Goal: Information Seeking & Learning: Understand process/instructions

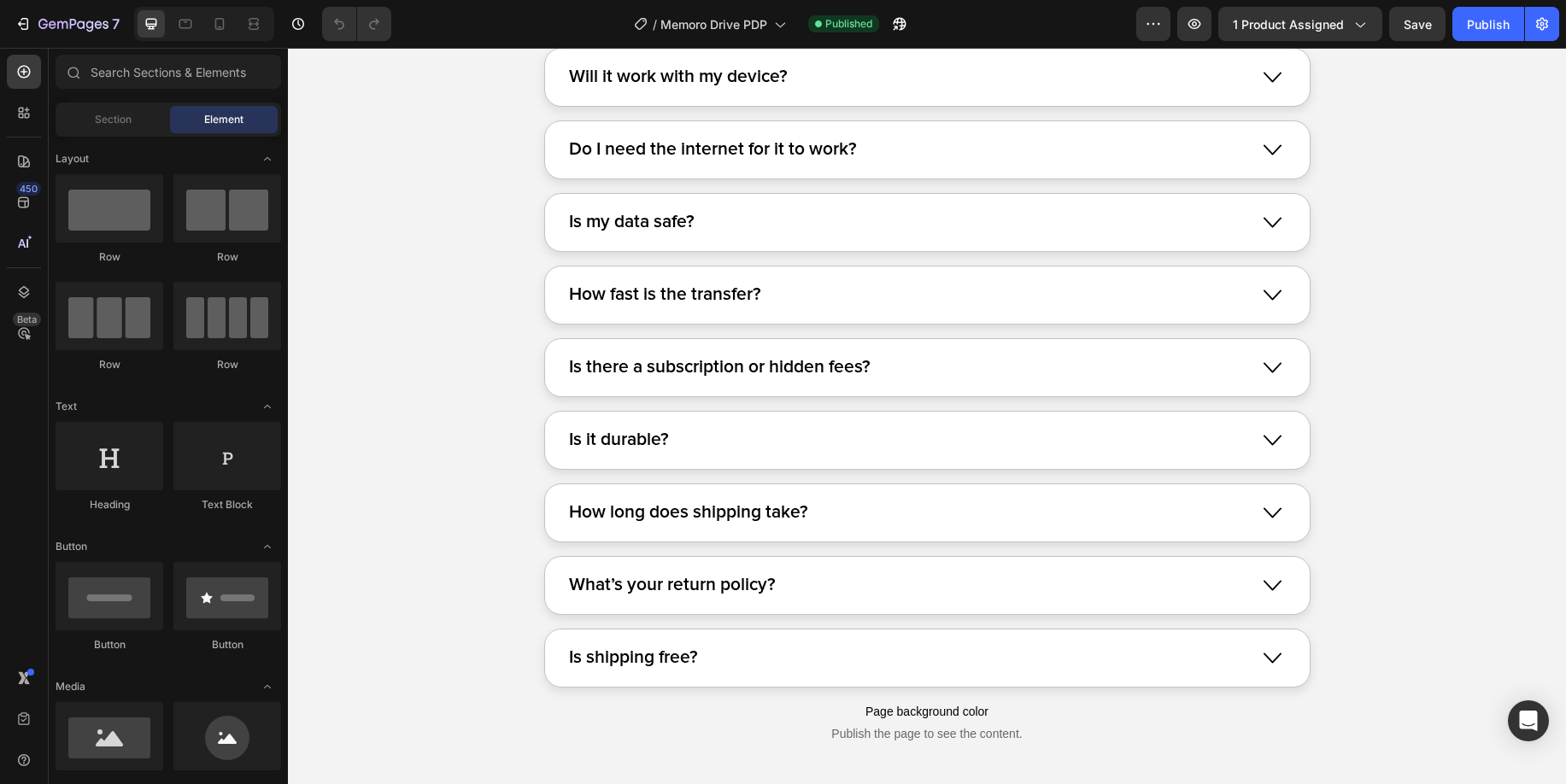
scroll to position [10956, 0]
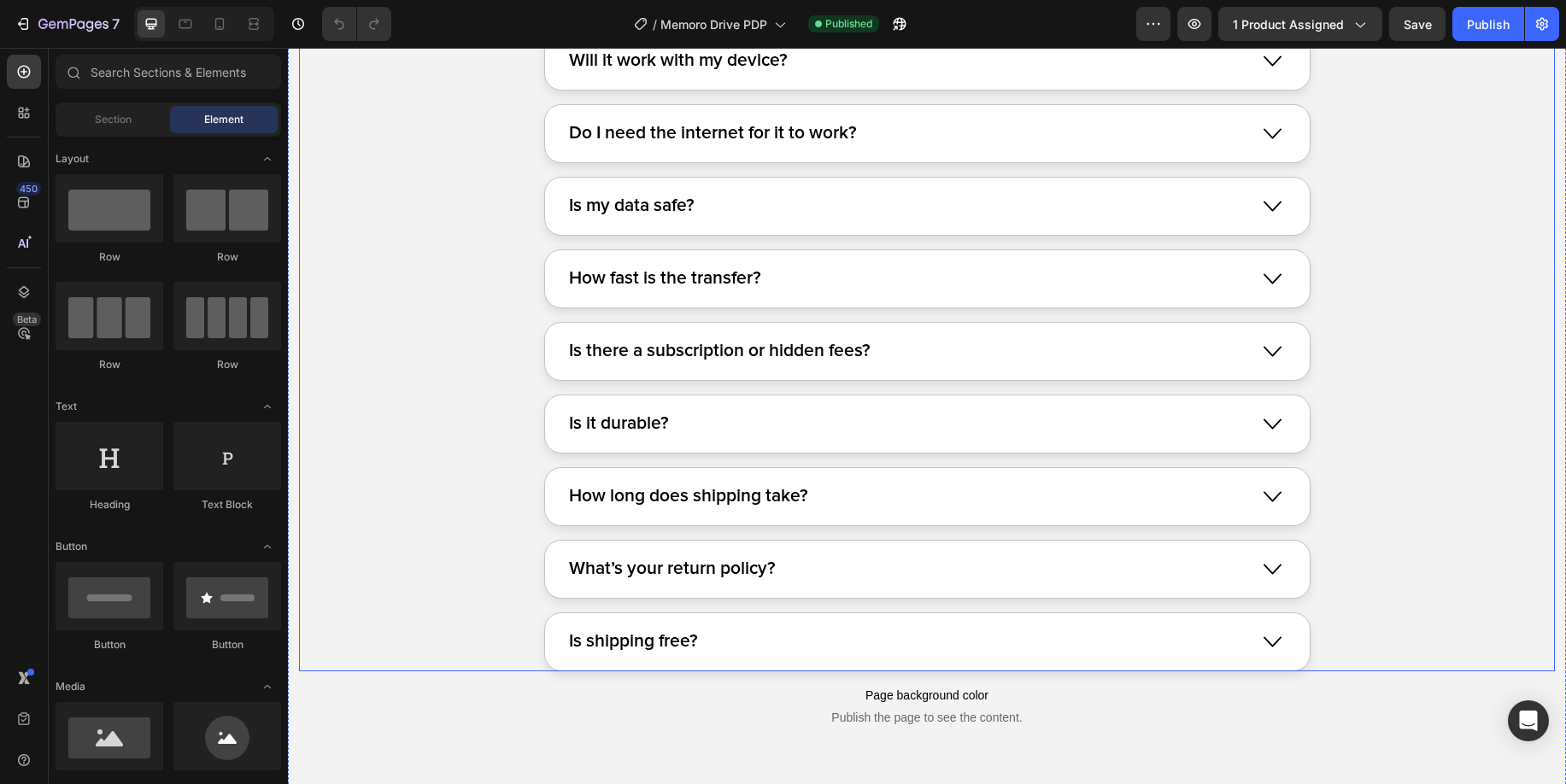
click at [903, 628] on div "Is shipping free?" at bounding box center [909, 641] width 684 height 33
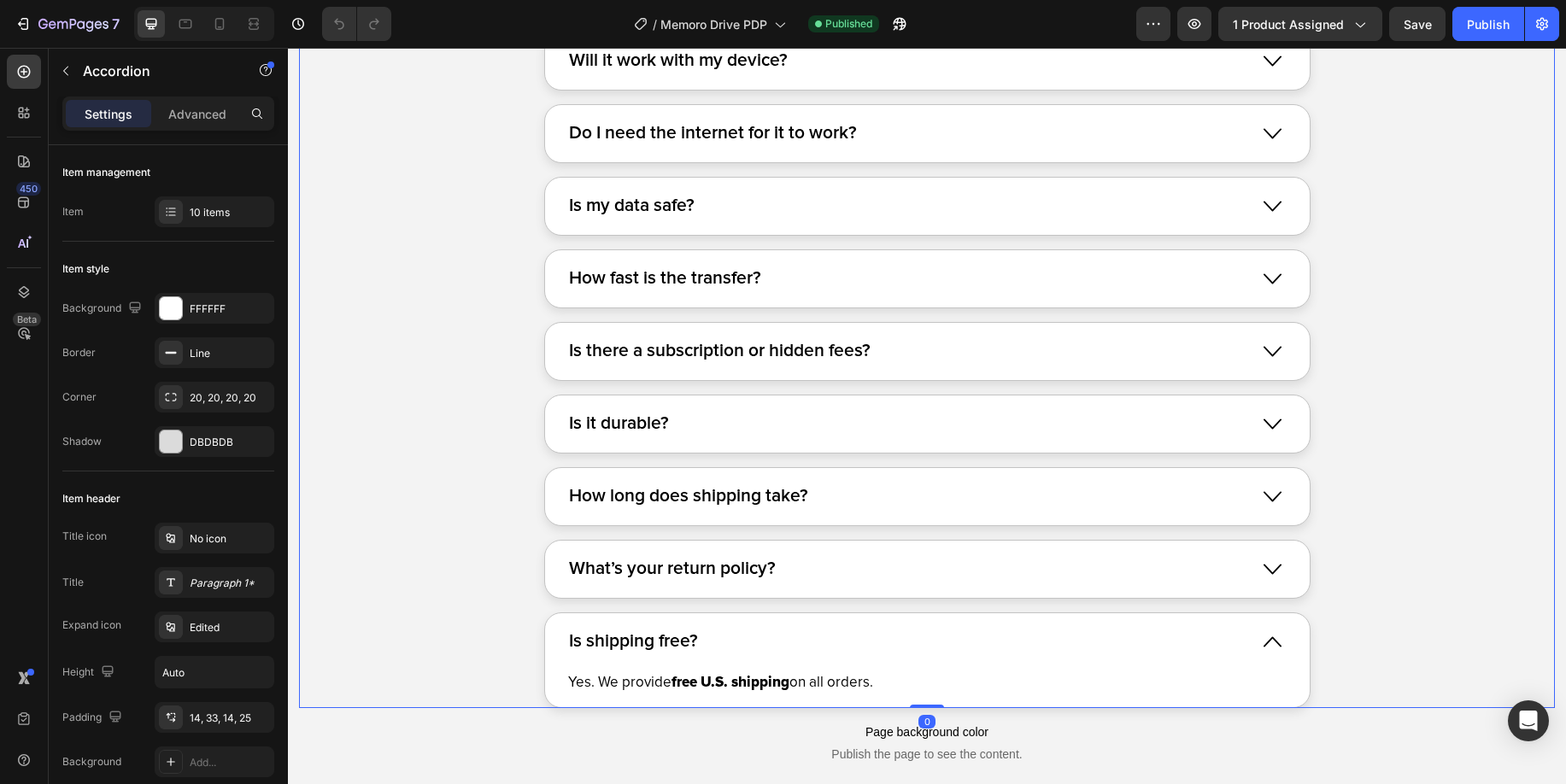
click at [886, 573] on div "What’s your return policy?" at bounding box center [909, 569] width 684 height 33
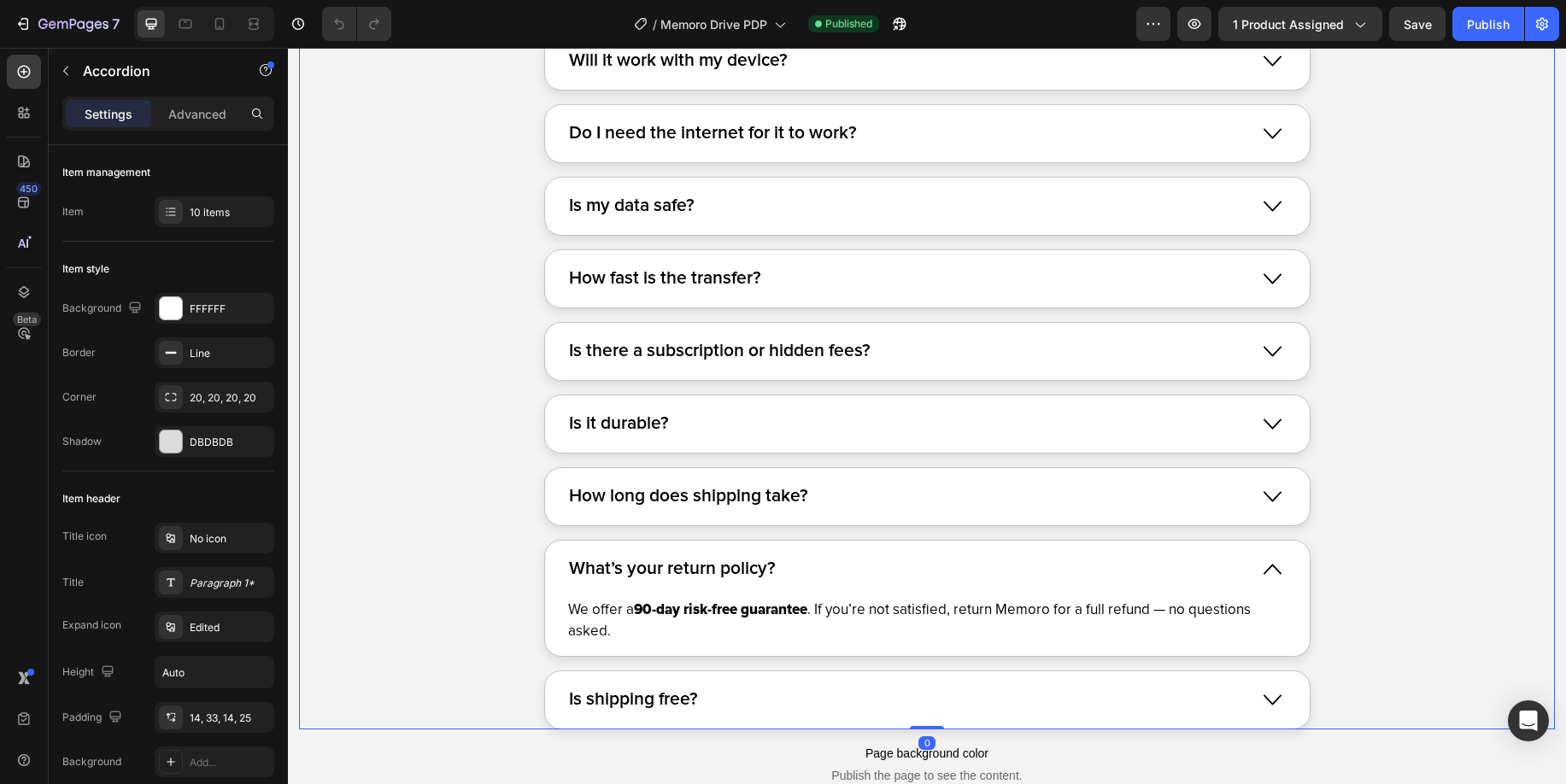
click at [891, 577] on div "What’s your return policy?" at bounding box center [909, 569] width 684 height 33
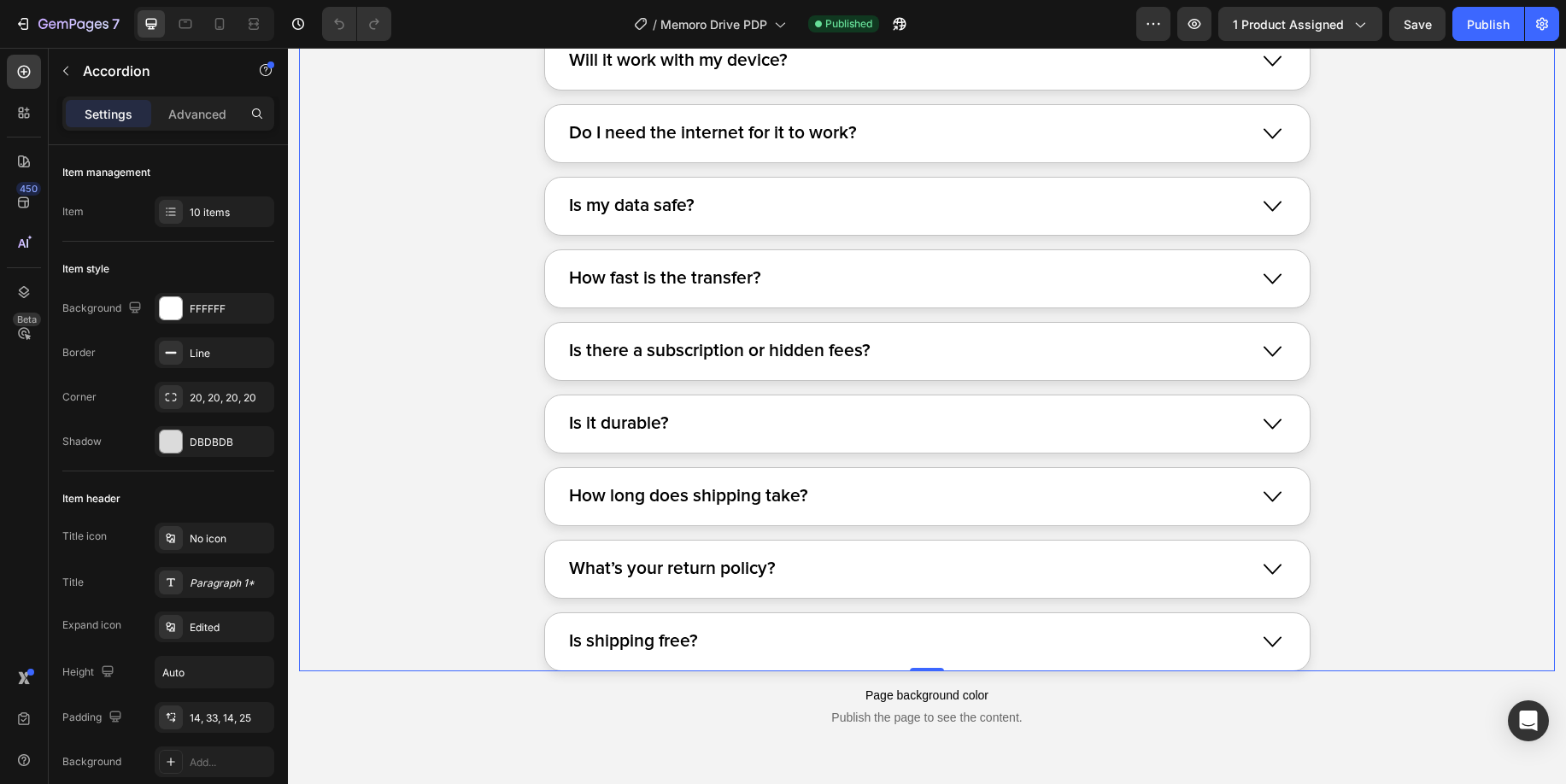
click at [901, 509] on div "How long does shipping take?" at bounding box center [909, 496] width 684 height 33
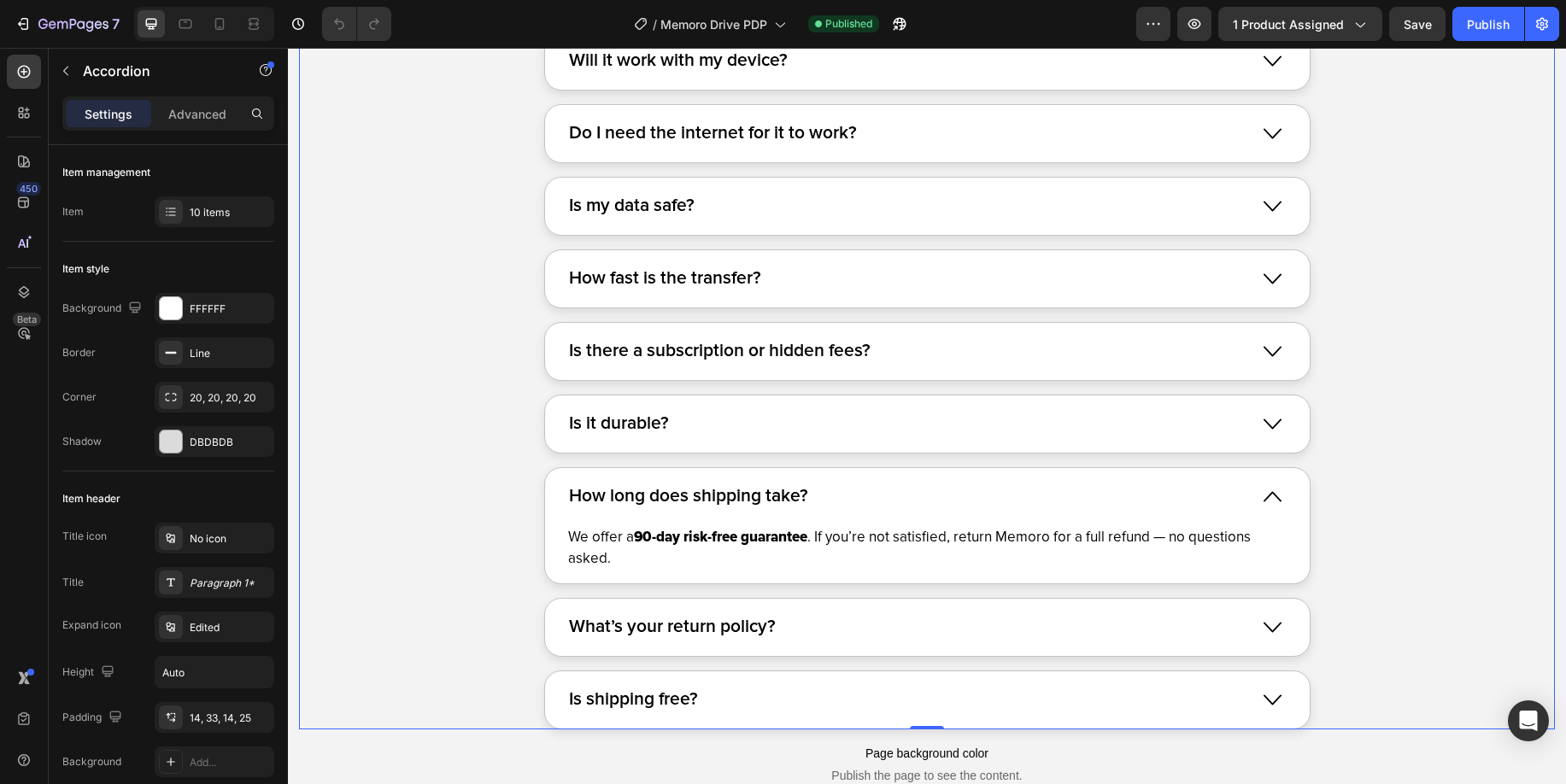
click at [888, 498] on div "How long does shipping take?" at bounding box center [909, 496] width 684 height 33
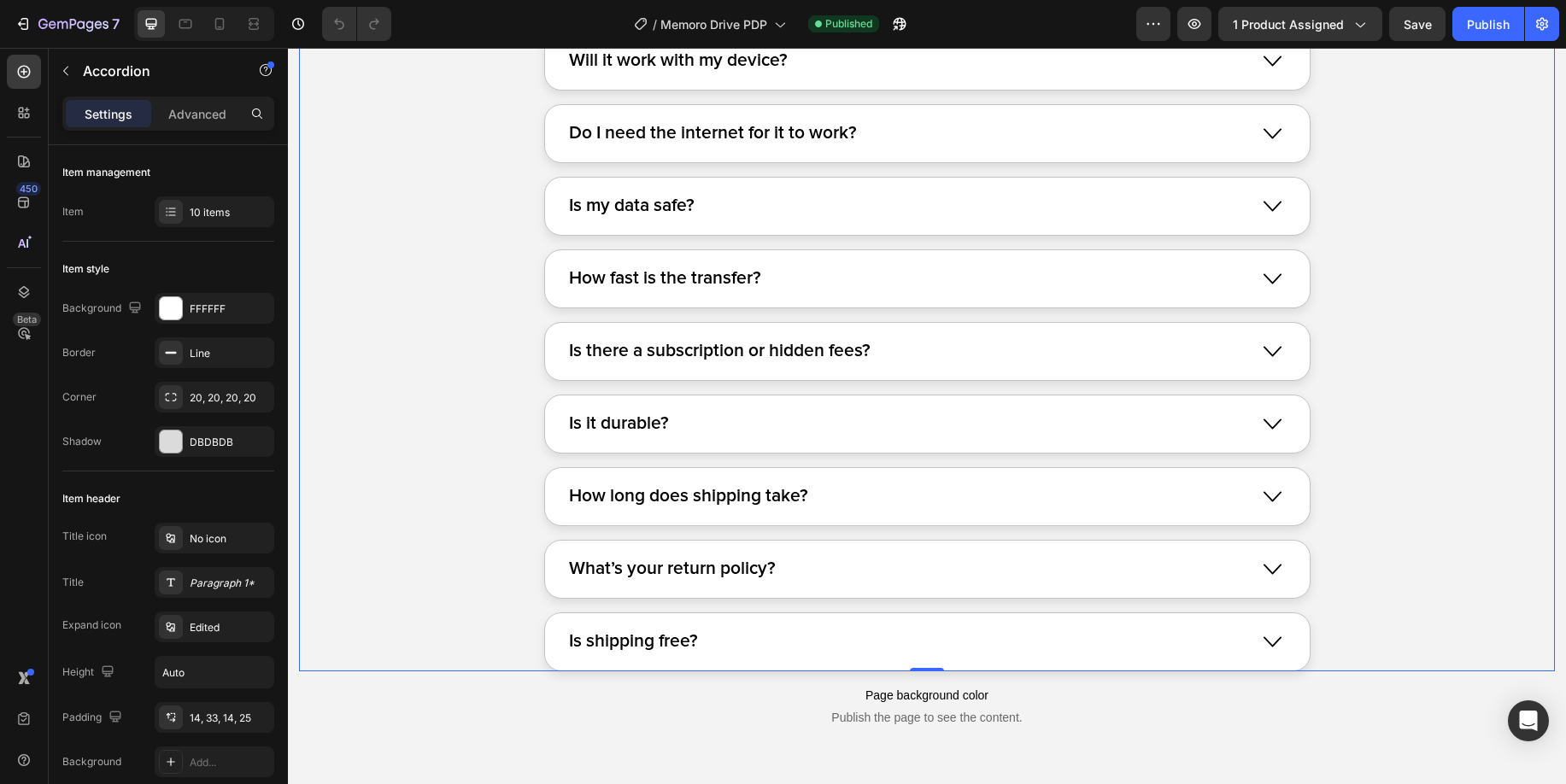
click at [888, 557] on div "What’s your return policy?" at bounding box center [909, 569] width 684 height 33
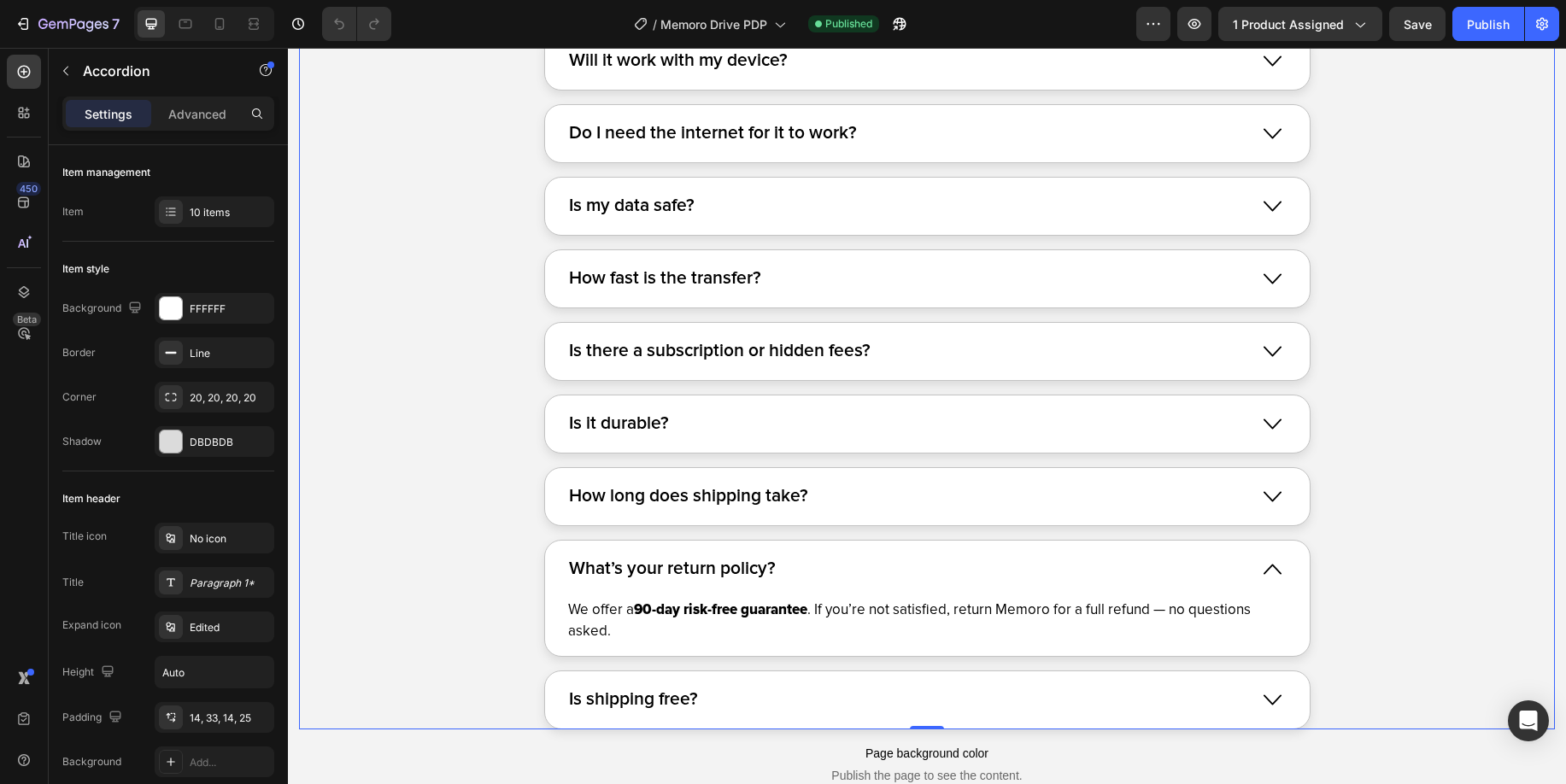
click at [888, 561] on div "What’s your return policy?" at bounding box center [909, 569] width 684 height 33
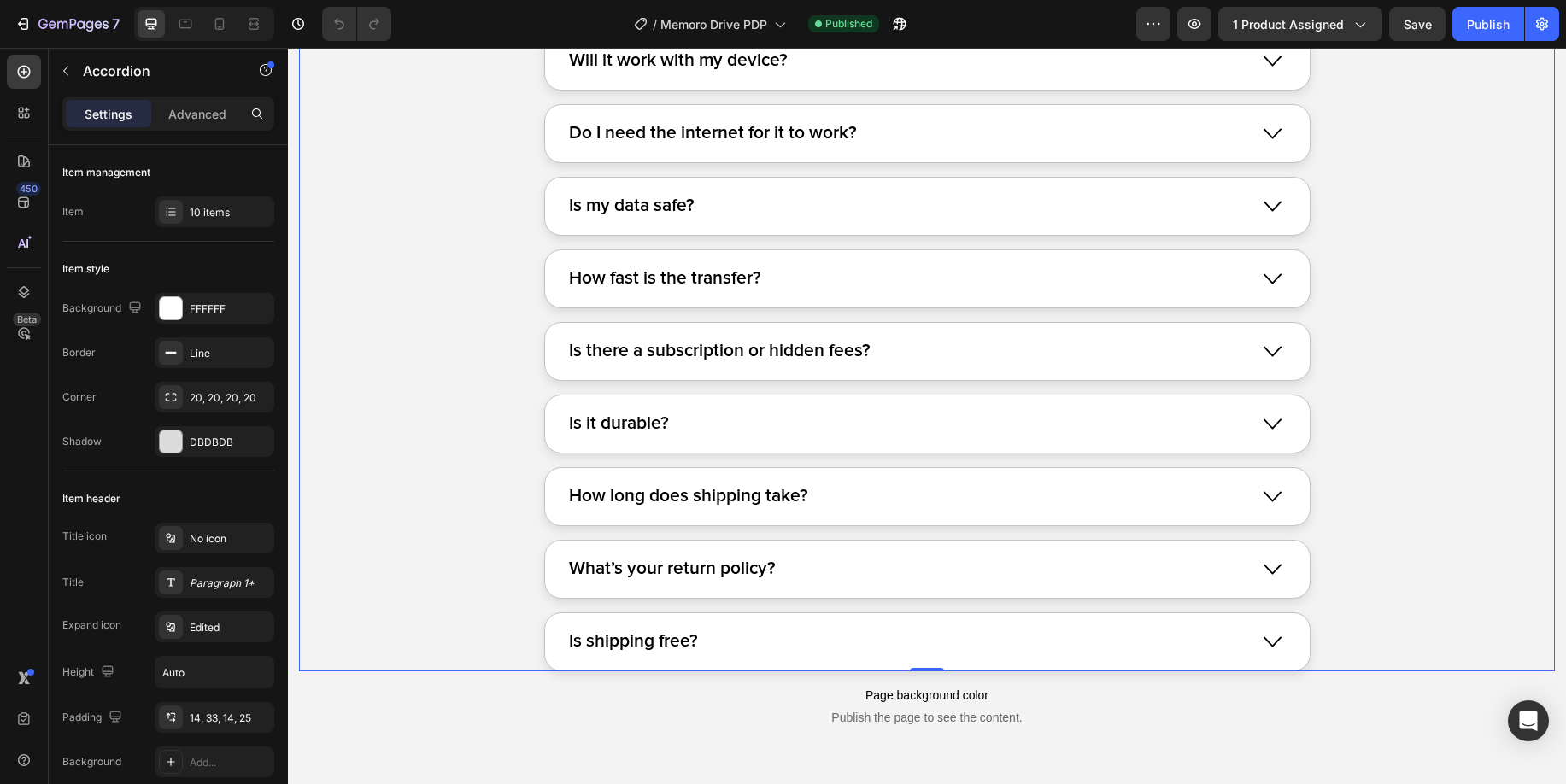
click at [867, 415] on div "Is it durable?" at bounding box center [909, 424] width 684 height 33
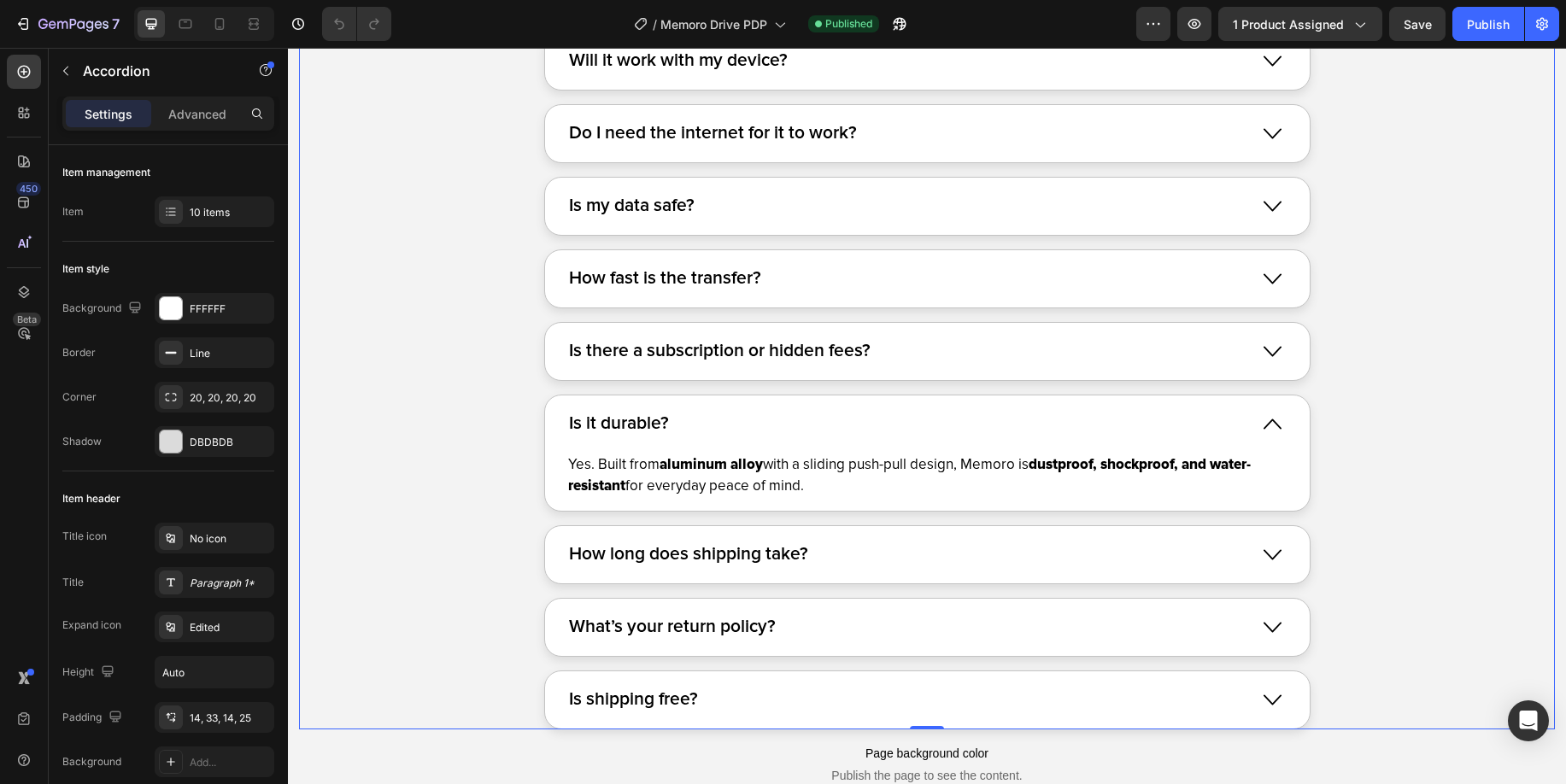
click at [869, 424] on div "Is it durable?" at bounding box center [909, 424] width 684 height 33
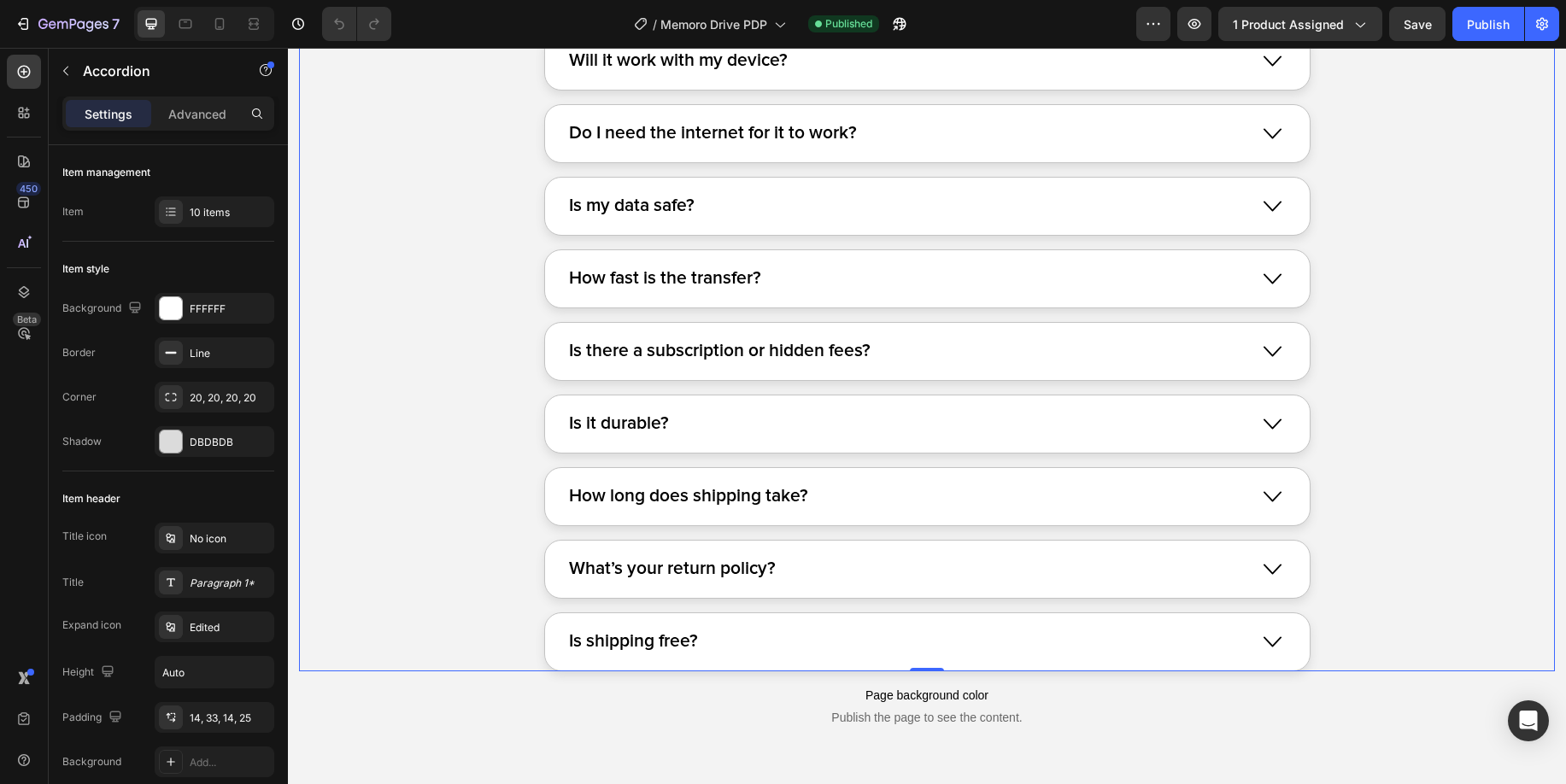
click at [870, 496] on div "How long does shipping take?" at bounding box center [909, 496] width 684 height 33
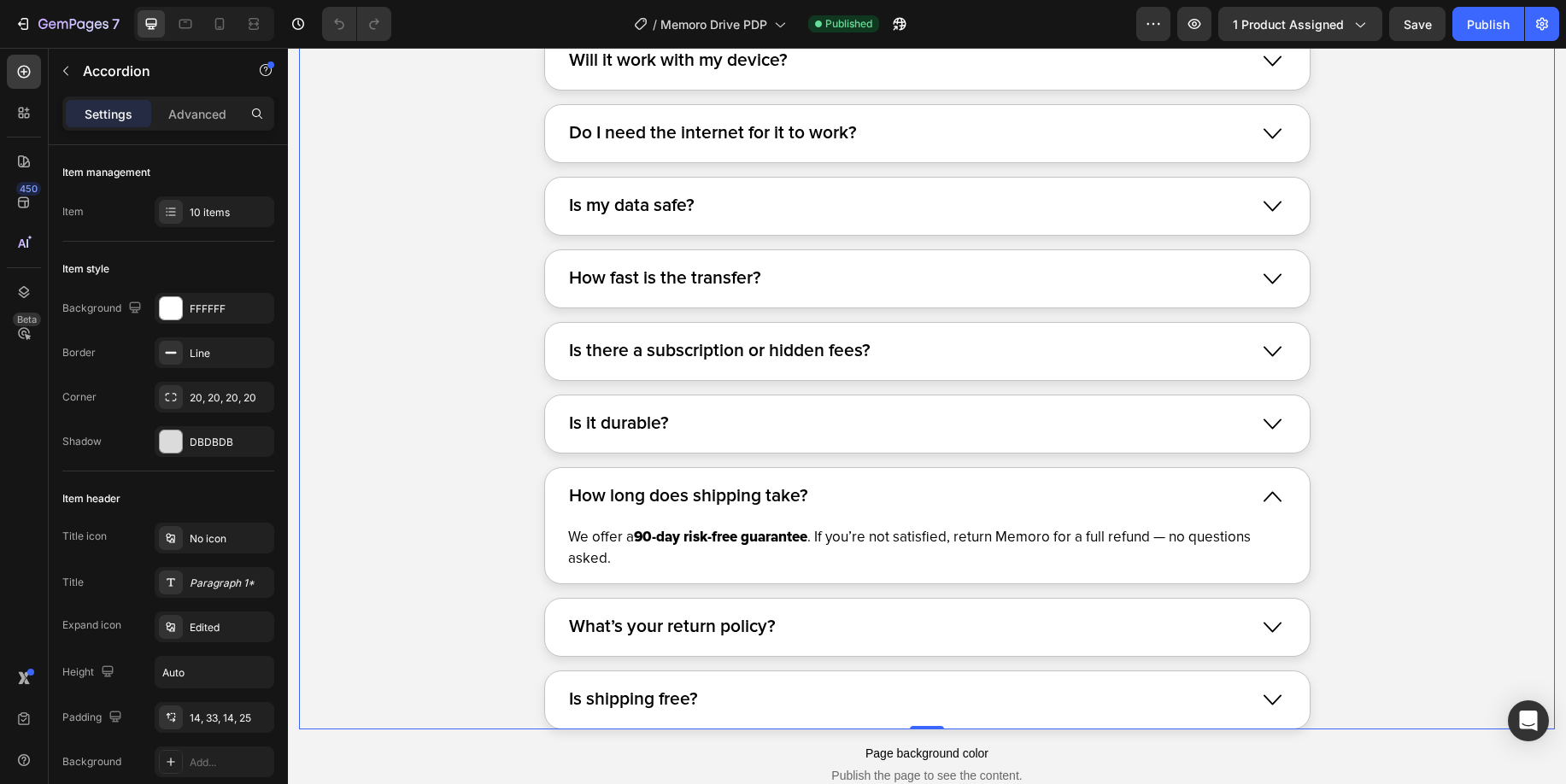
scroll to position [11035, 0]
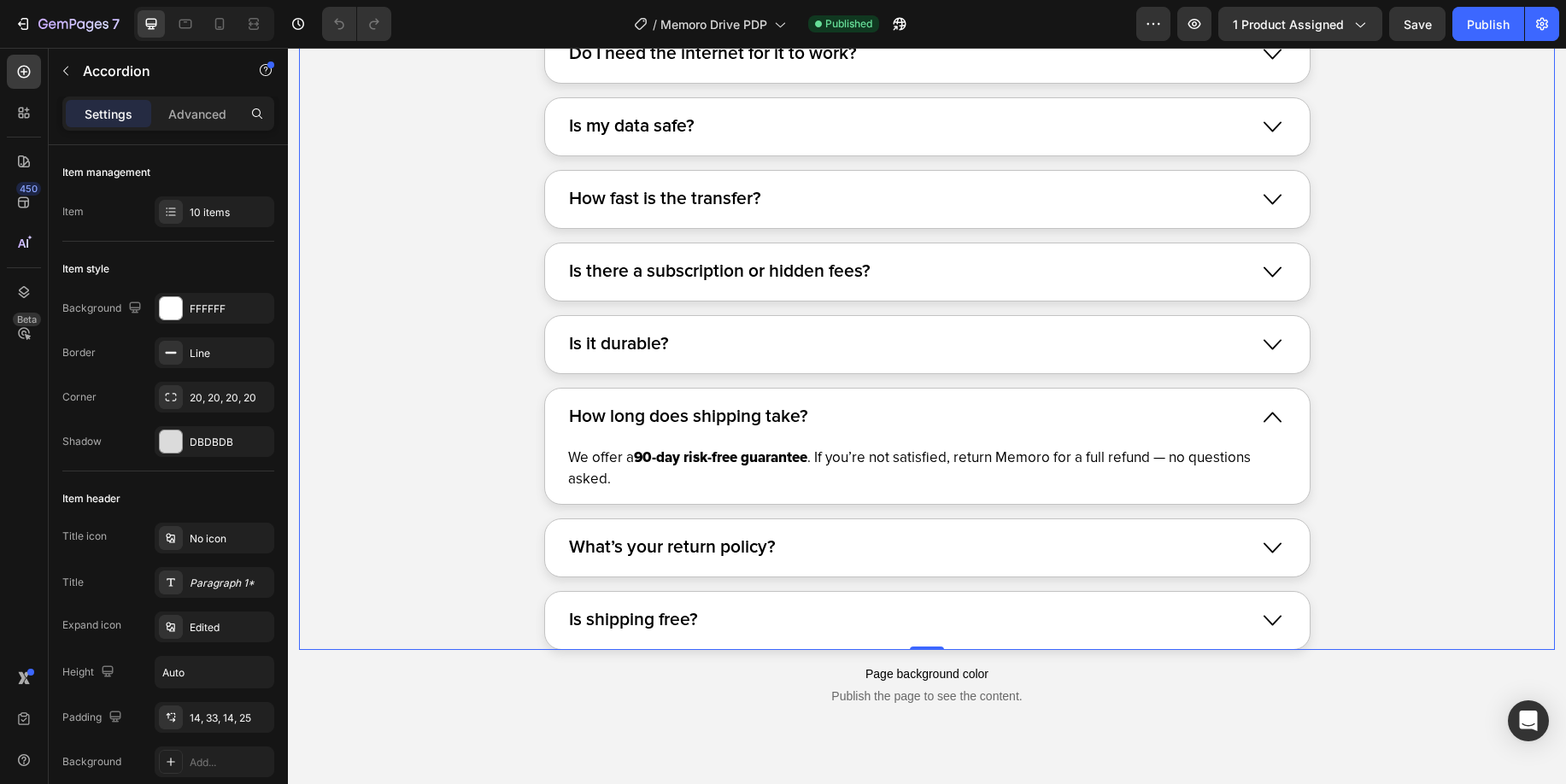
click at [862, 542] on div "What’s your return policy?" at bounding box center [909, 547] width 684 height 33
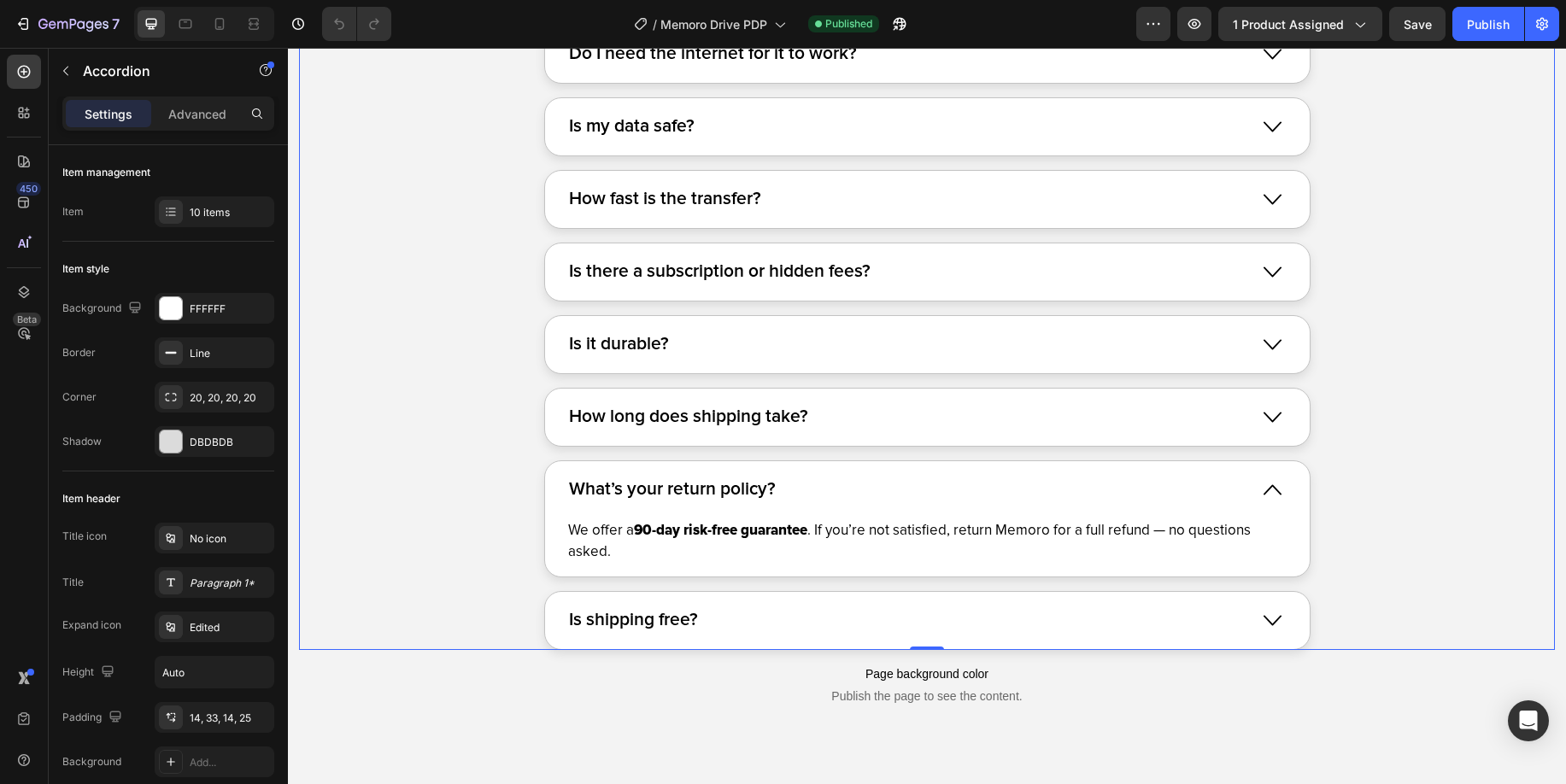
click at [850, 432] on div "How long does shipping take?" at bounding box center [909, 417] width 684 height 33
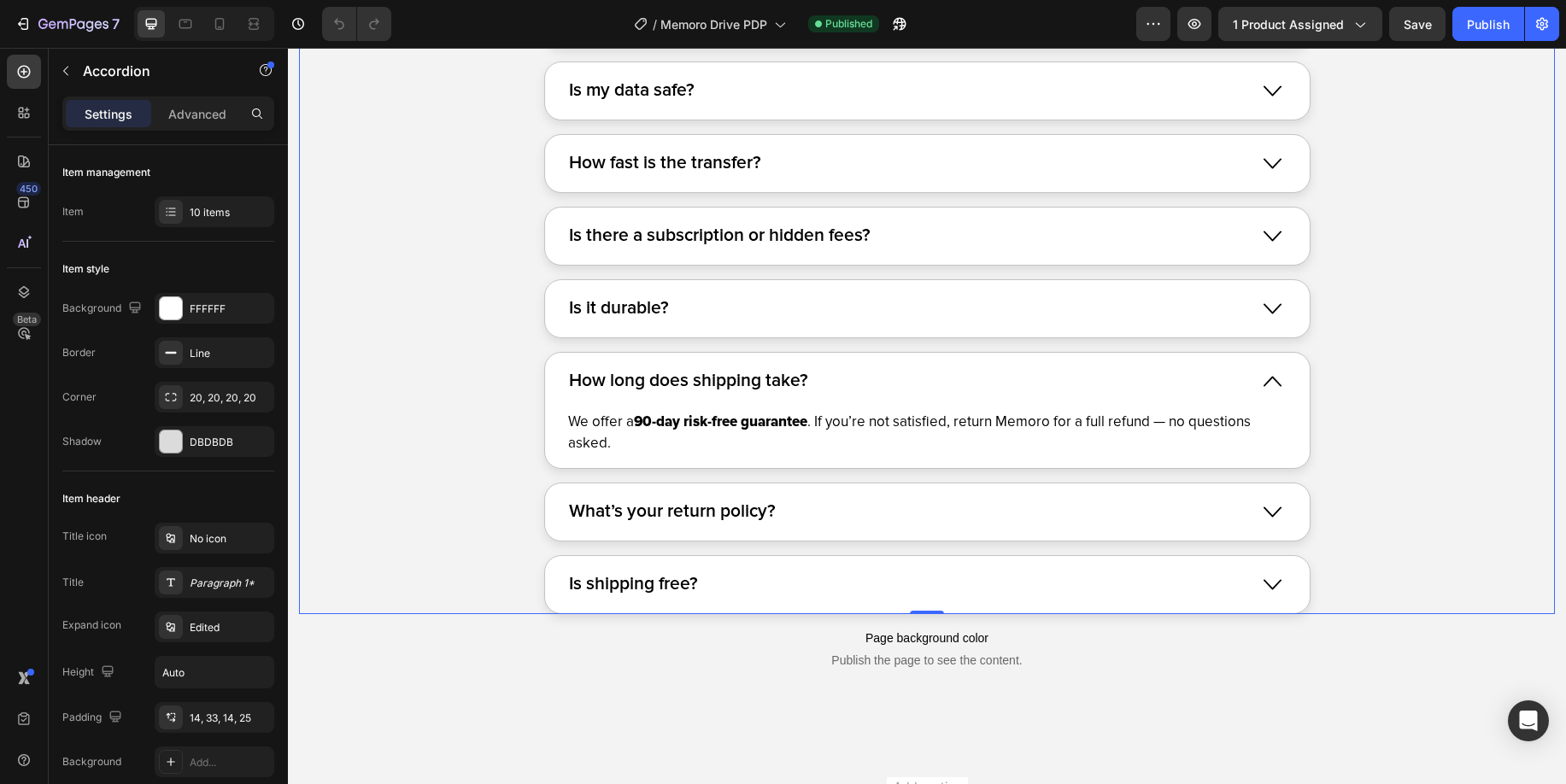
scroll to position [11075, 0]
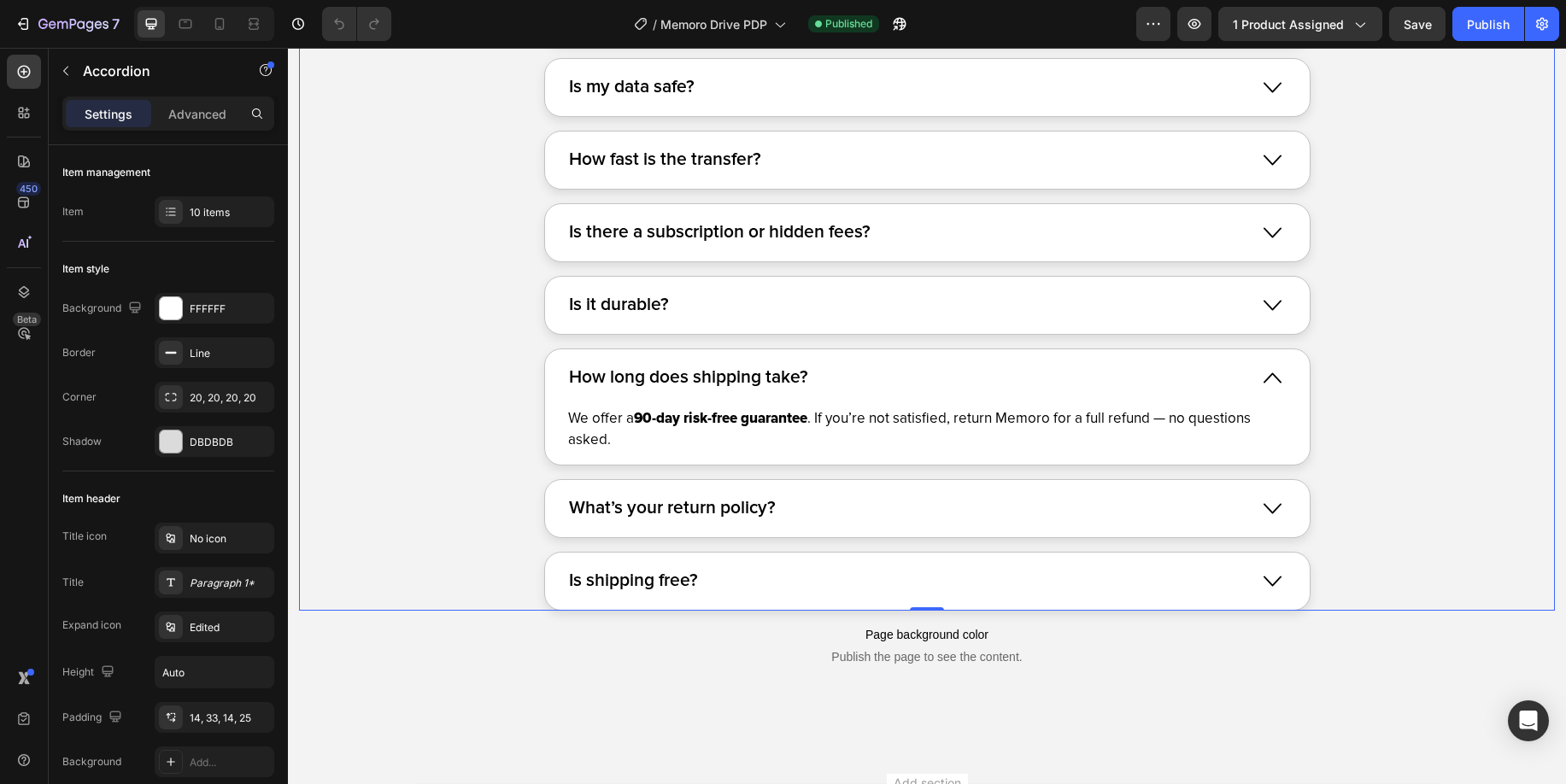
click at [833, 508] on div "What’s your return policy?" at bounding box center [909, 508] width 684 height 33
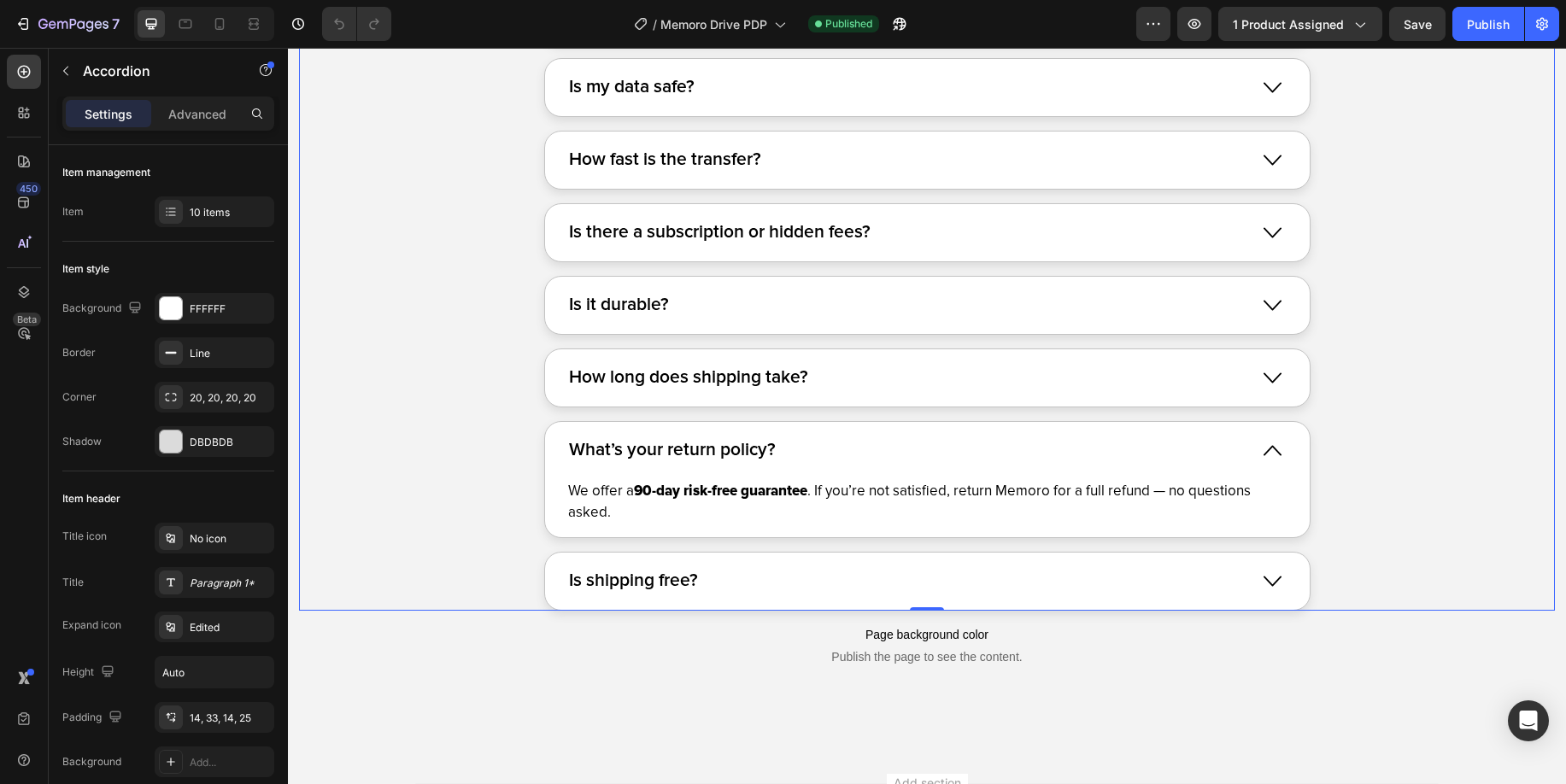
click at [1075, 568] on div "Is shipping free?" at bounding box center [909, 581] width 684 height 33
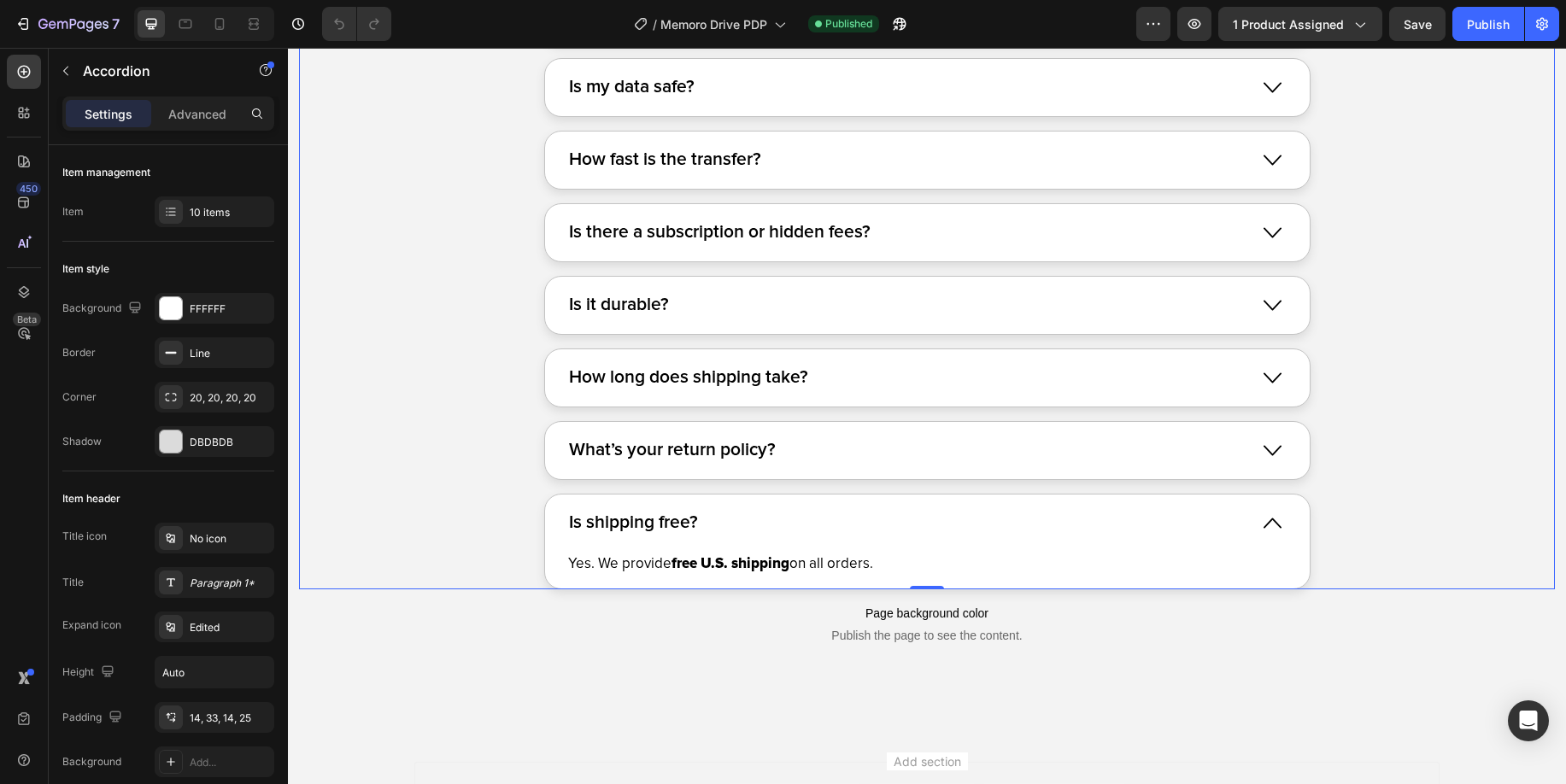
click at [934, 238] on div "Is there a subscription or hidden fees?" at bounding box center [909, 232] width 684 height 33
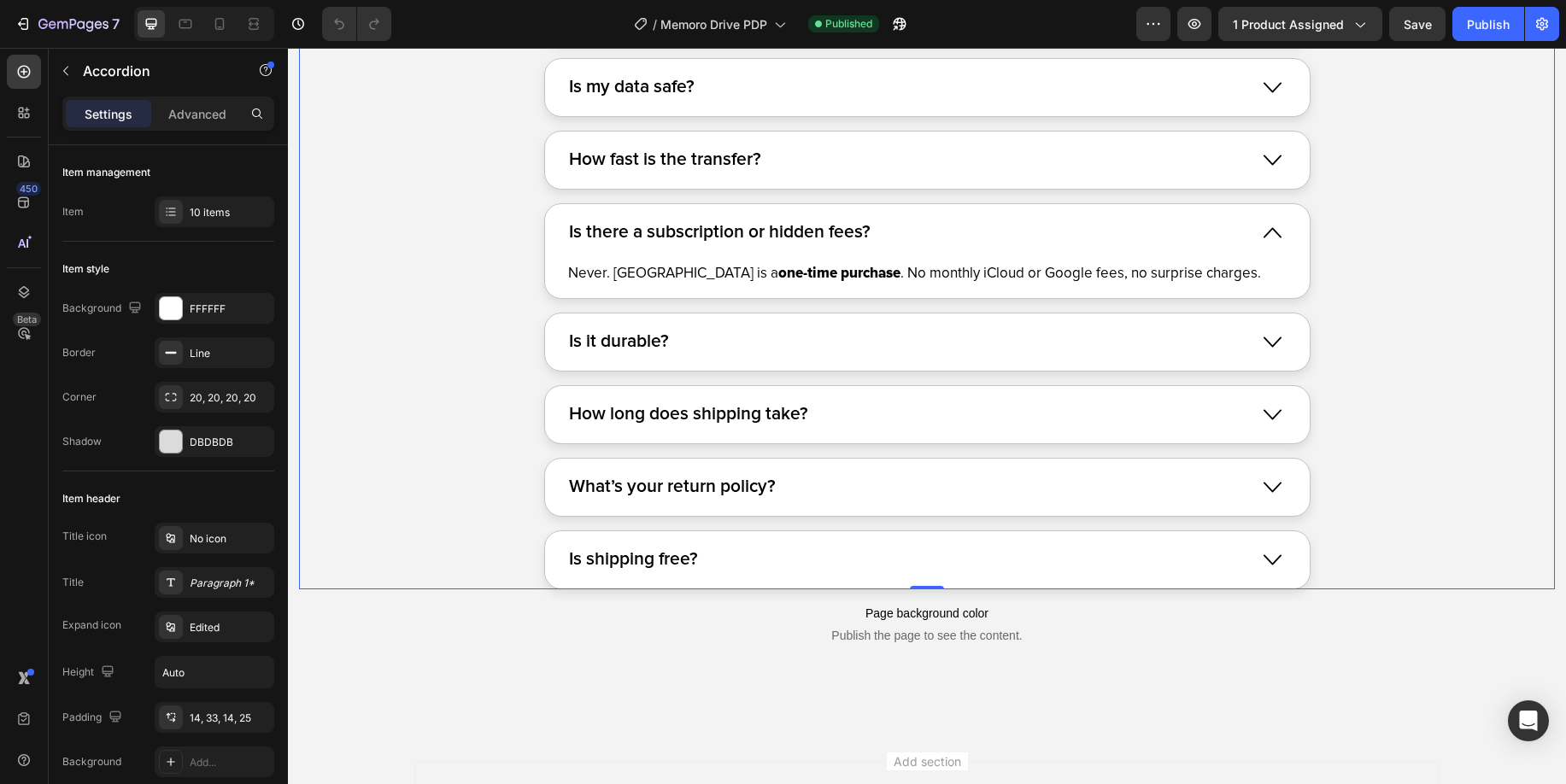
click at [897, 164] on div "How fast is the transfer?" at bounding box center [909, 160] width 684 height 33
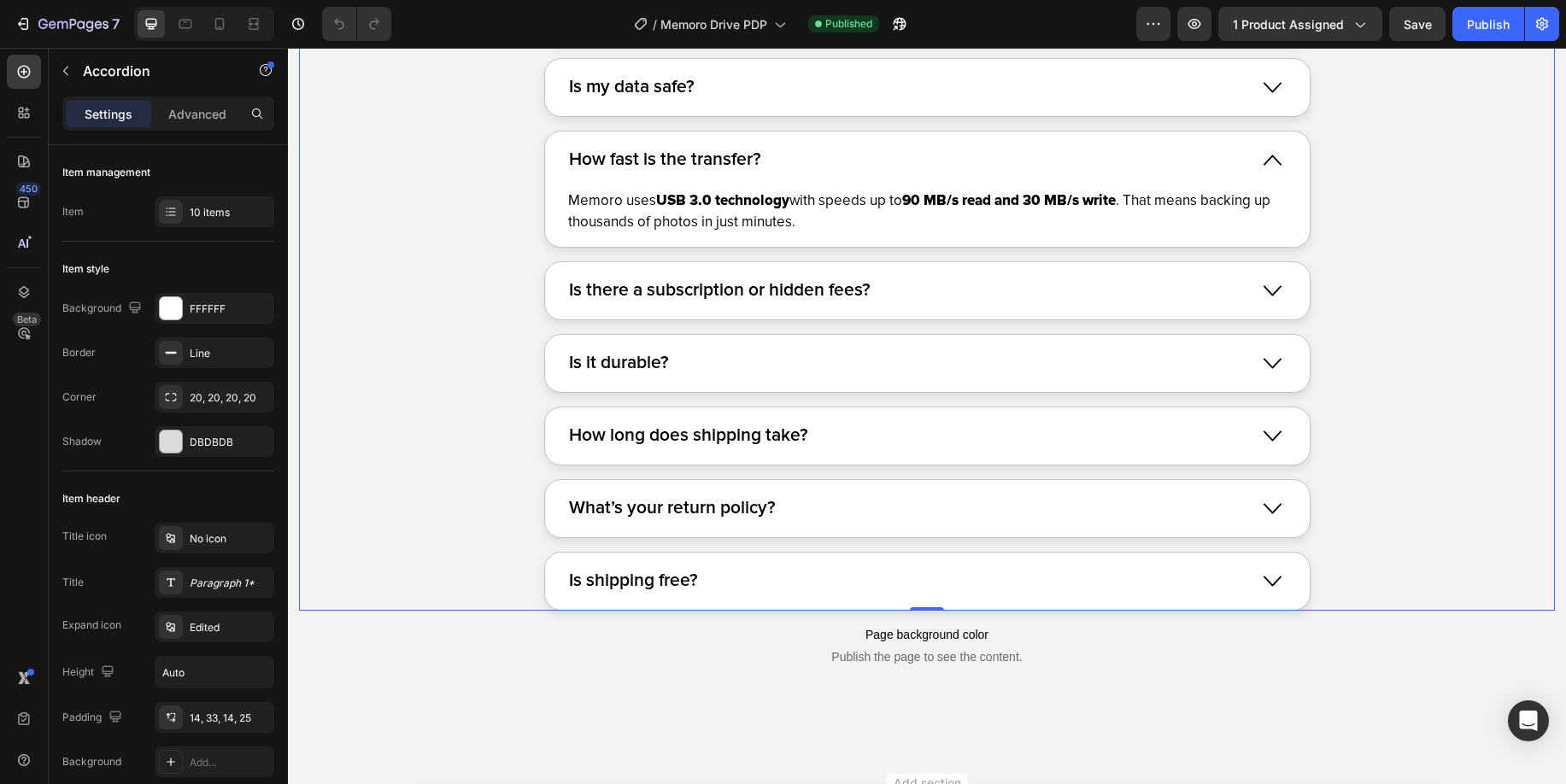
click at [901, 175] on div "How fast is the transfer?" at bounding box center [909, 160] width 684 height 33
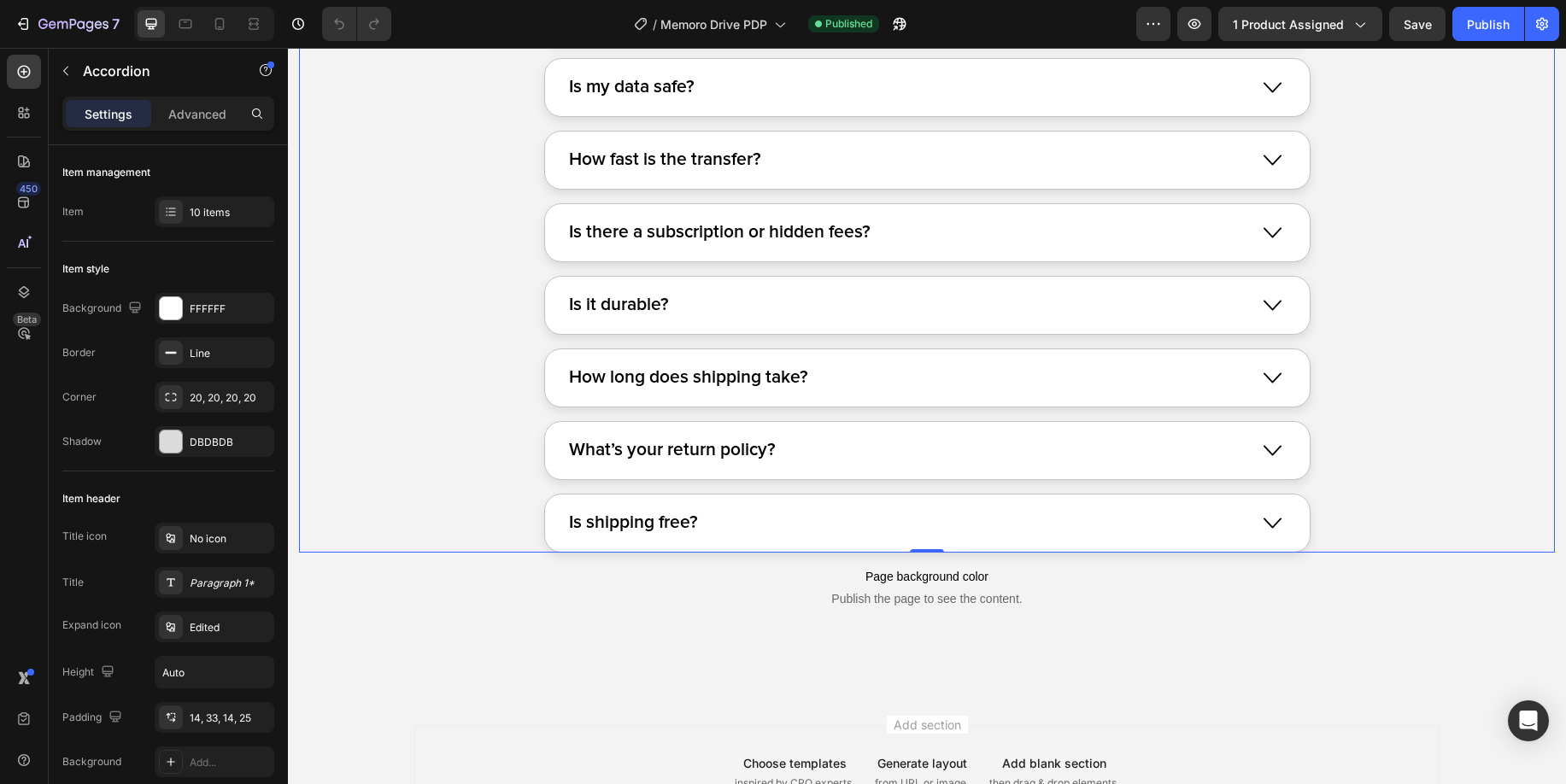
click at [902, 237] on div "Is there a subscription or hidden fees?" at bounding box center [909, 232] width 684 height 33
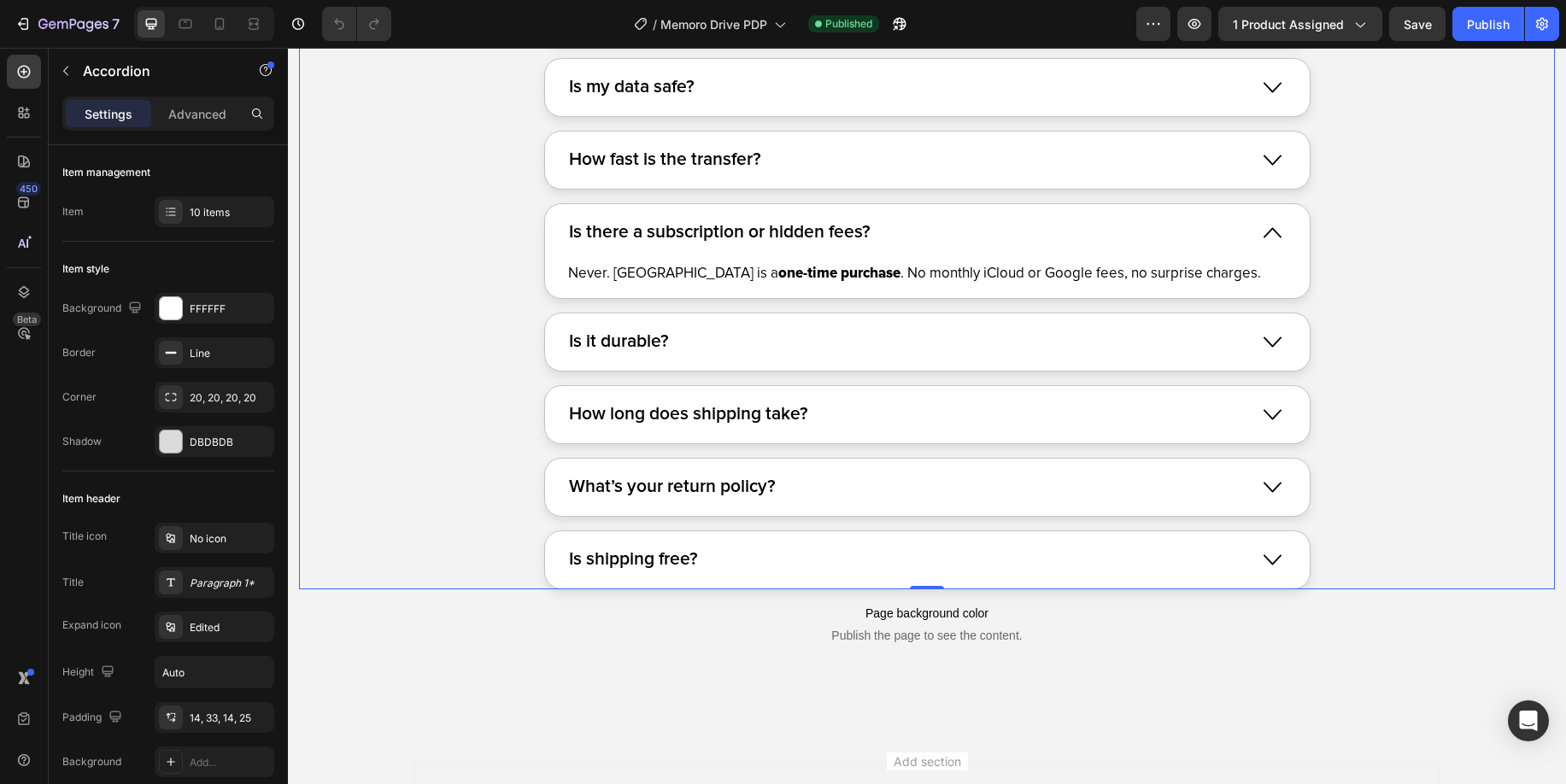
click at [925, 236] on div "Is there a subscription or hidden fees?" at bounding box center [909, 232] width 684 height 33
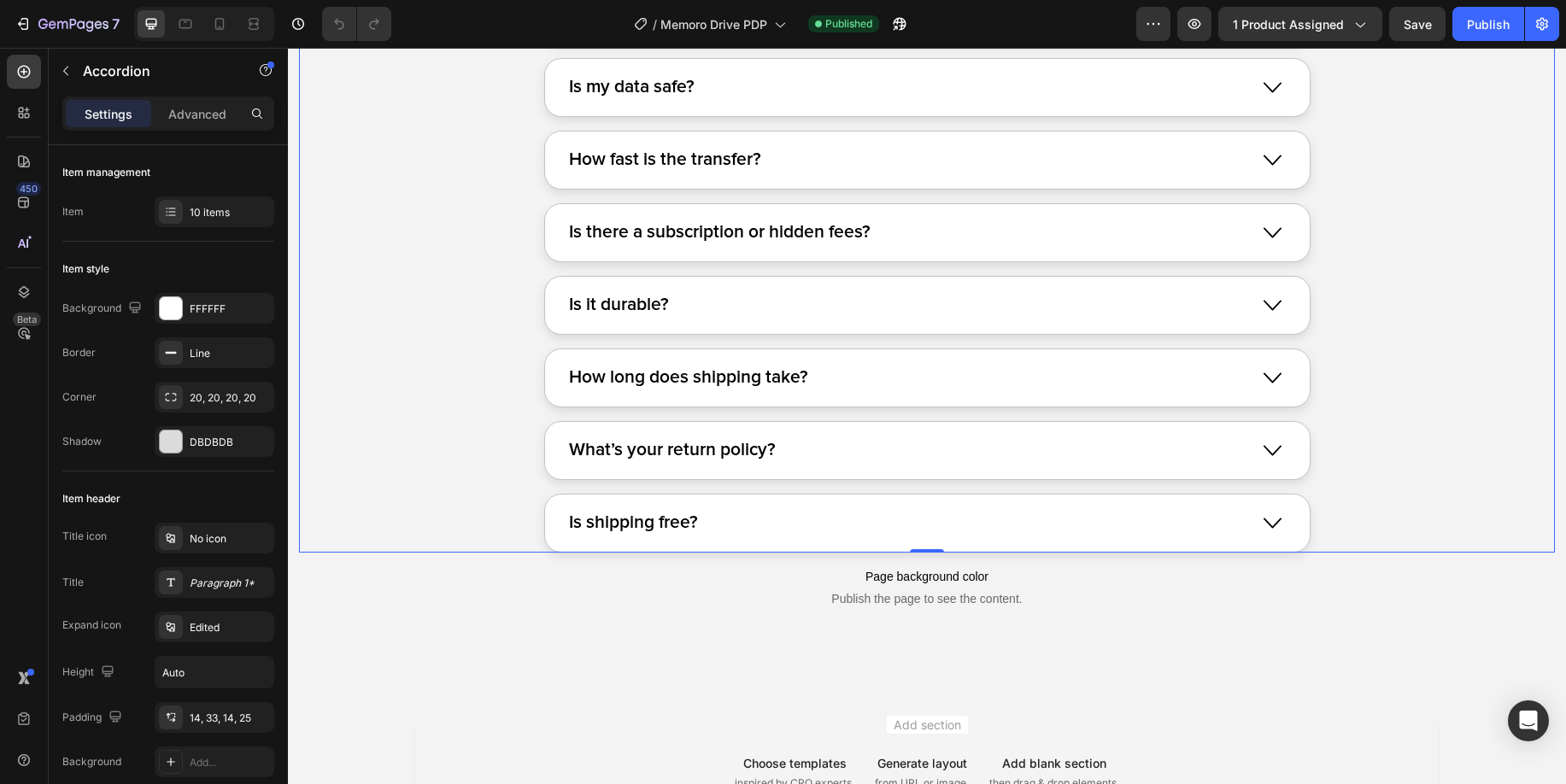
click at [908, 373] on div "How long does shipping take?" at bounding box center [909, 377] width 684 height 33
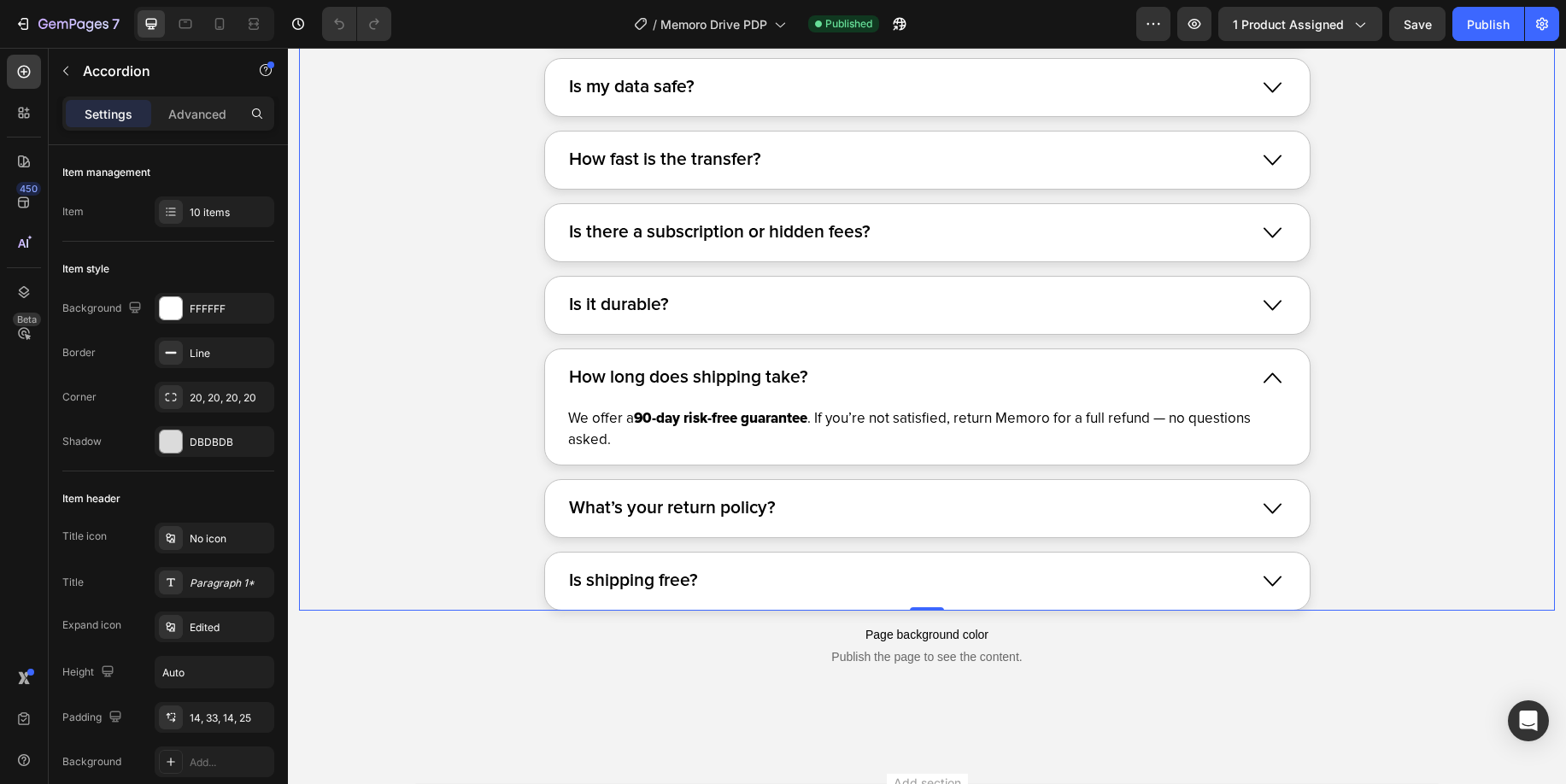
click at [908, 373] on div "How long does shipping take?" at bounding box center [909, 377] width 684 height 33
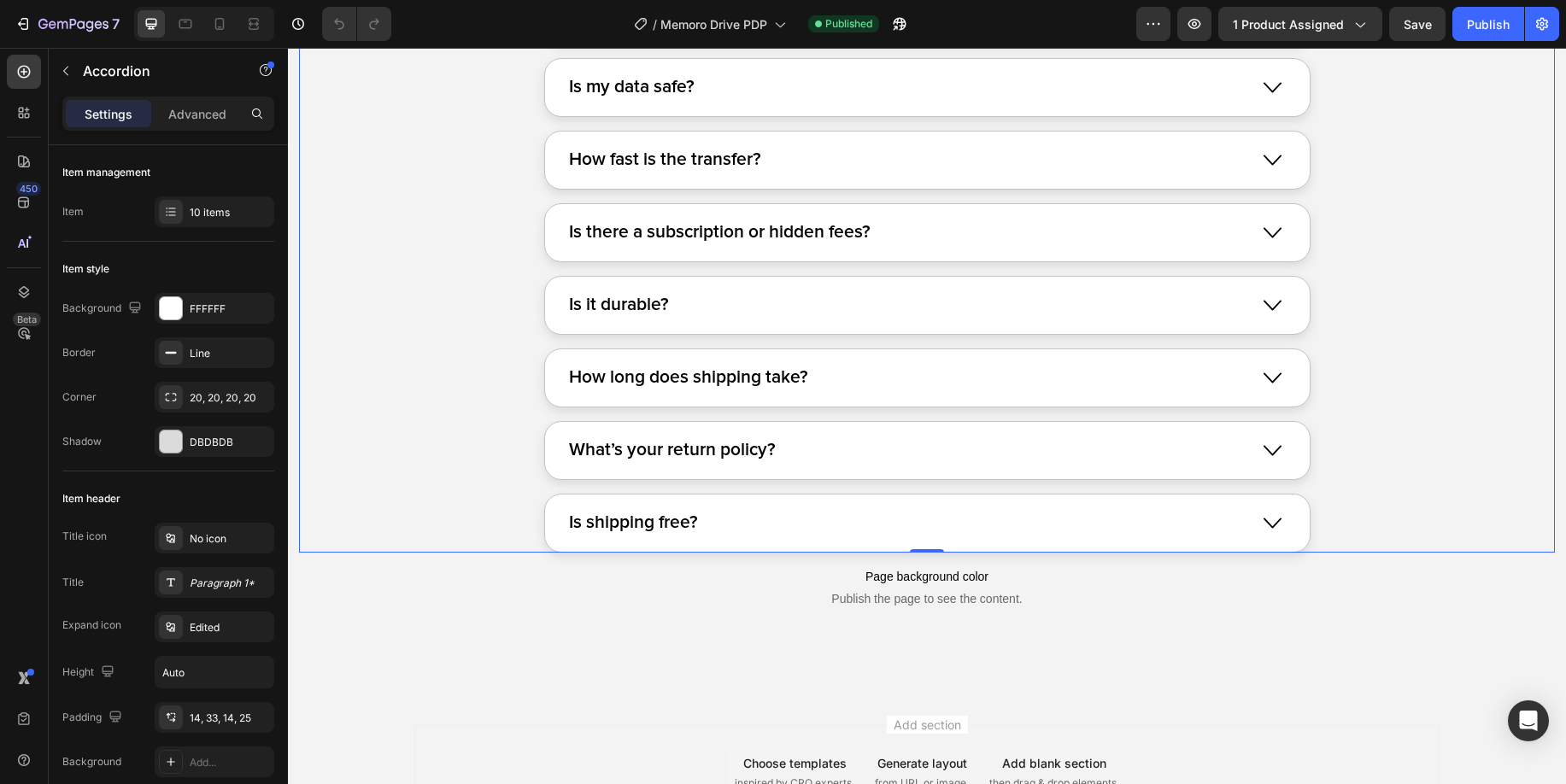
click at [886, 386] on div "How long does shipping take?" at bounding box center [909, 377] width 684 height 33
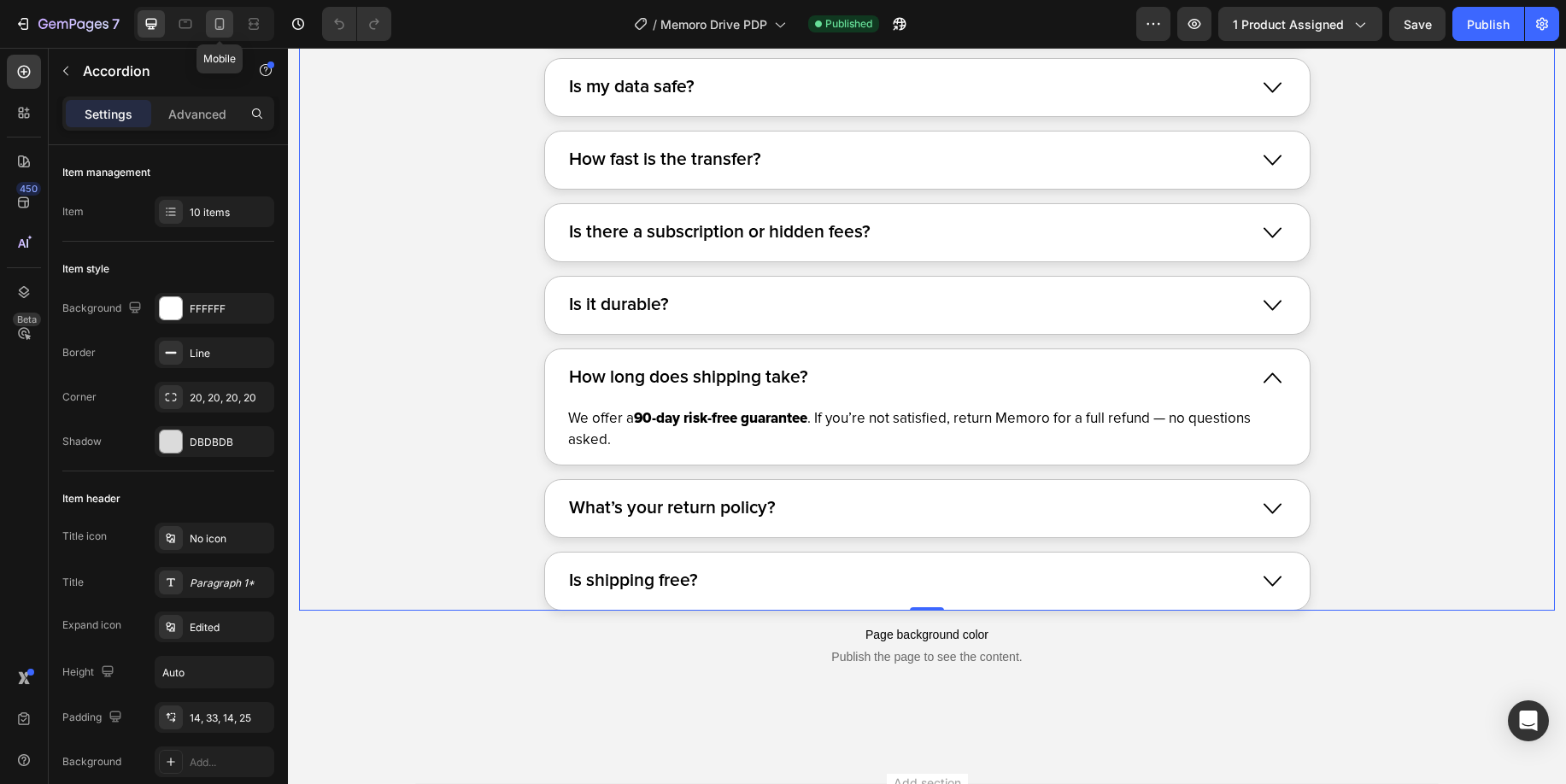
click at [219, 24] on icon at bounding box center [219, 24] width 17 height 17
type input "12"
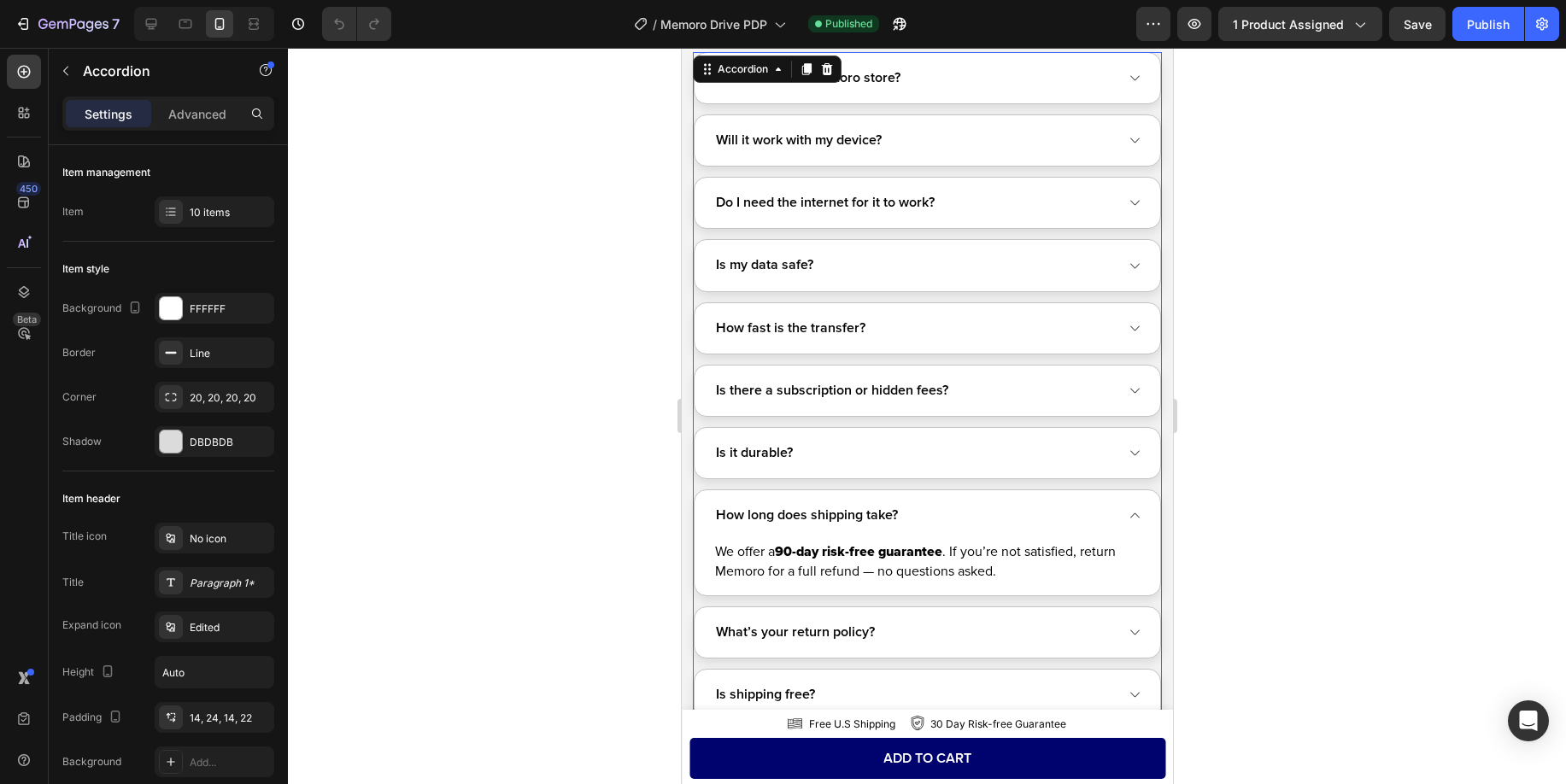
scroll to position [10657, 0]
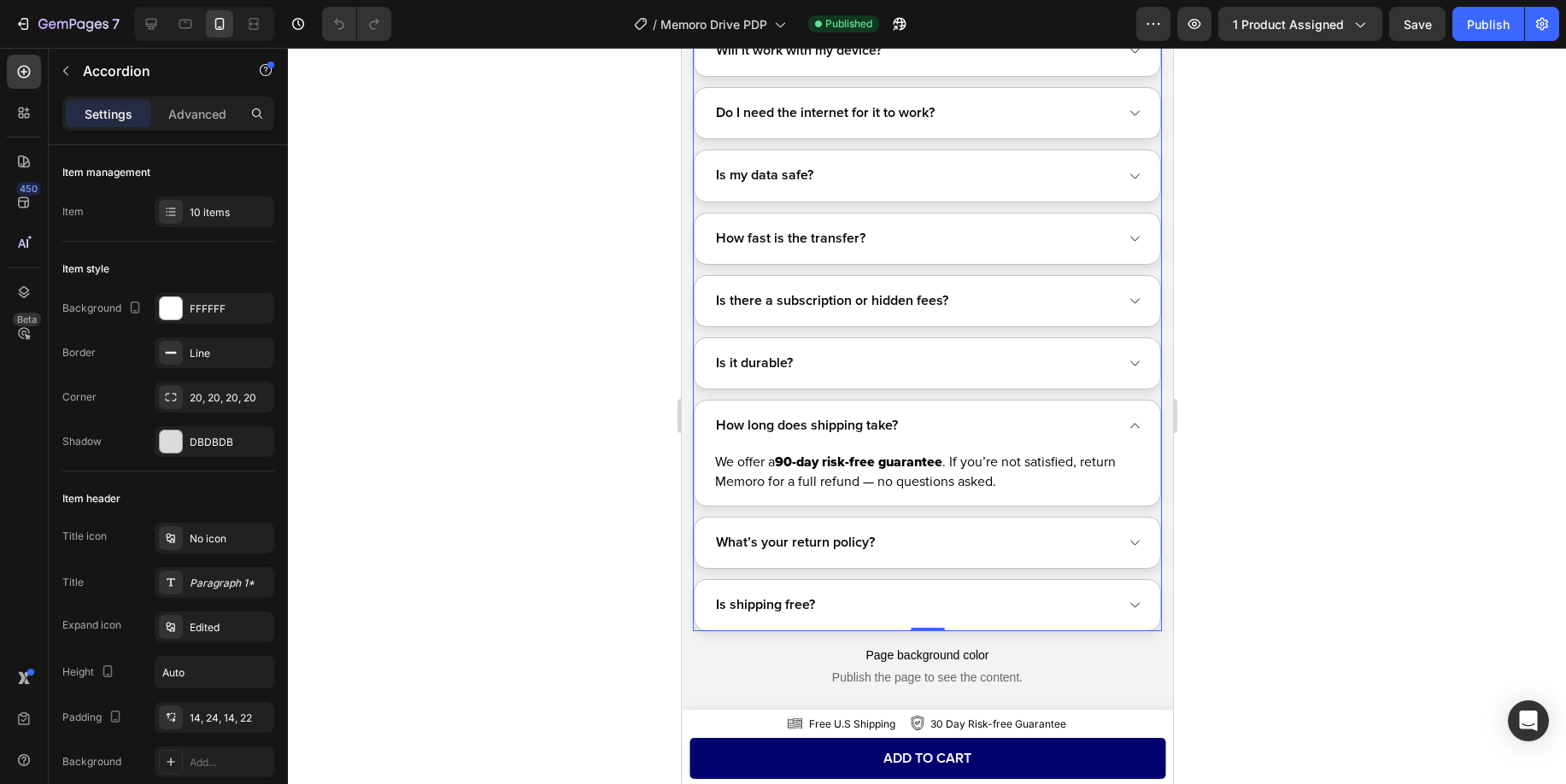
click at [976, 420] on div "How long does shipping take?" at bounding box center [913, 425] width 403 height 26
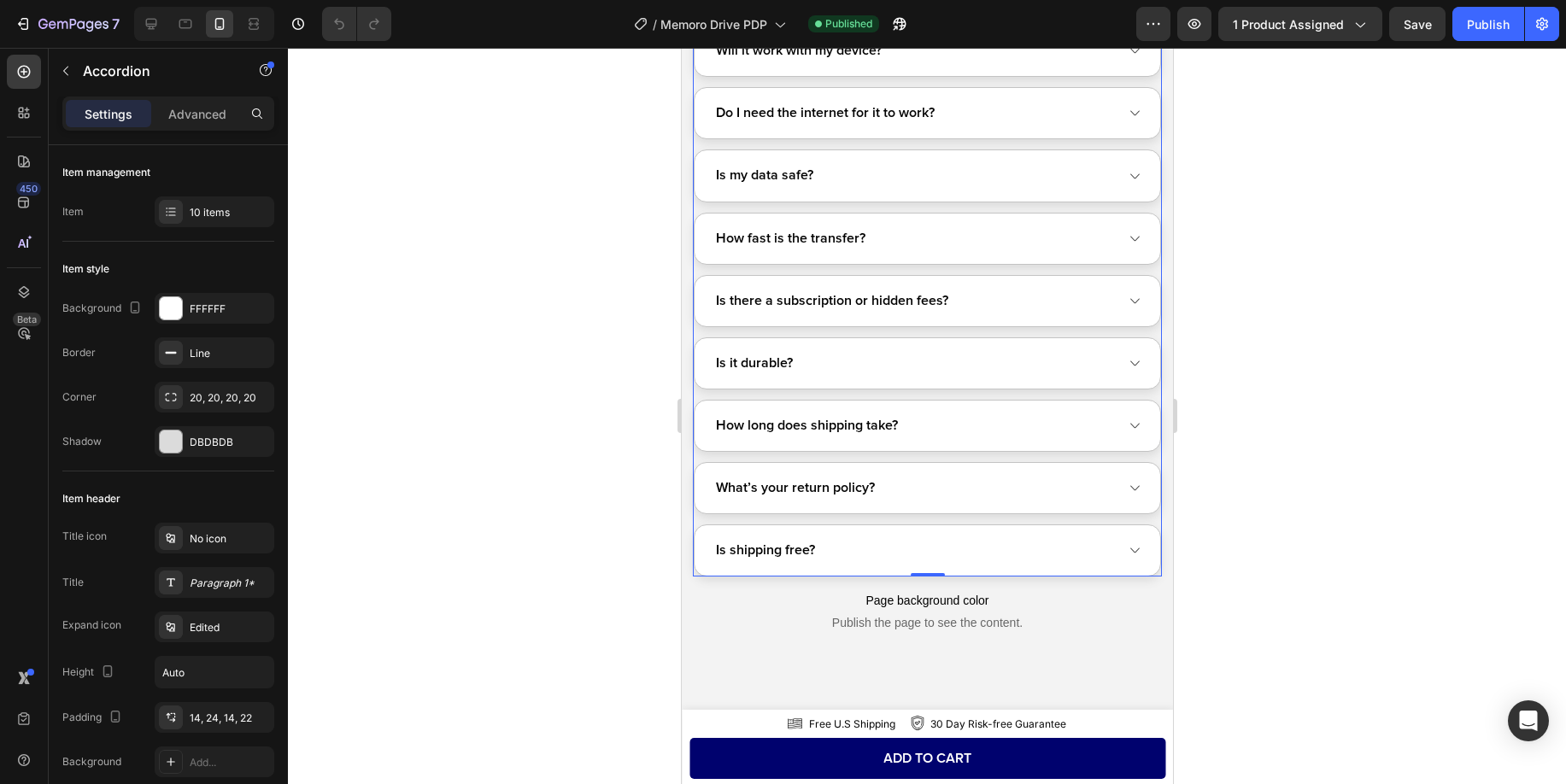
click at [976, 420] on div "How long does shipping take?" at bounding box center [913, 425] width 403 height 26
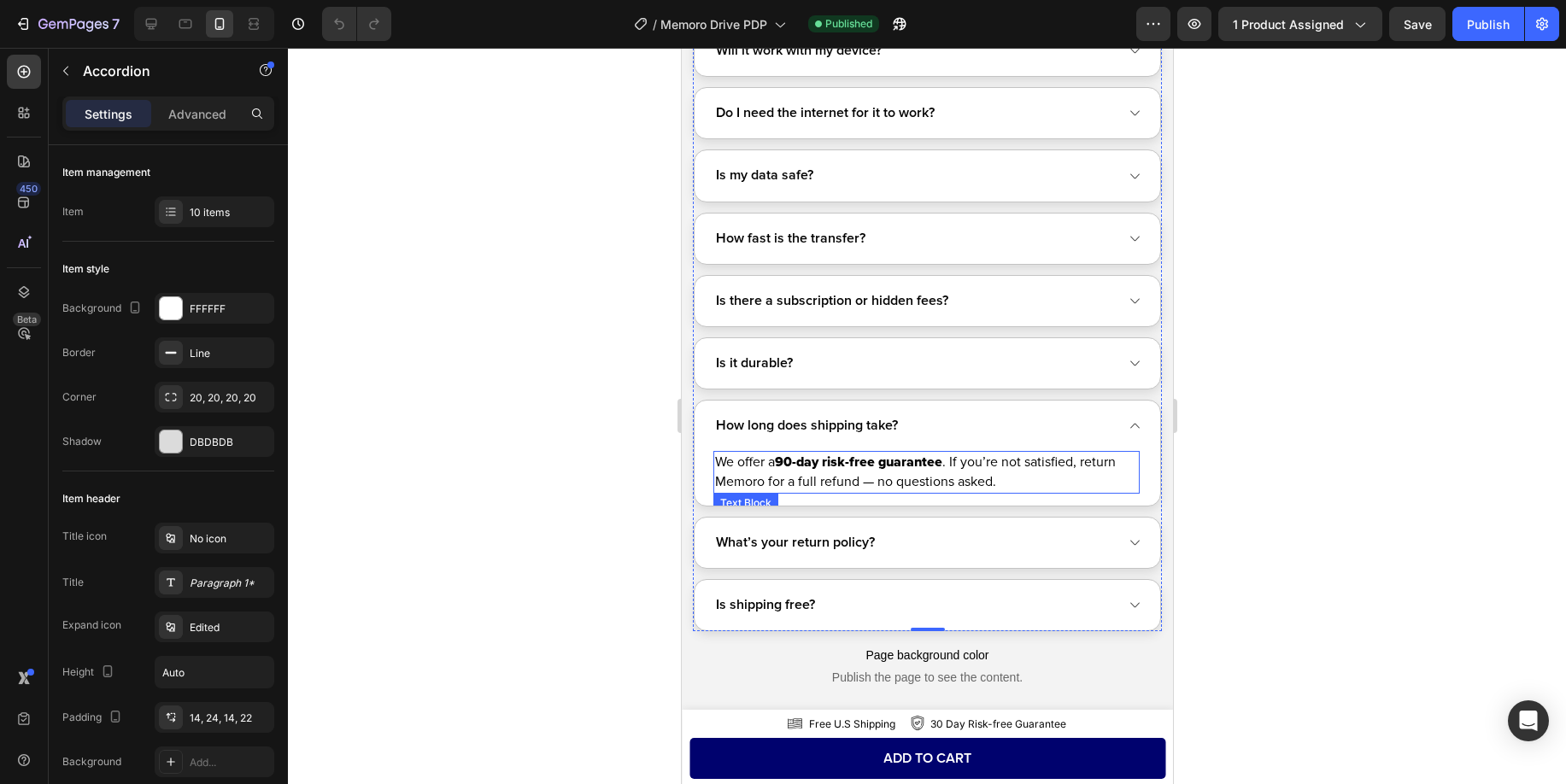
click at [772, 473] on p "We offer a 90-day risk-free guarantee . If you’re not satisfied, return Memoro …" at bounding box center [925, 471] width 423 height 39
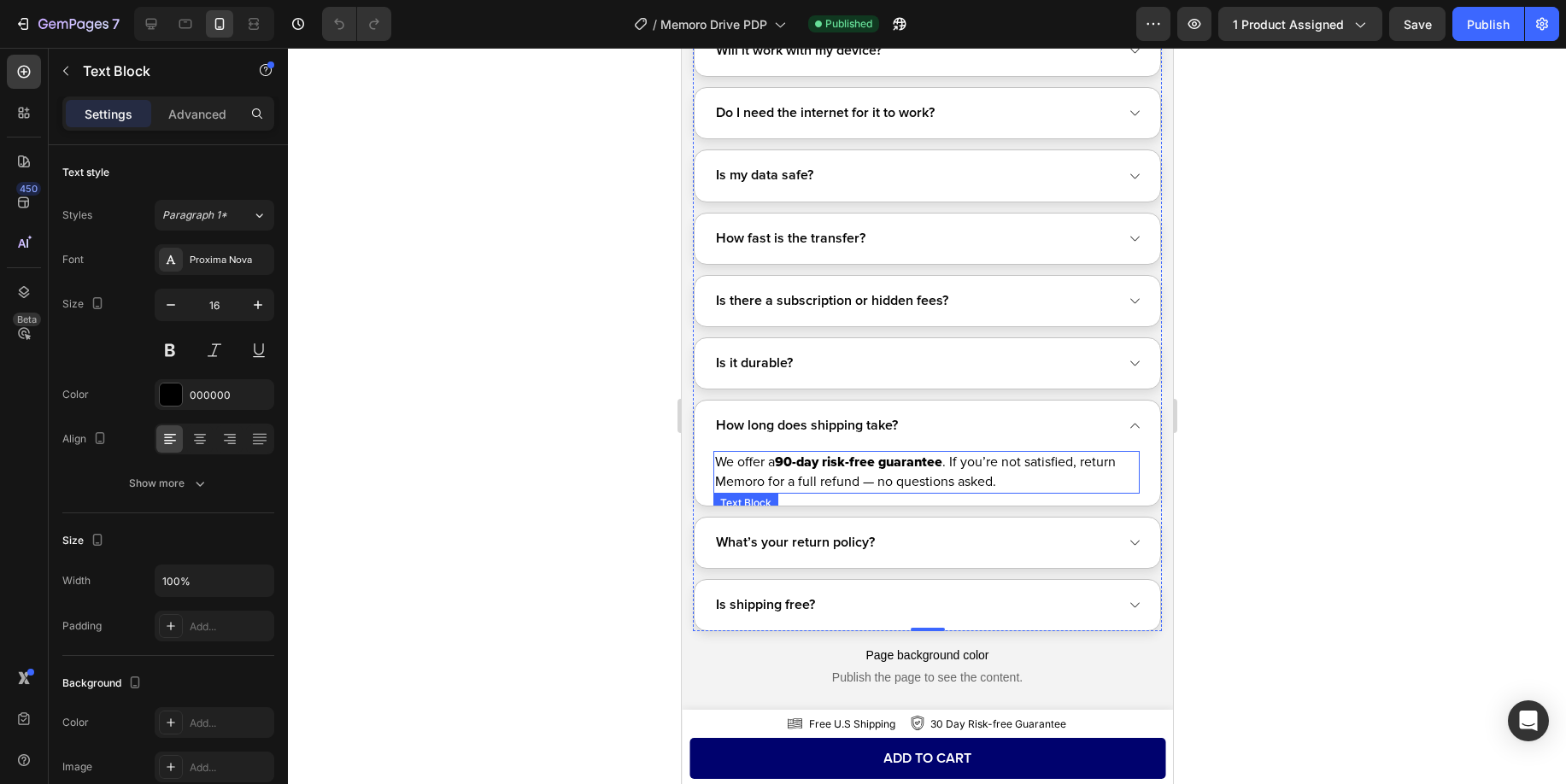
click at [772, 473] on p "We offer a 90-day risk-free guarantee . If you’re not satisfied, return Memoro …" at bounding box center [925, 471] width 423 height 39
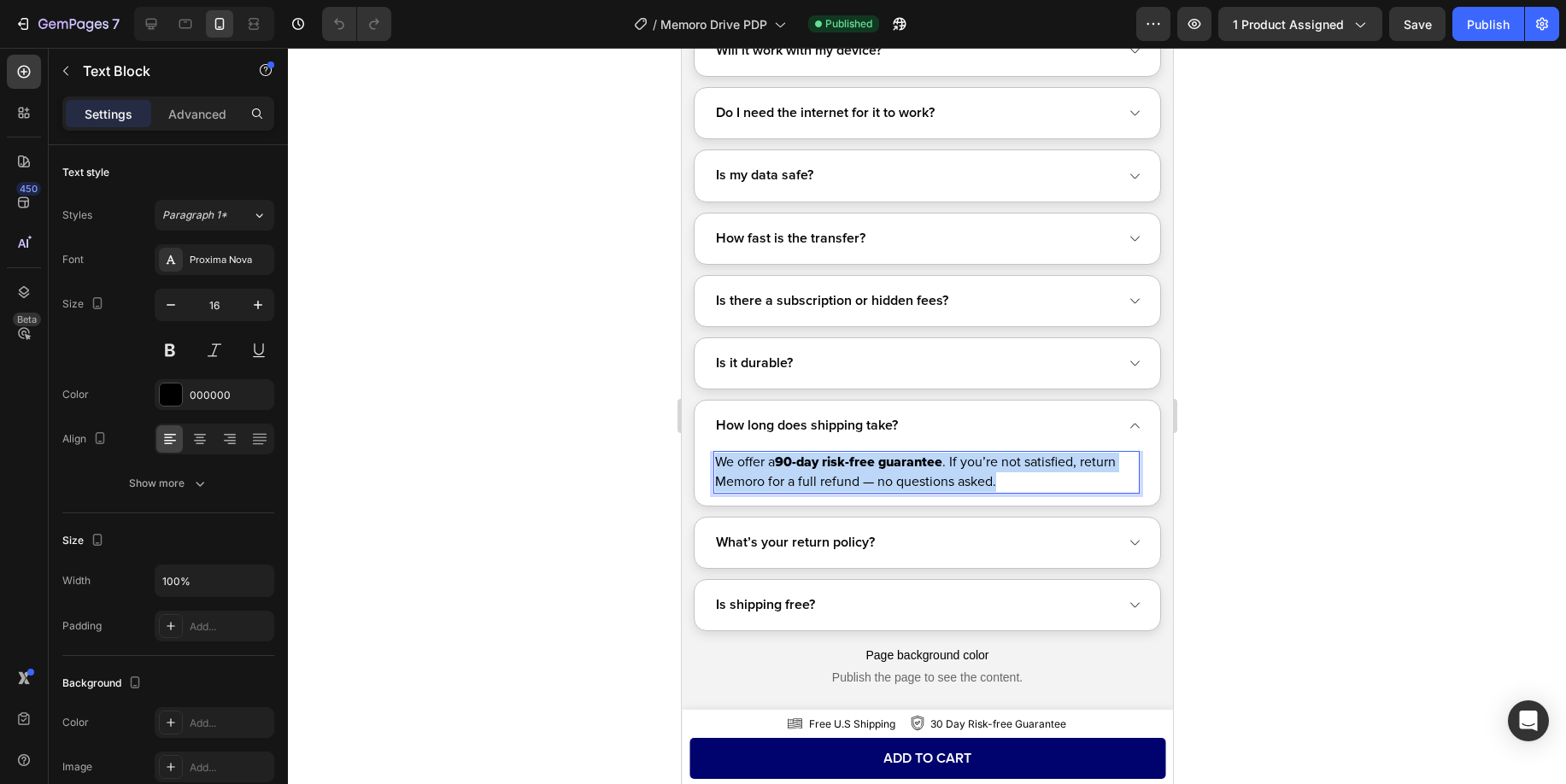
click at [772, 473] on p "We offer a 90-day risk-free guarantee . If you’re not satisfied, return Memoro …" at bounding box center [925, 471] width 423 height 39
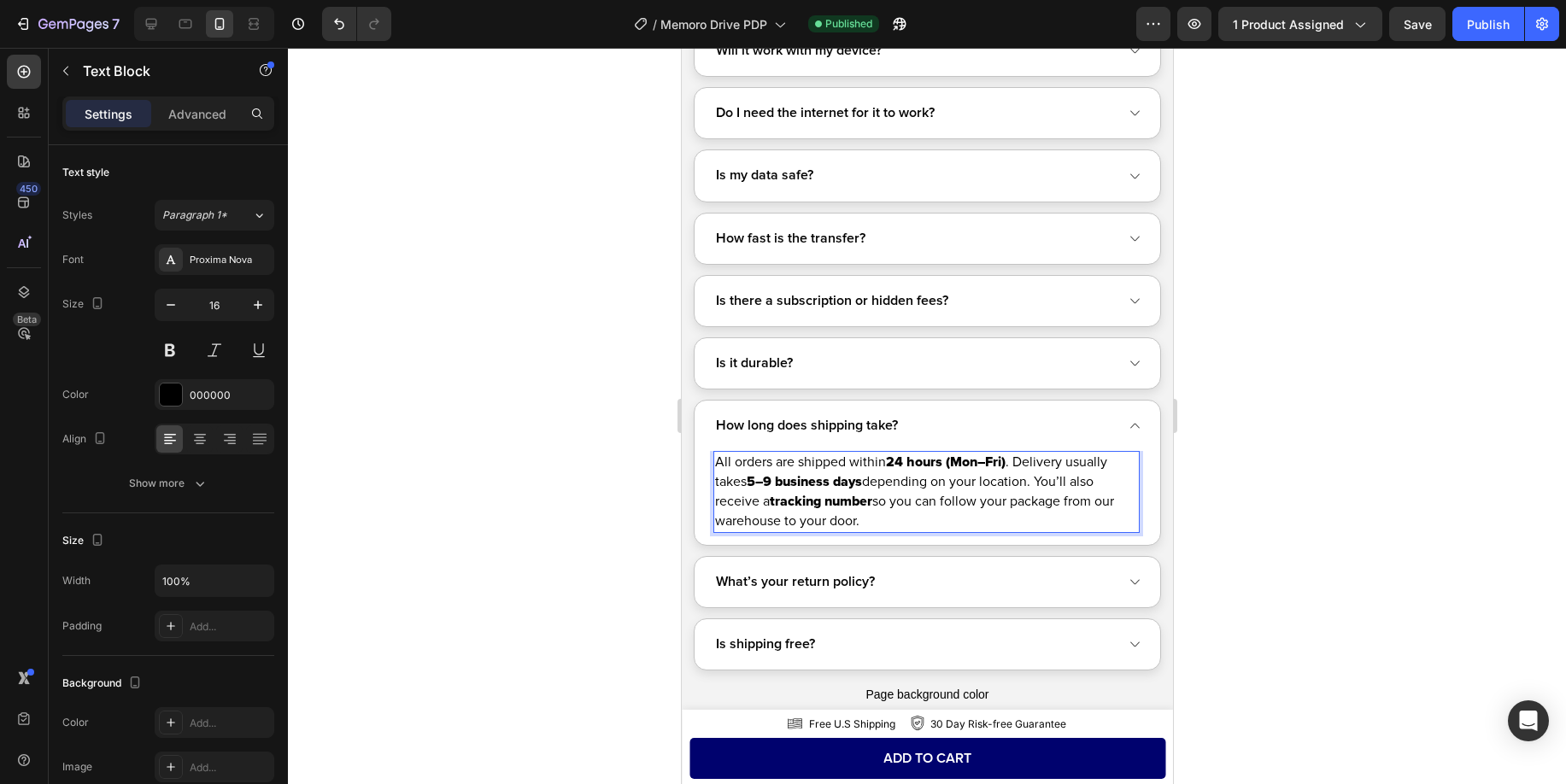
click at [565, 471] on div at bounding box center [927, 416] width 1278 height 736
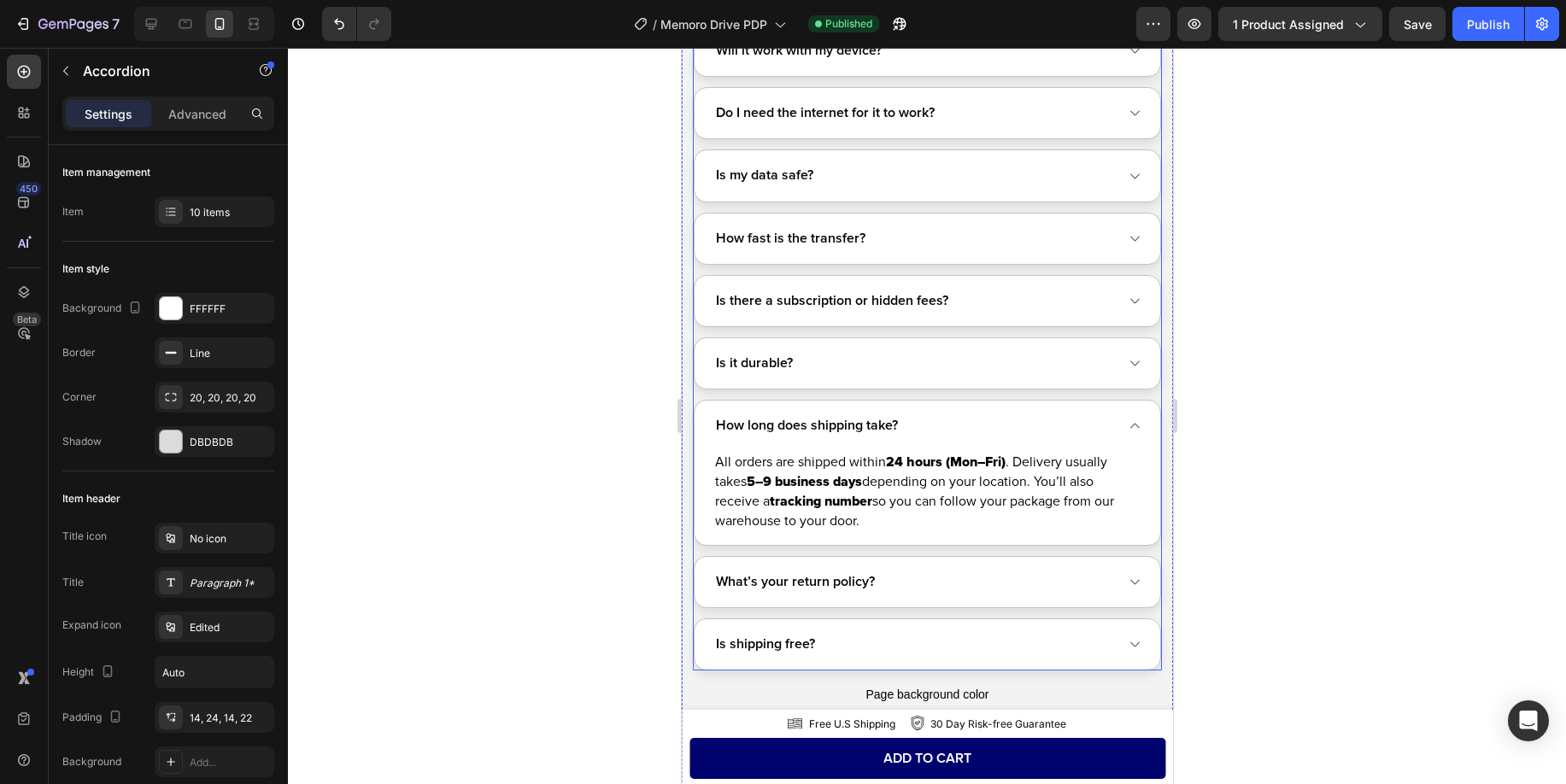
click at [853, 573] on p "What’s your return policy?" at bounding box center [794, 581] width 159 height 21
click at [984, 589] on div "What’s your return policy?" at bounding box center [913, 581] width 403 height 26
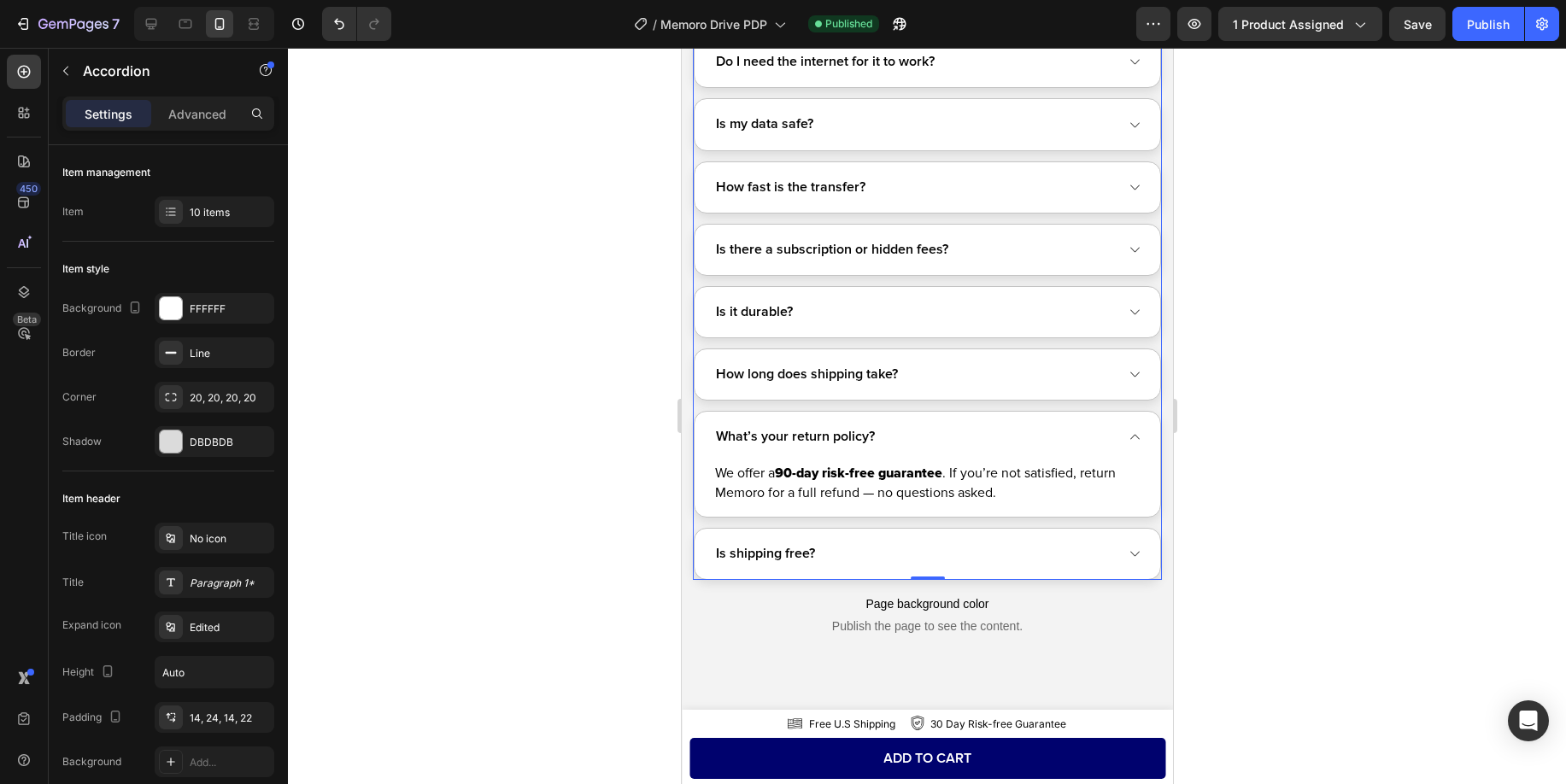
scroll to position [10759, 0]
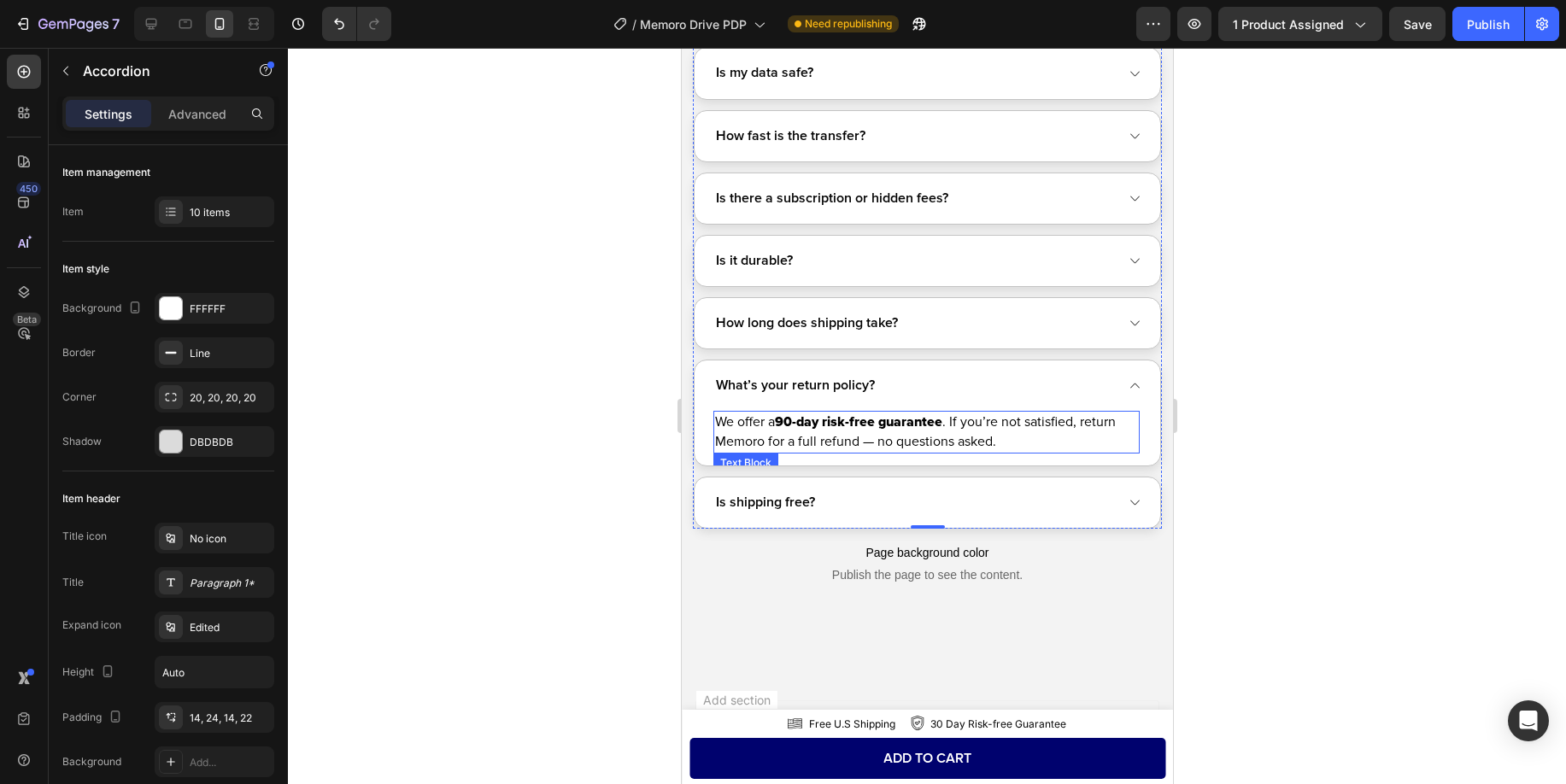
click at [883, 432] on p "We offer a 90-day risk-free guarantee . If you’re not satisfied, return Memoro …" at bounding box center [925, 431] width 423 height 39
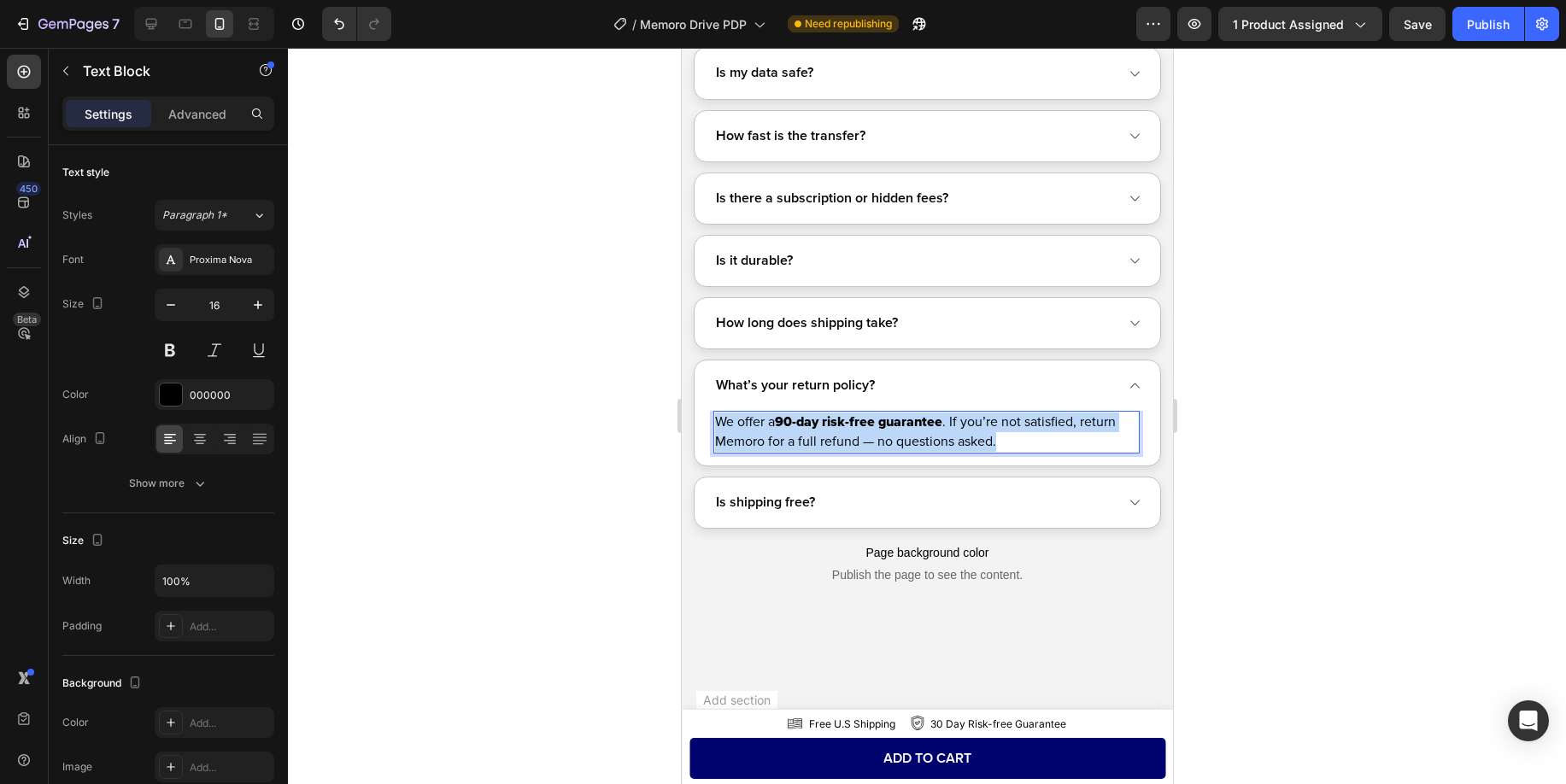
click at [883, 432] on p "We offer a 90-day risk-free guarantee . If you’re not satisfied, return Memoro …" at bounding box center [925, 431] width 423 height 39
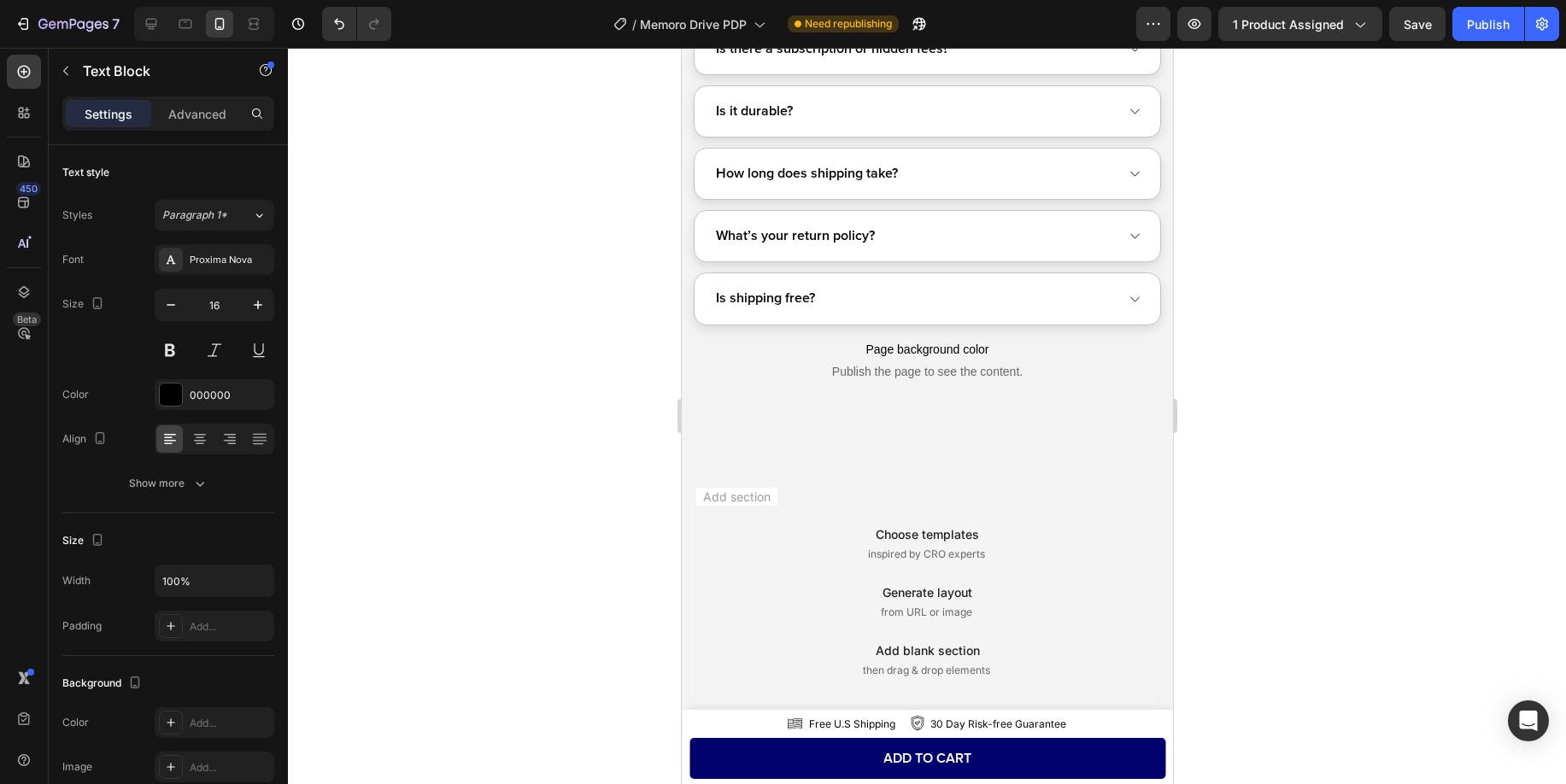
scroll to position [10600, 0]
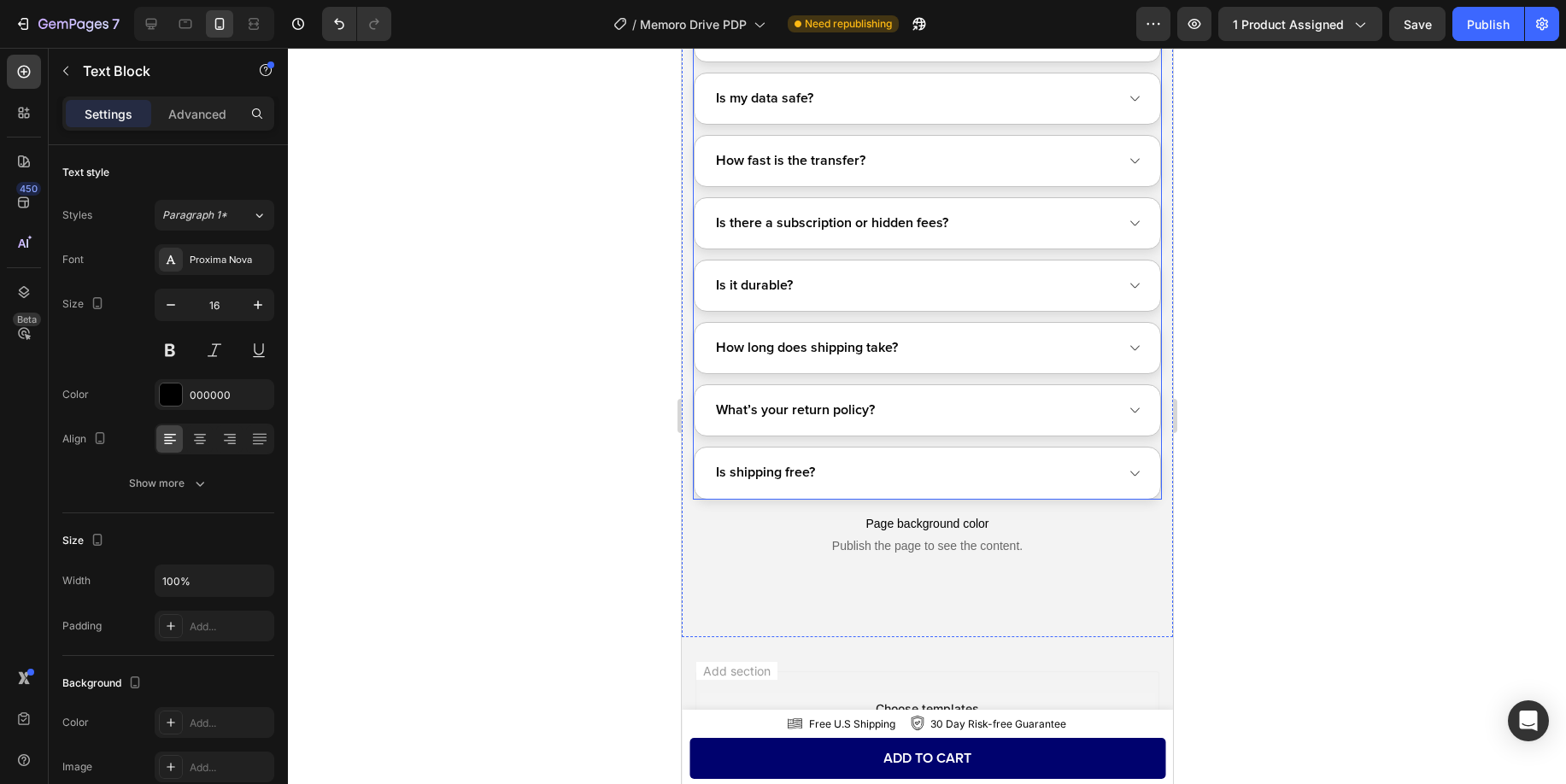
click at [927, 400] on div "What’s your return policy?" at bounding box center [913, 410] width 403 height 26
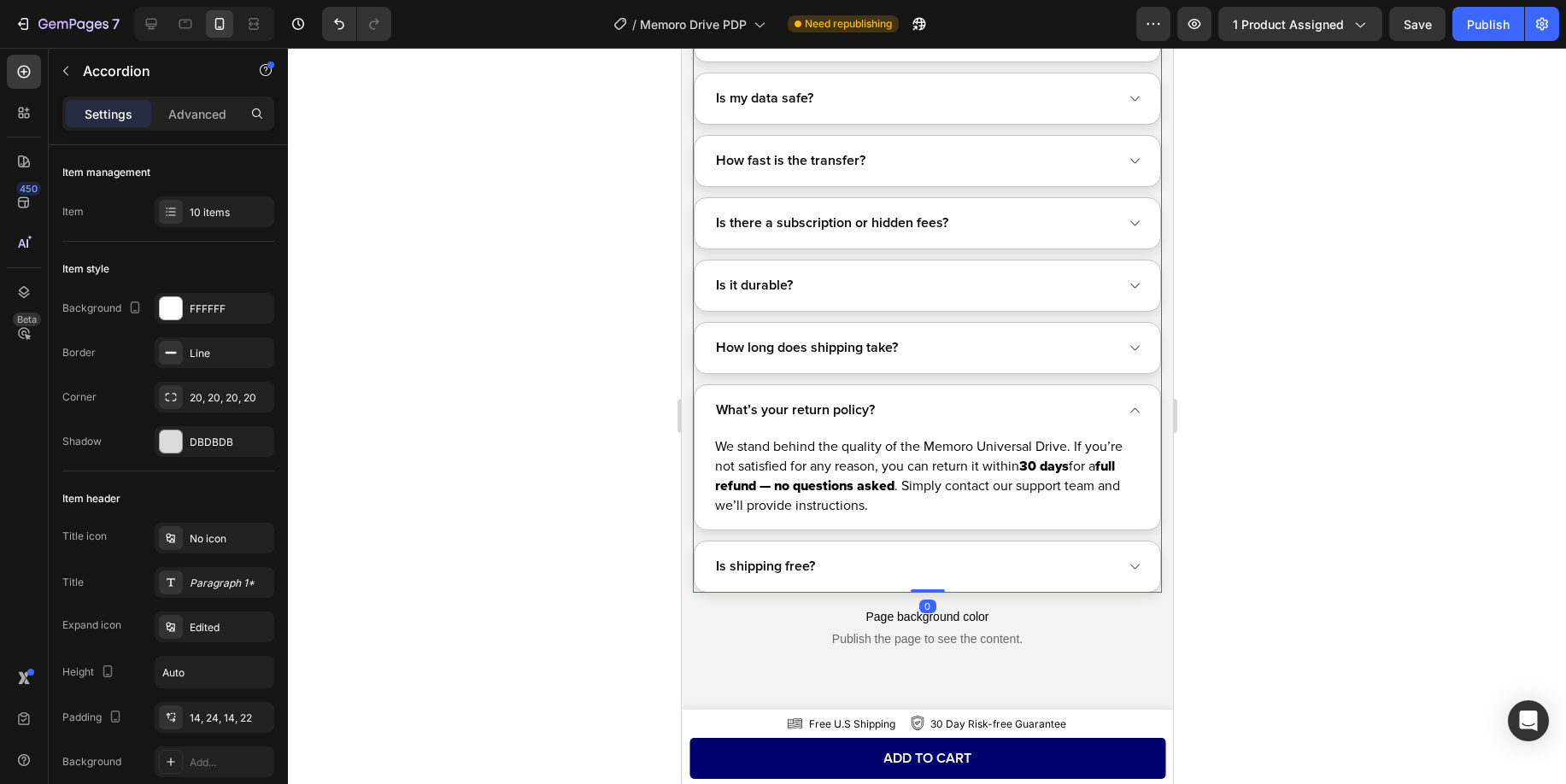
click at [873, 565] on div "Is shipping free?" at bounding box center [913, 567] width 403 height 26
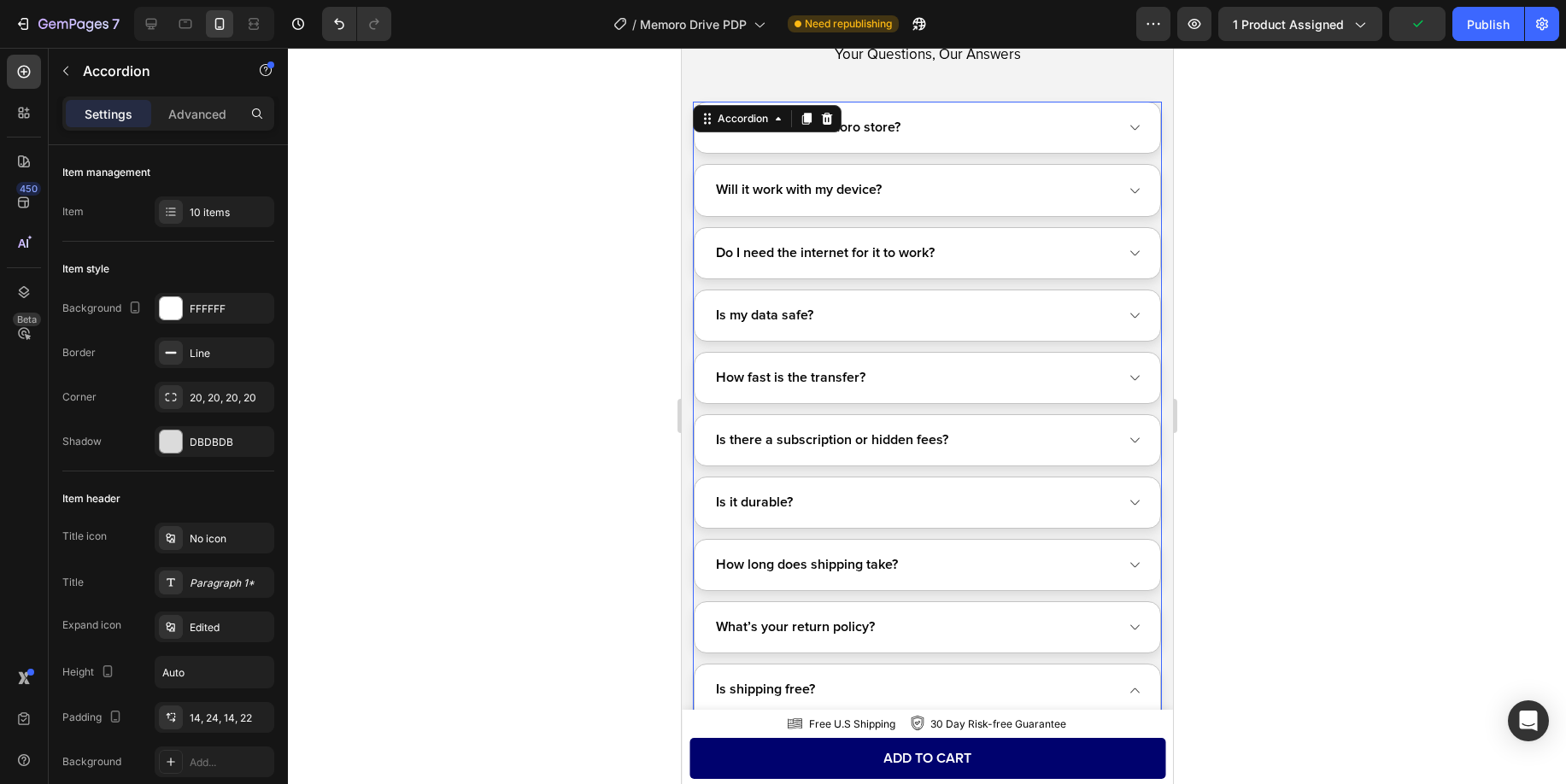
scroll to position [10353, 0]
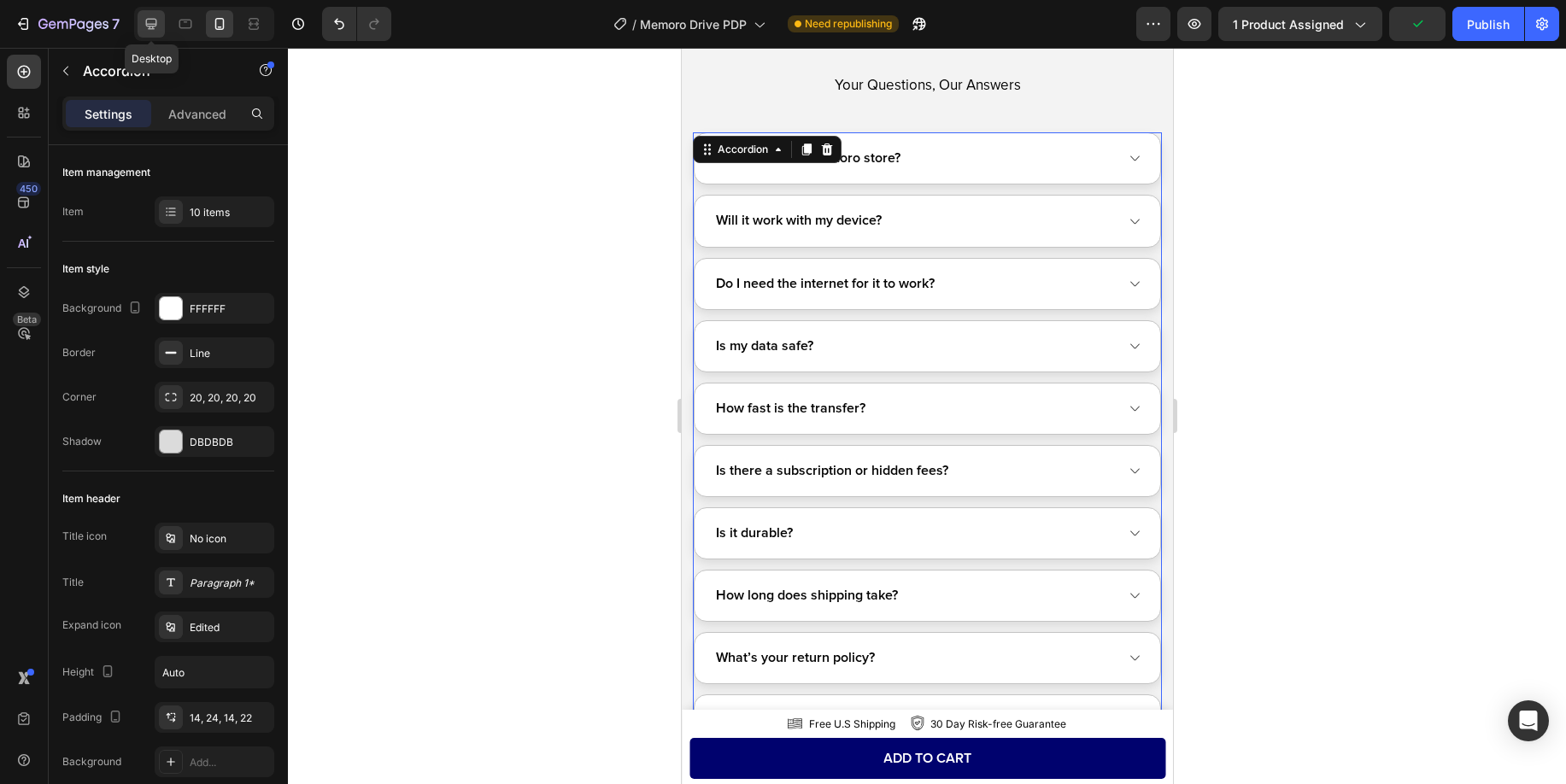
click at [149, 28] on icon at bounding box center [152, 25] width 11 height 11
type input "16"
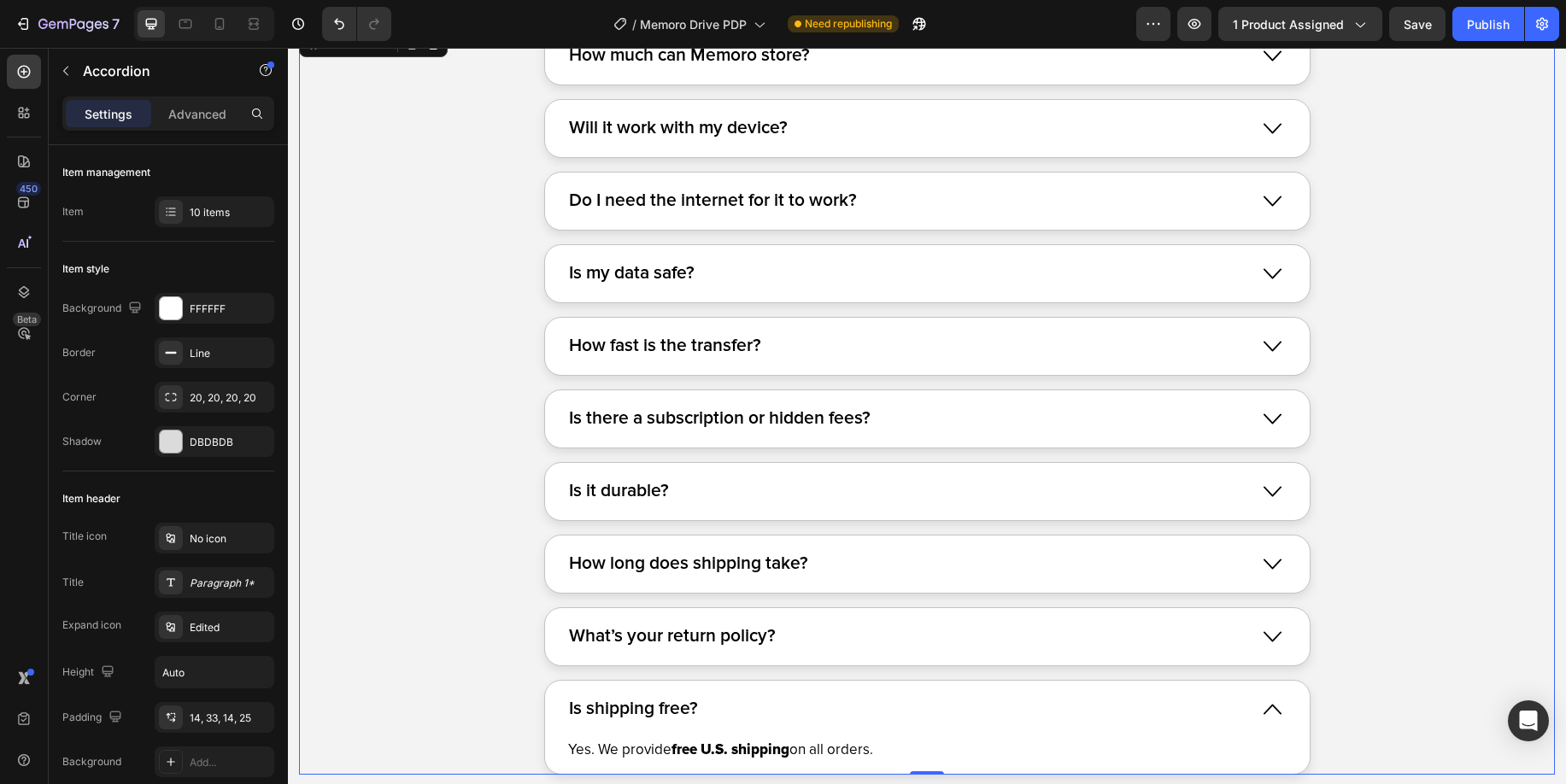
scroll to position [10256, 0]
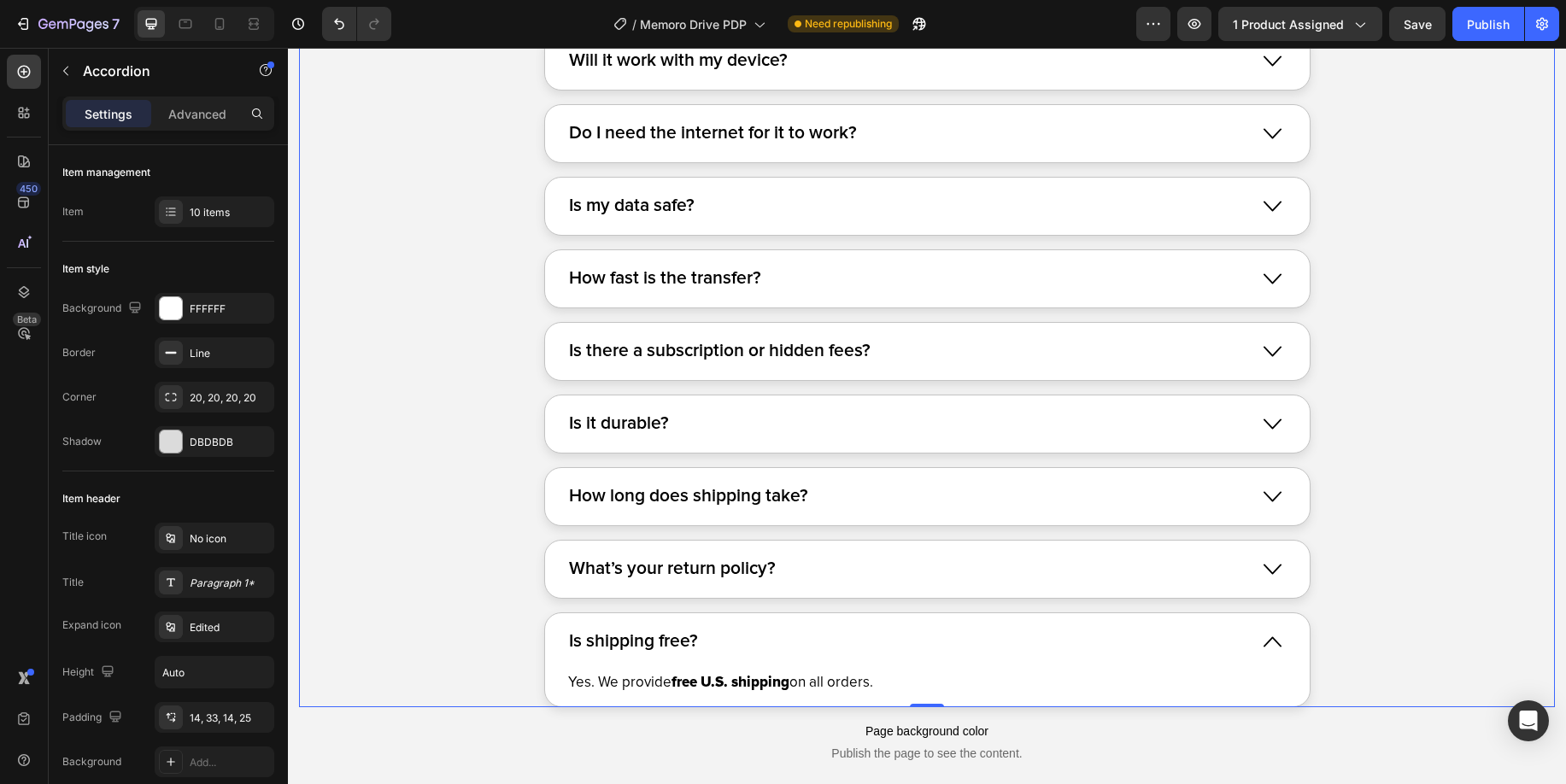
click at [921, 562] on div "What’s your return policy?" at bounding box center [909, 569] width 684 height 33
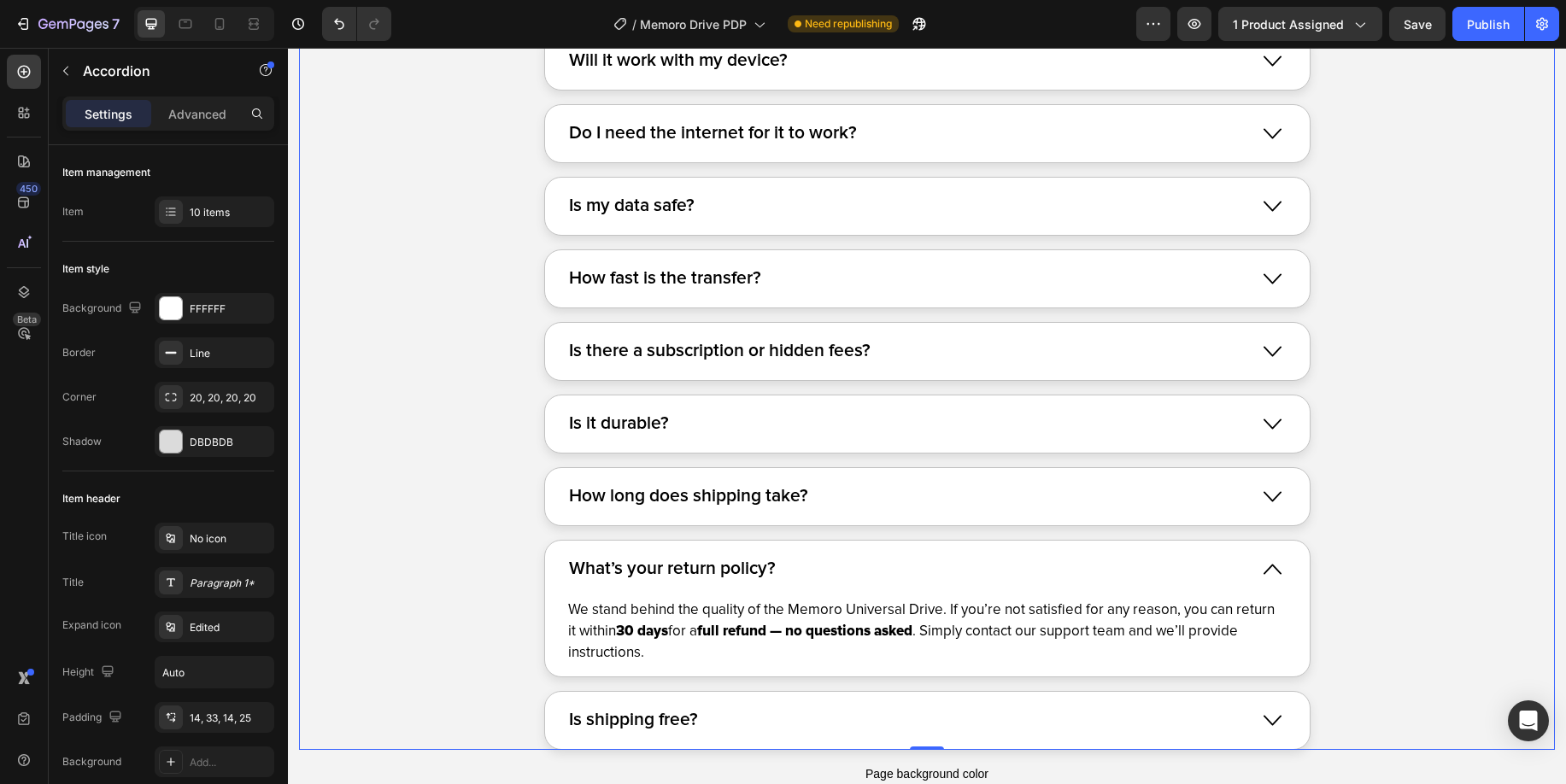
click at [908, 522] on div "How long does shipping take?" at bounding box center [927, 496] width 764 height 58
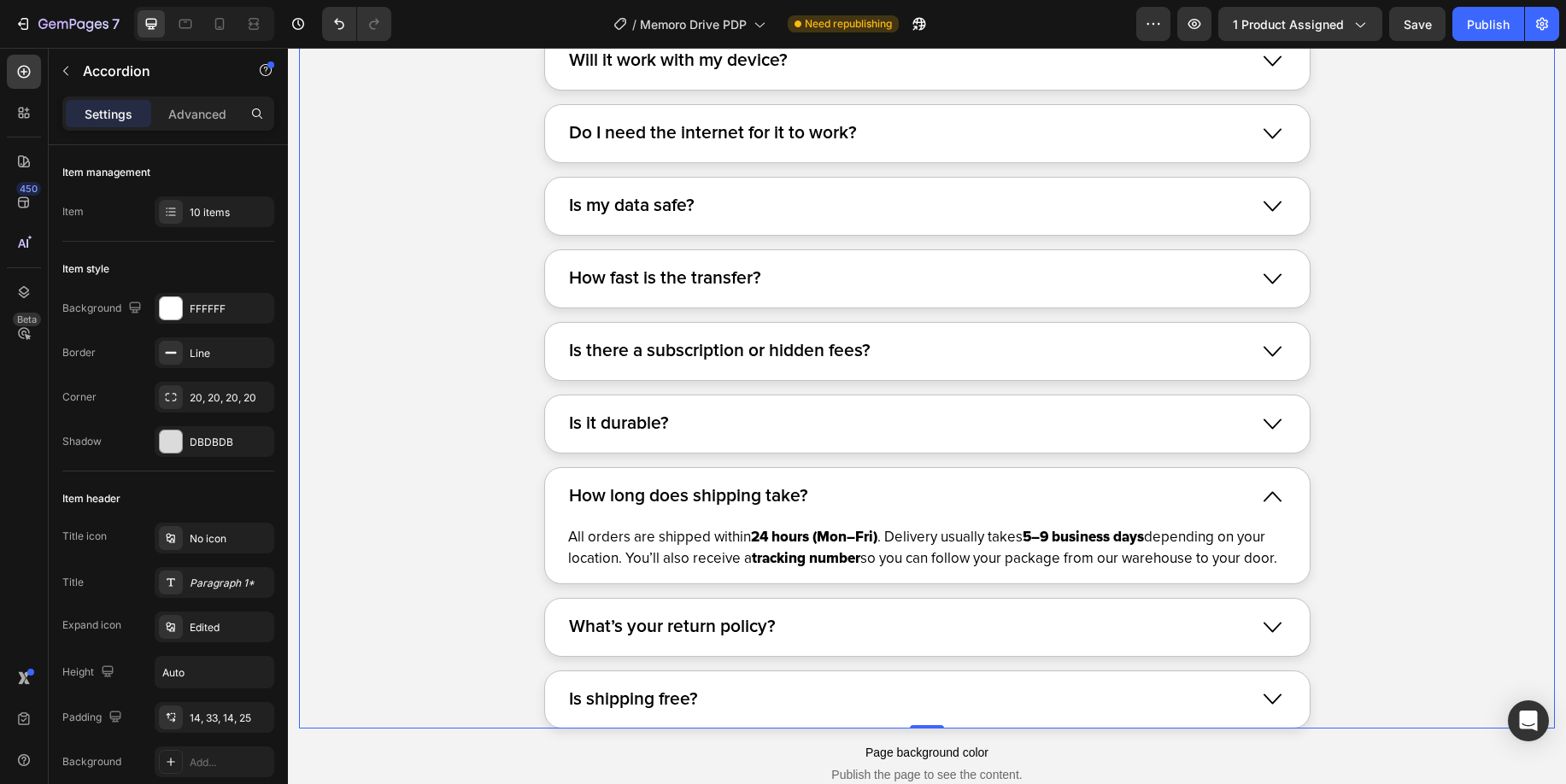
click at [898, 503] on div "How long does shipping take?" at bounding box center [909, 496] width 684 height 33
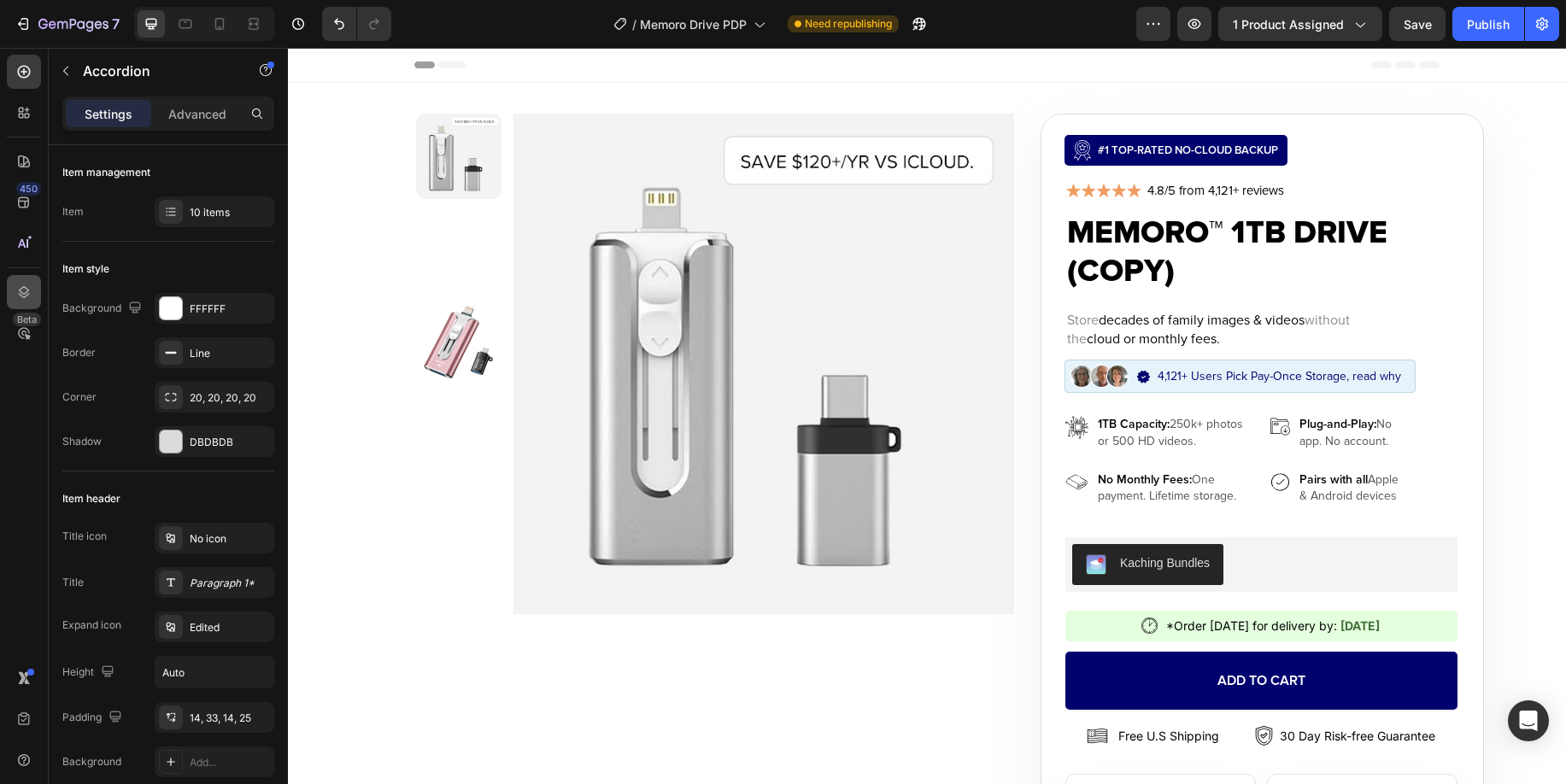
scroll to position [262, 0]
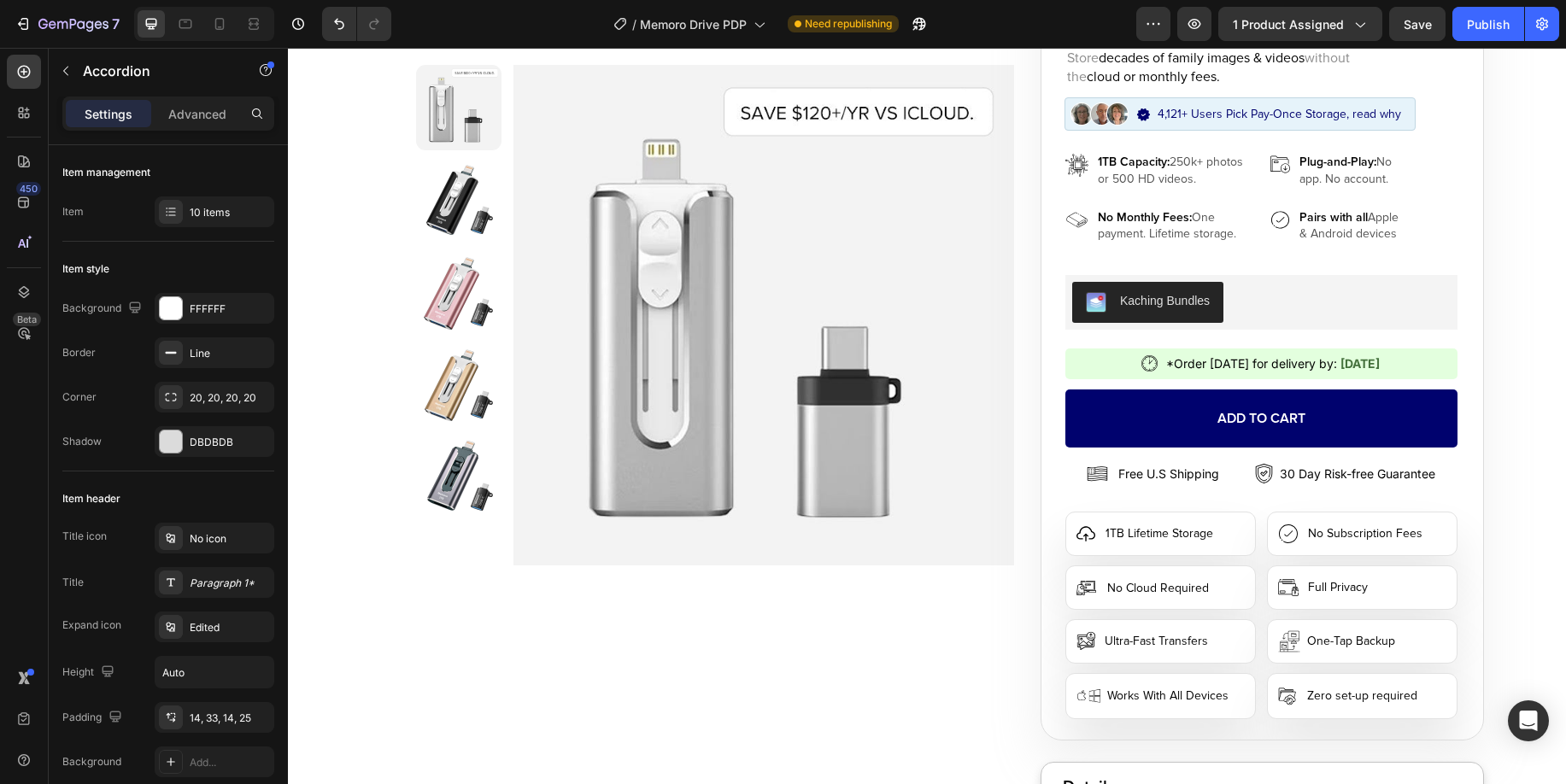
click at [1130, 476] on p "Free U.S Shipping" at bounding box center [1168, 473] width 101 height 16
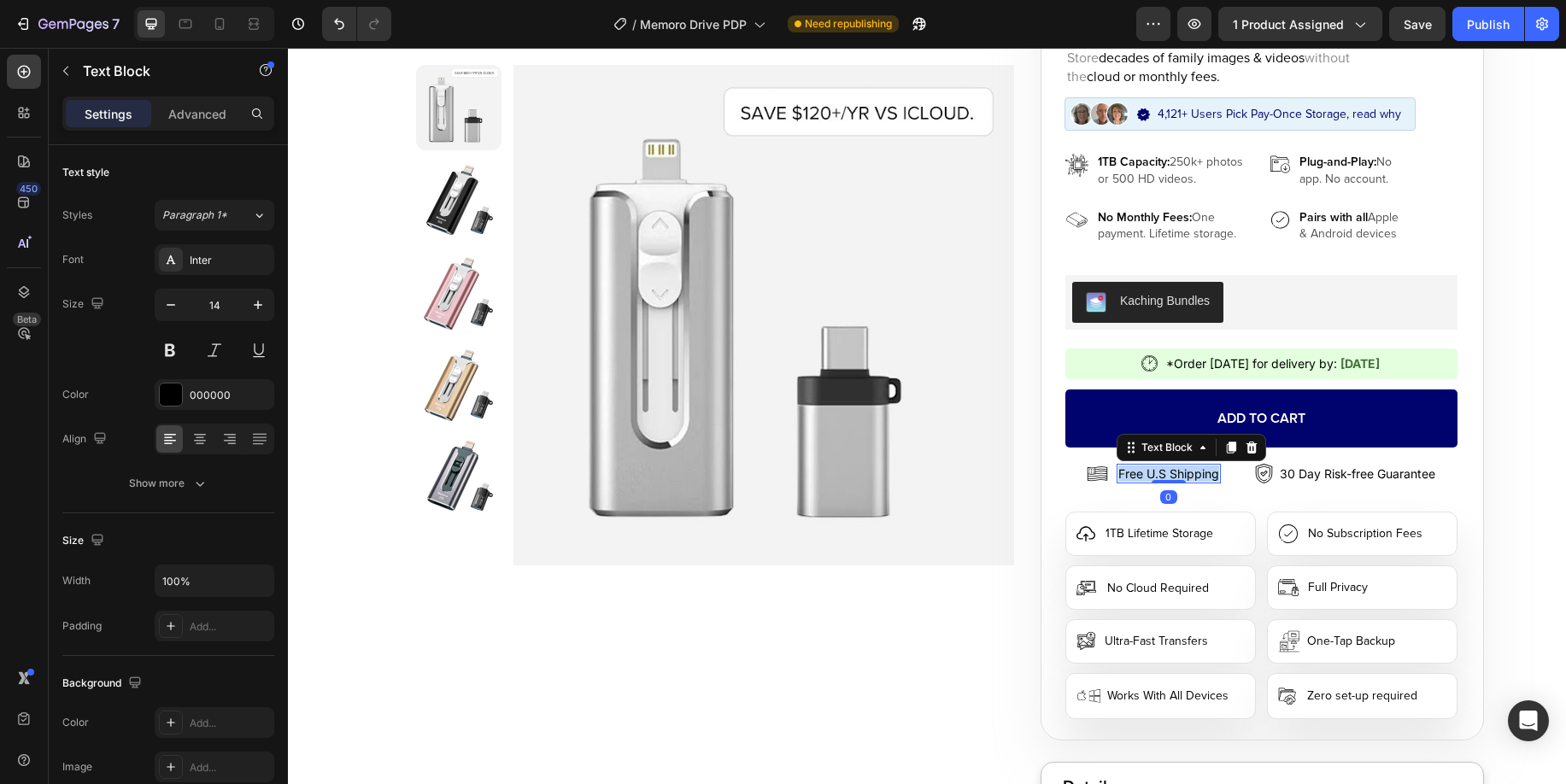
click at [1130, 476] on p "Free U.S Shipping" at bounding box center [1168, 473] width 101 height 16
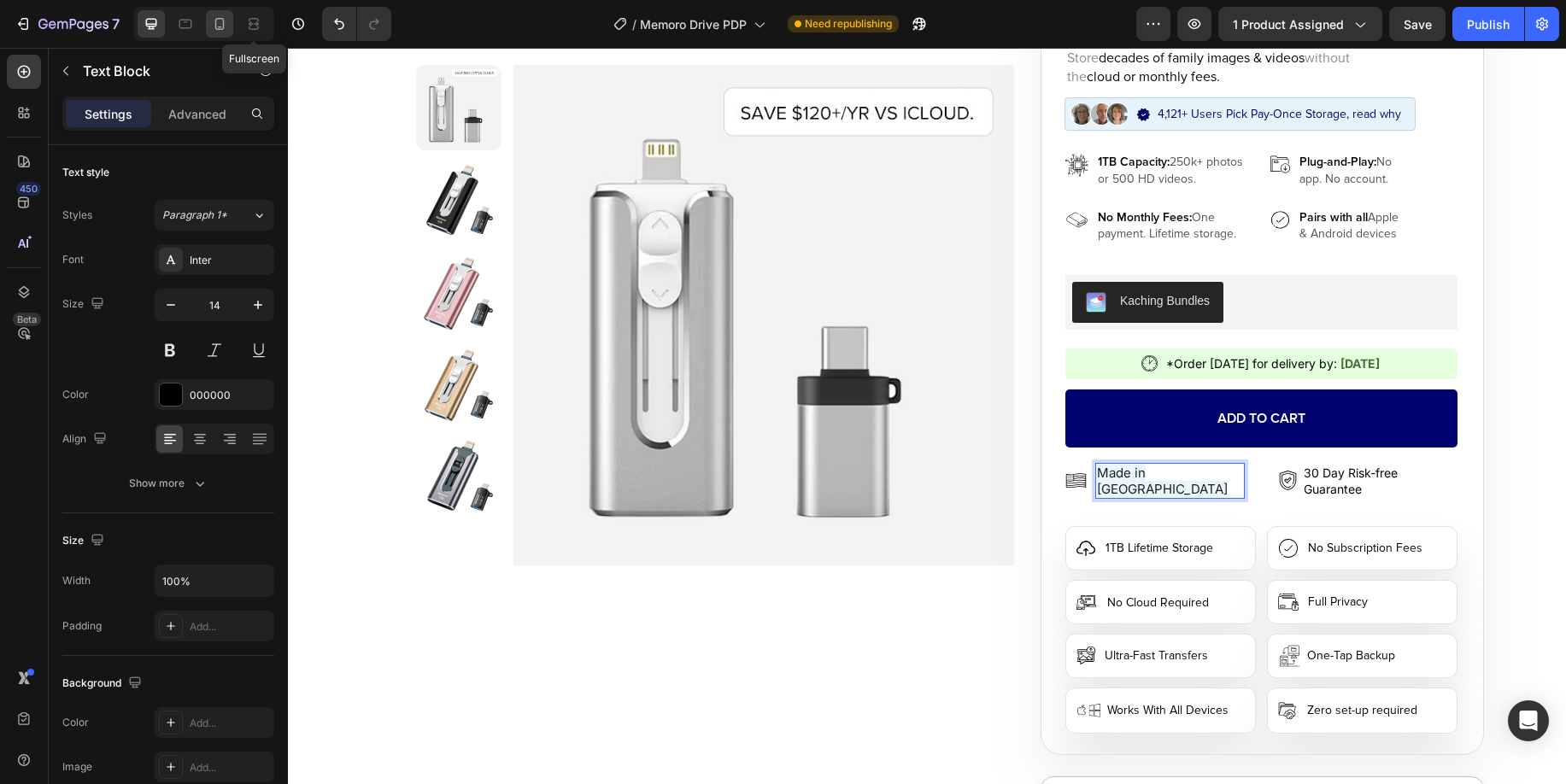
click at [223, 27] on icon at bounding box center [220, 24] width 9 height 12
type input "12"
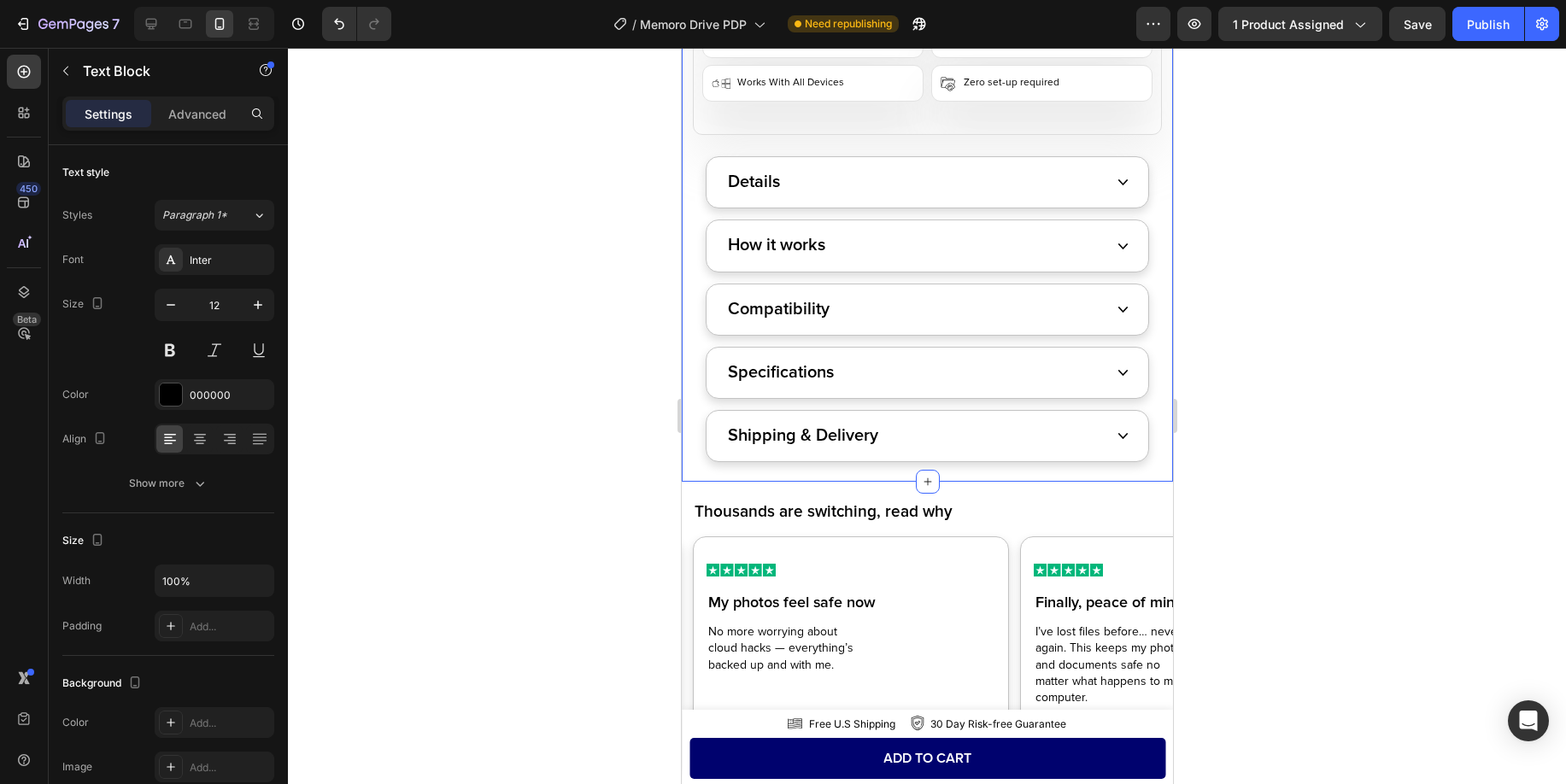
scroll to position [1467, 0]
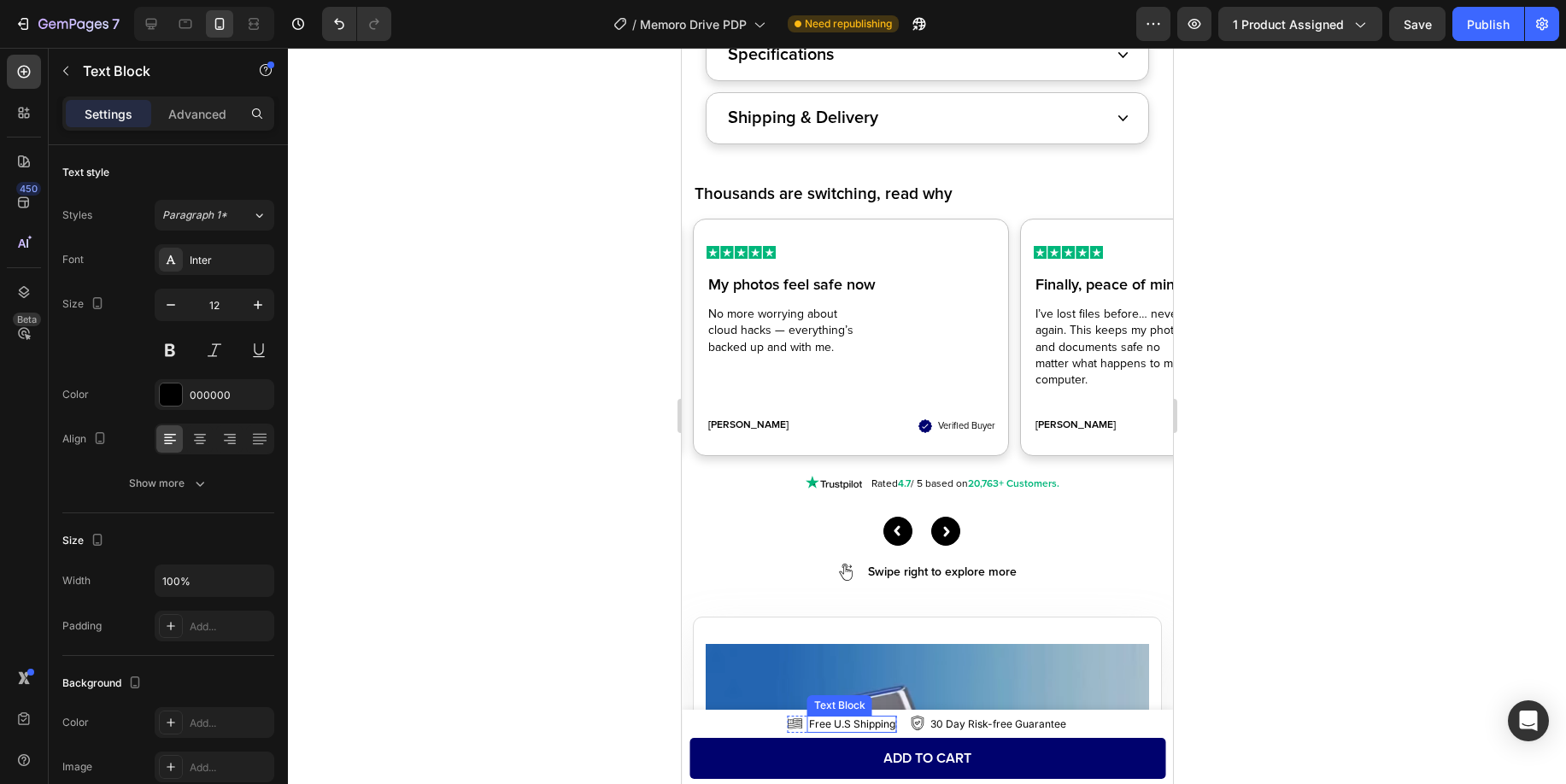
click at [838, 719] on p "Free U.S Shipping" at bounding box center [851, 724] width 86 height 14
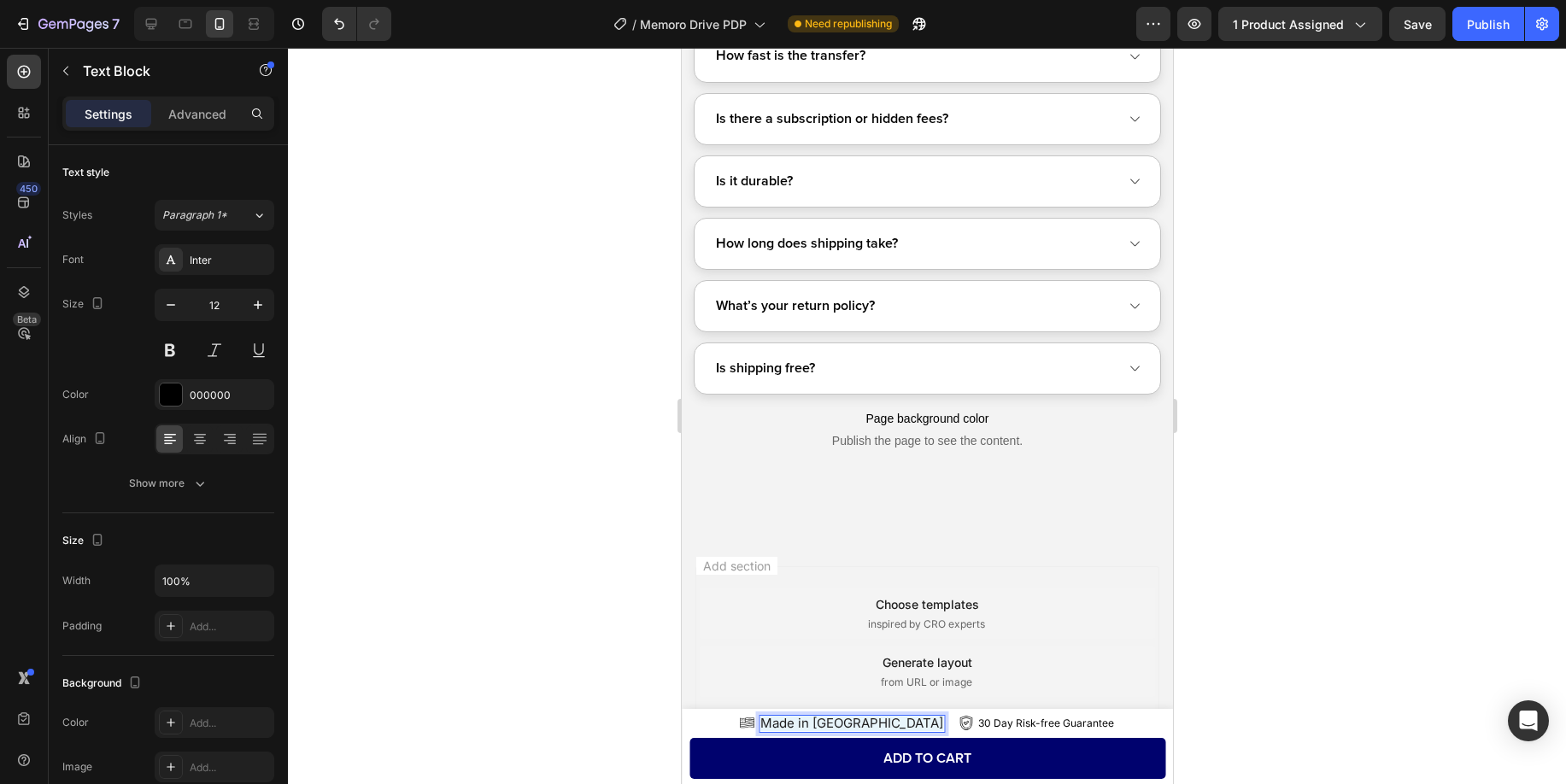
scroll to position [13685, 0]
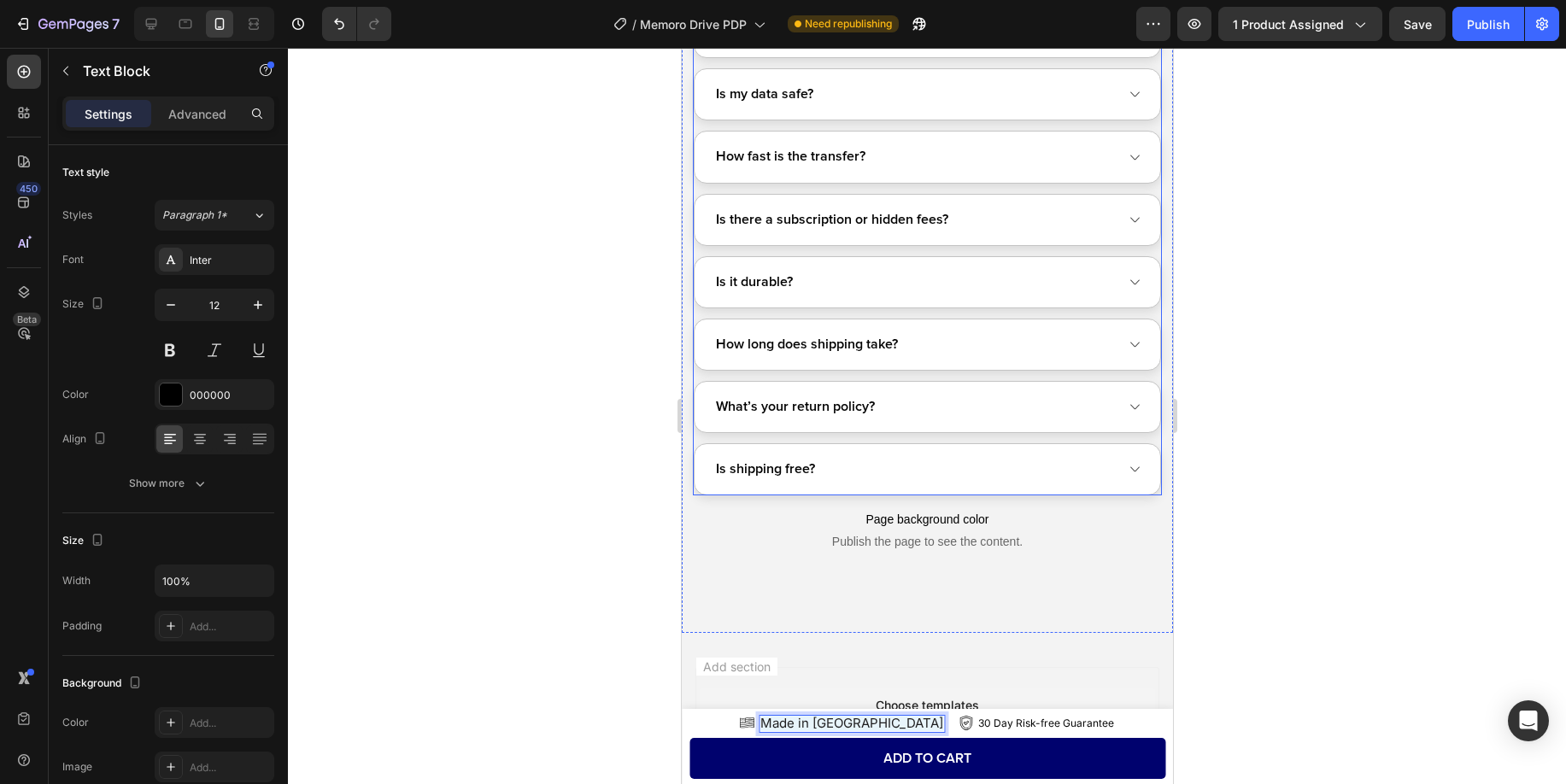
click at [873, 461] on div "Is shipping free?" at bounding box center [913, 469] width 403 height 26
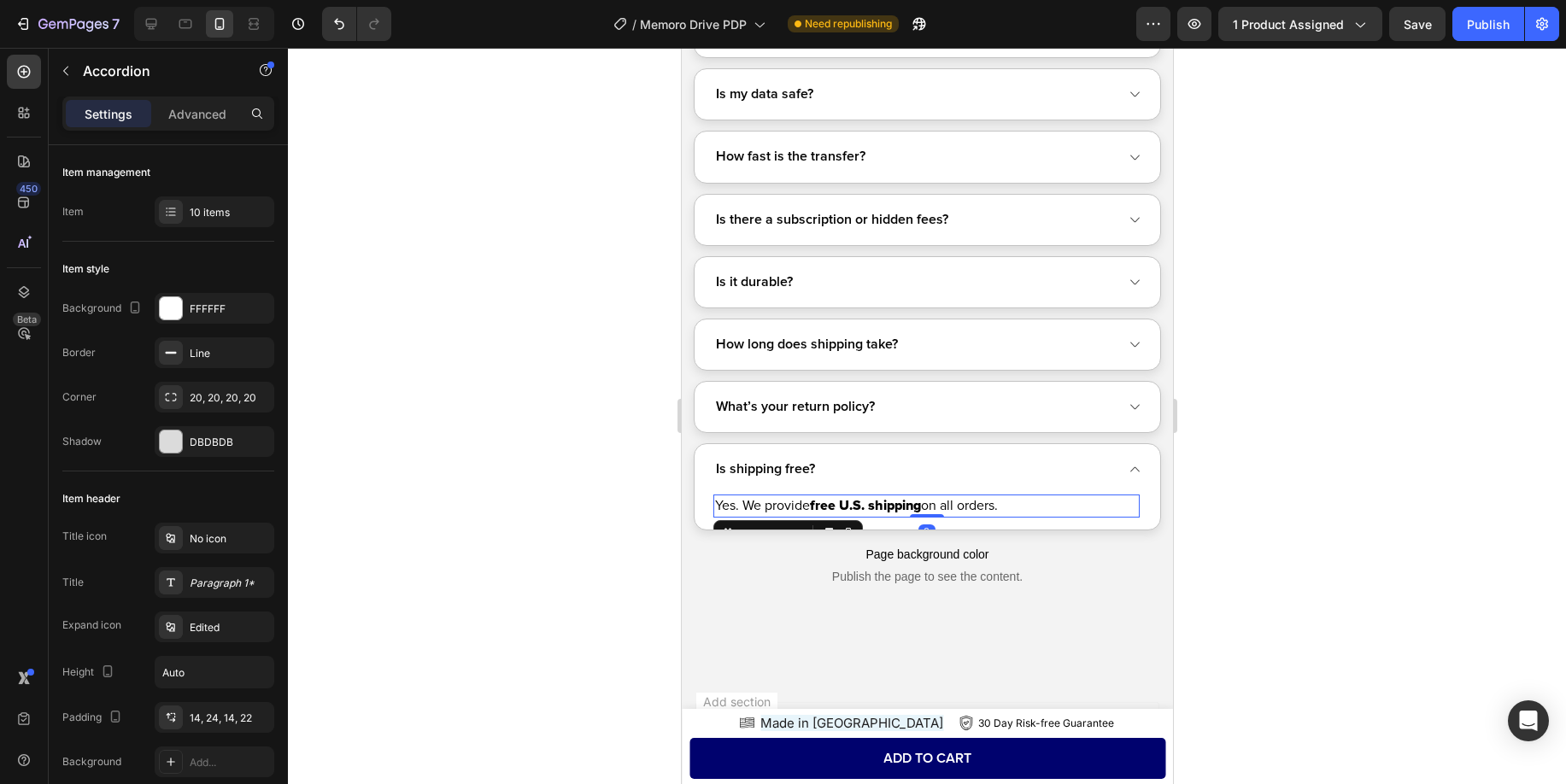
click at [837, 503] on strong "free U.S. shipping" at bounding box center [864, 505] width 111 height 17
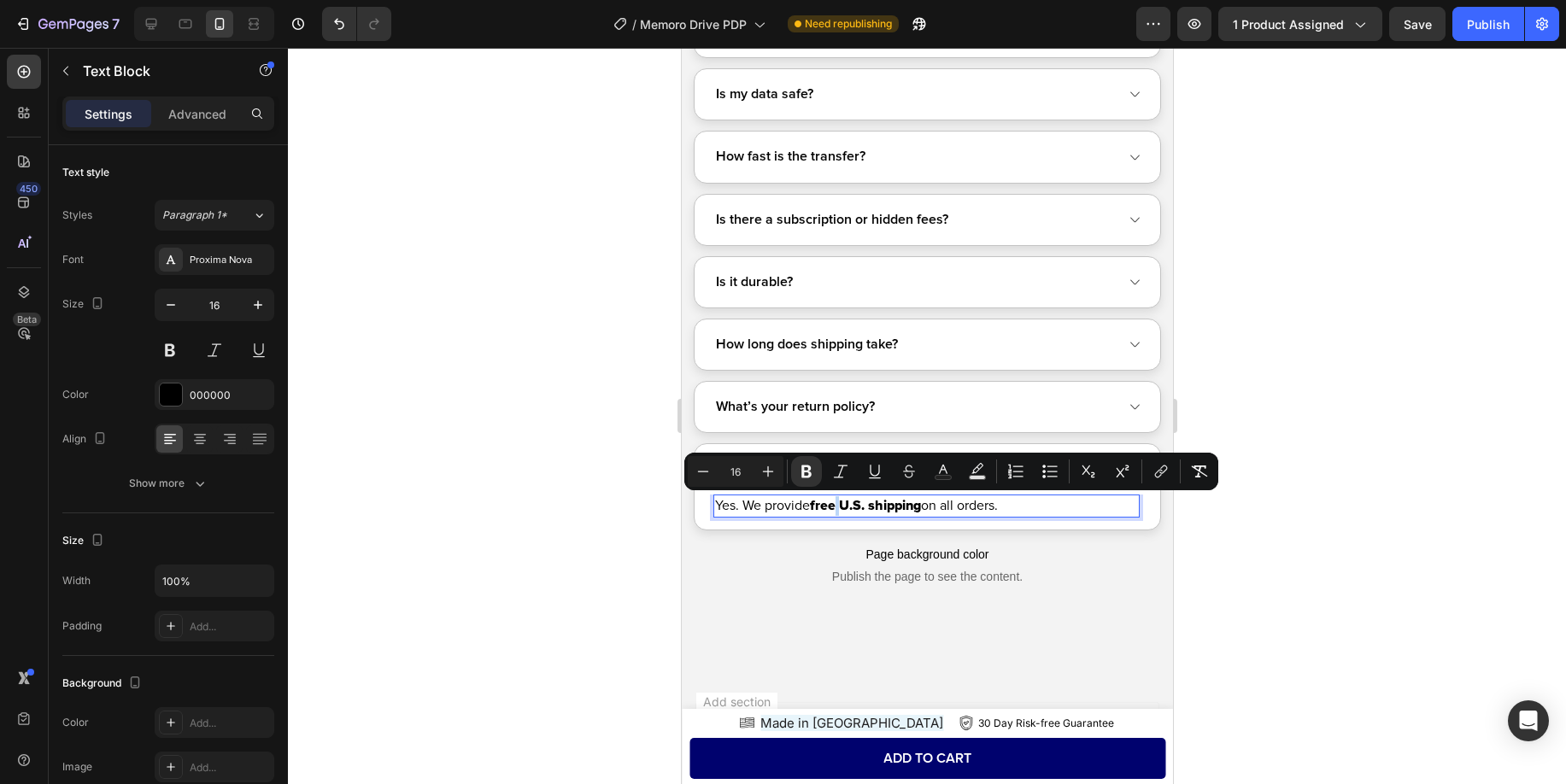
click at [837, 503] on strong "free U.S. shipping" at bounding box center [864, 505] width 111 height 17
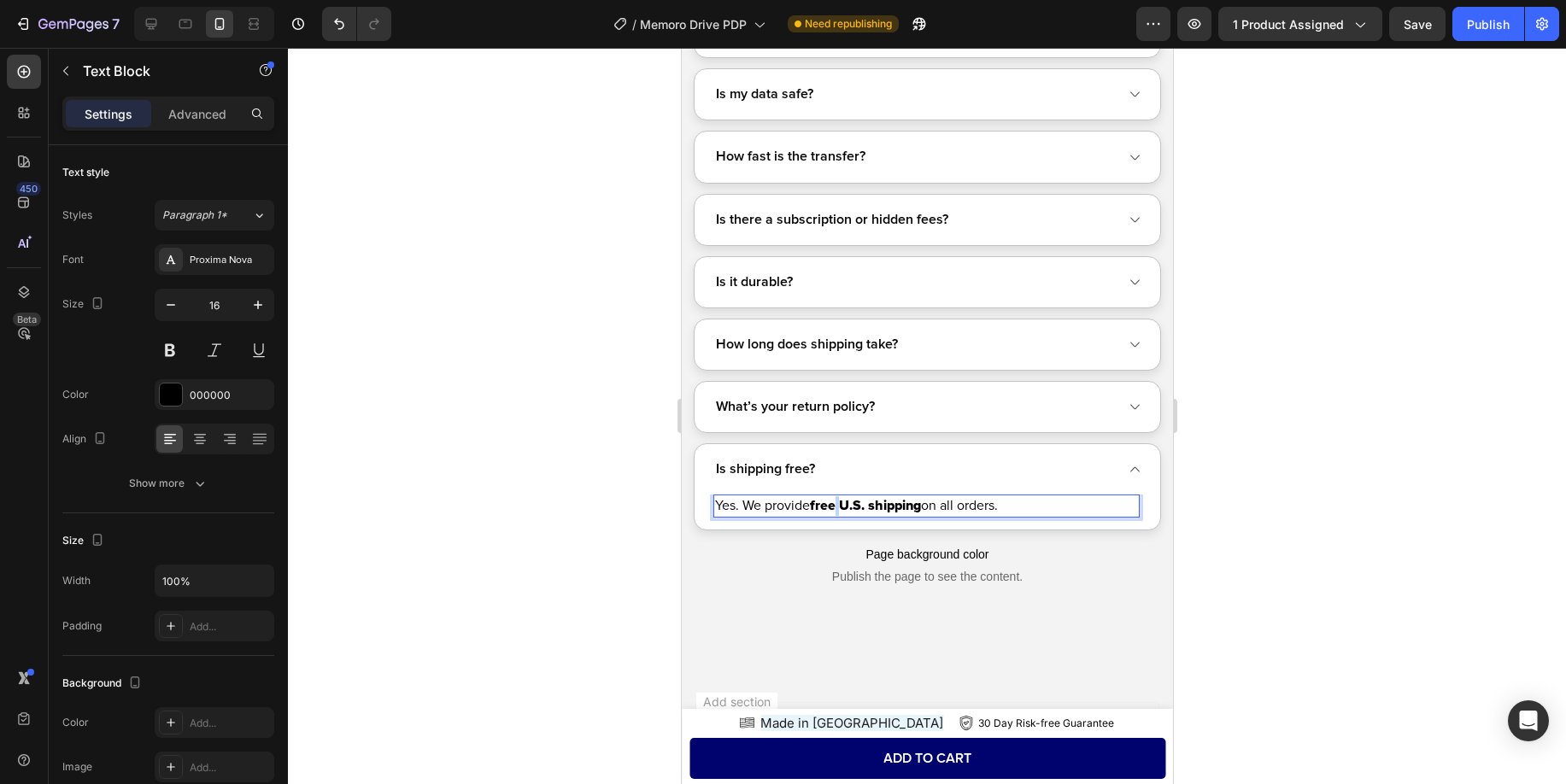
click at [753, 498] on p "Yes. We provide free U.S. shipping on all orders." at bounding box center [925, 505] width 423 height 19
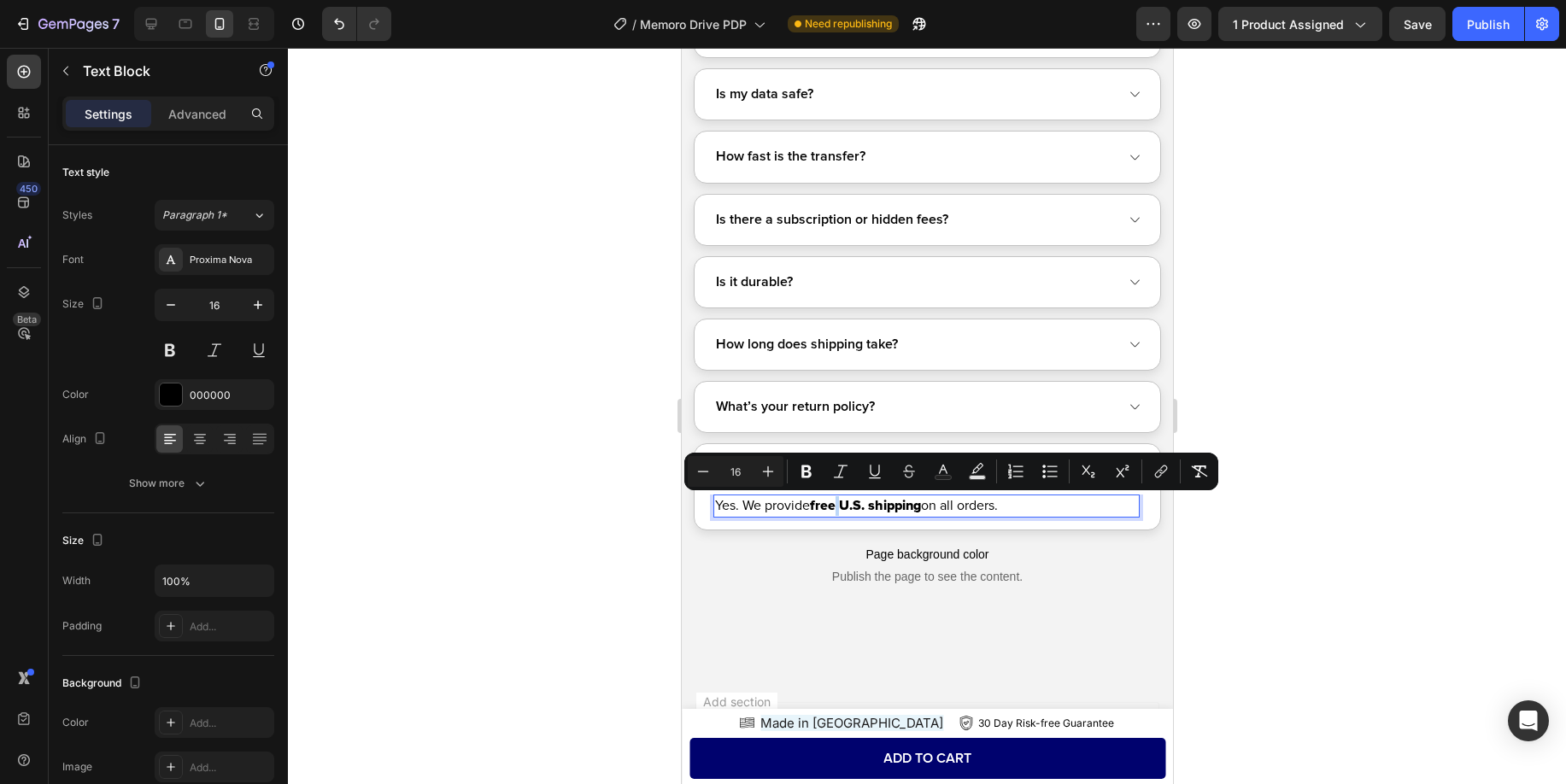
click at [753, 498] on p "Yes. We provide free U.S. shipping on all orders." at bounding box center [925, 505] width 423 height 19
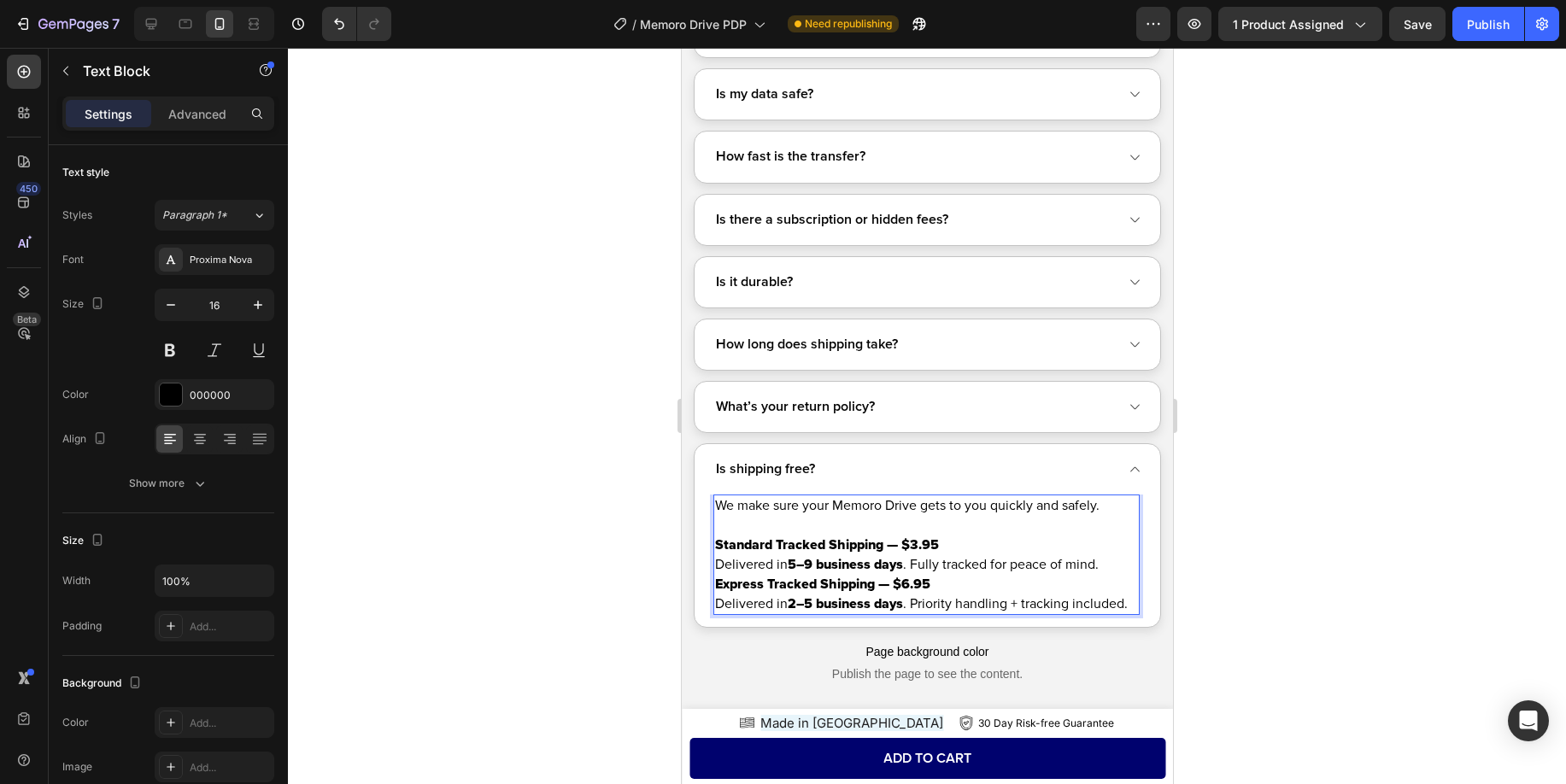
click at [985, 573] on p "Delivered in 5–9 business days . Fully tracked for peace of mind." at bounding box center [925, 564] width 423 height 19
click at [1117, 570] on p "Delivered in 5–9 business days . Fully tracked for peace of mind." at bounding box center [925, 564] width 423 height 19
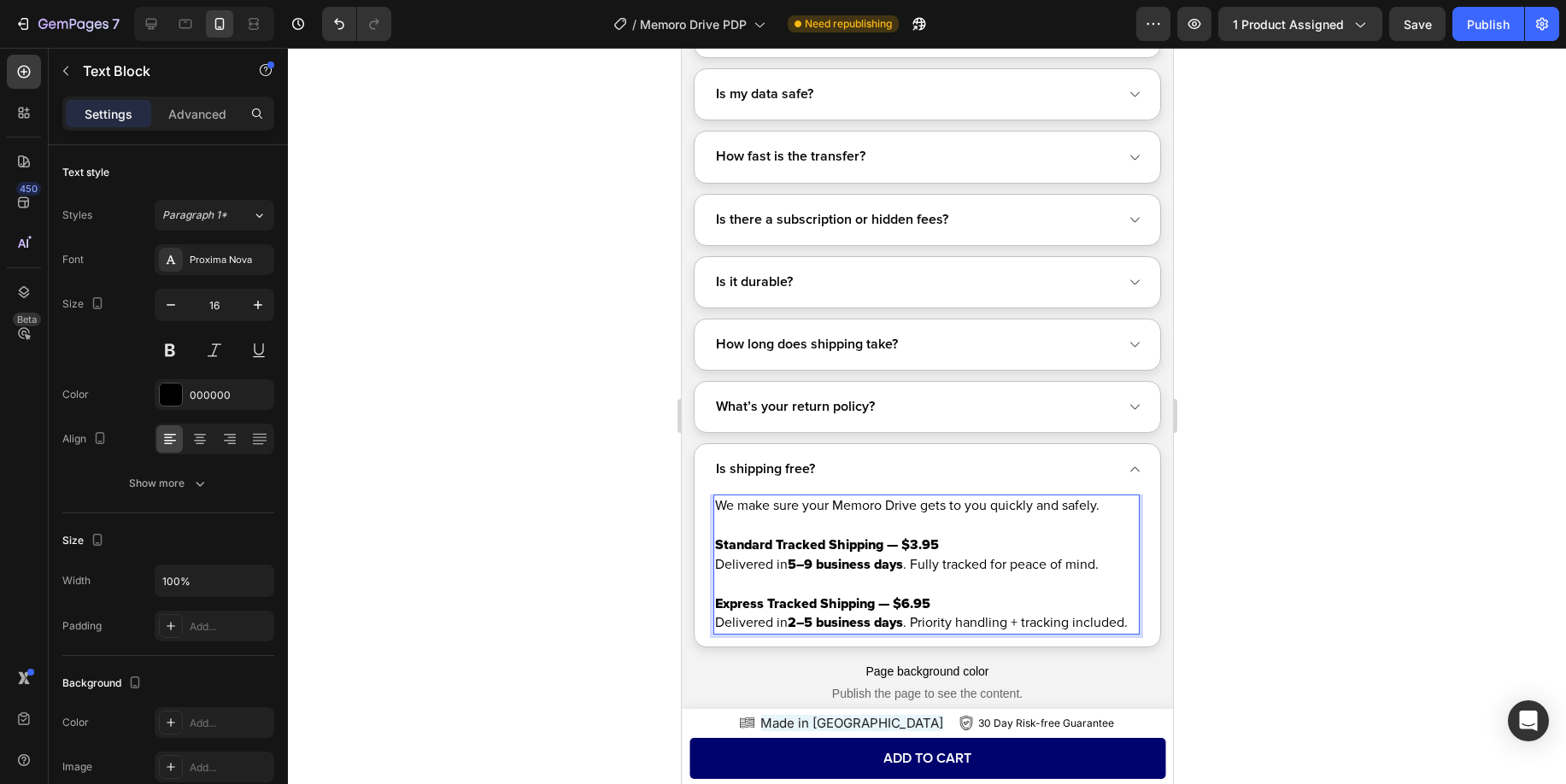
click at [1136, 624] on p "Delivered in 2–5 business days . Priority handling + tracking included." at bounding box center [925, 622] width 423 height 19
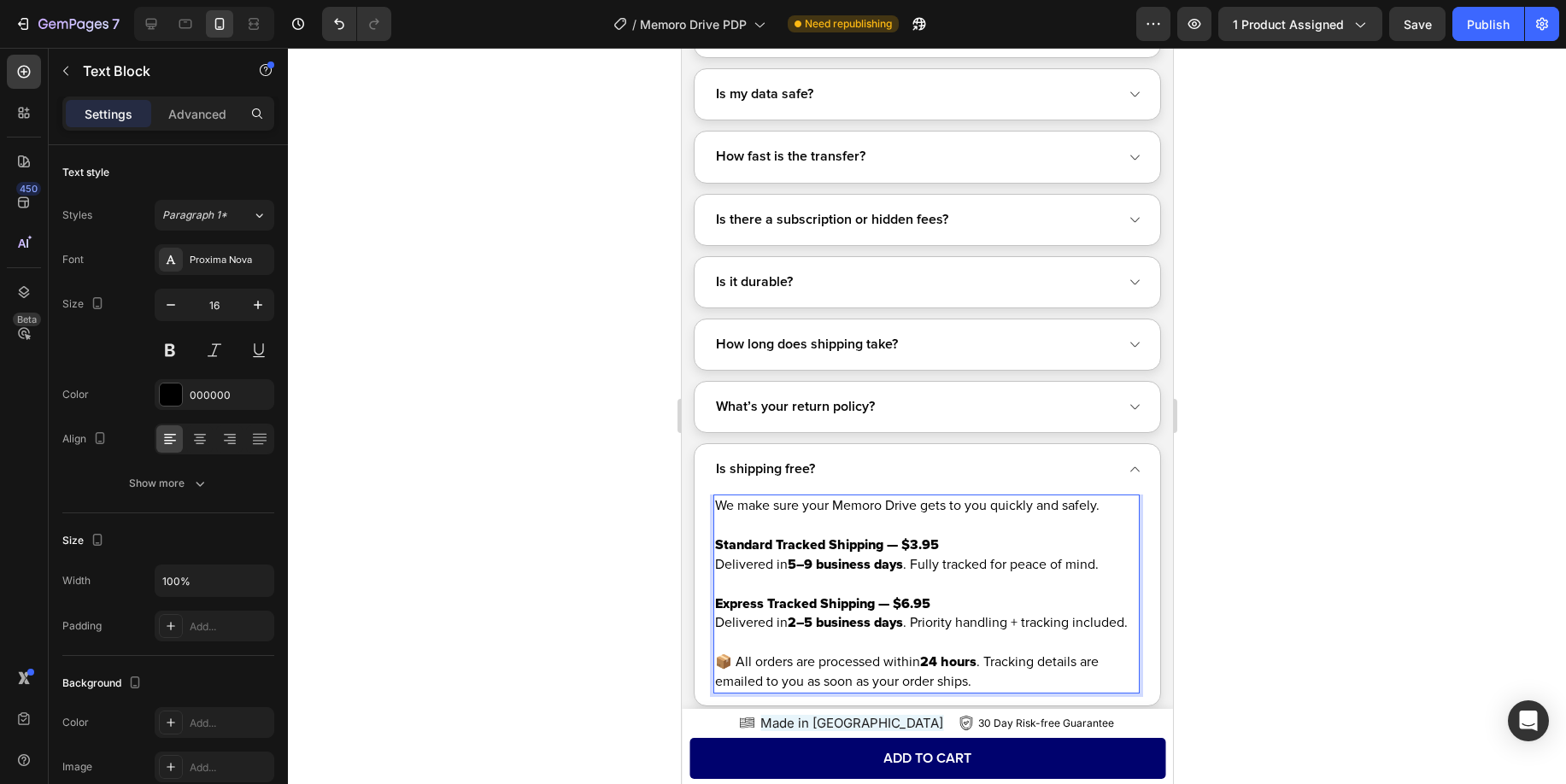
click at [532, 559] on div at bounding box center [927, 416] width 1278 height 736
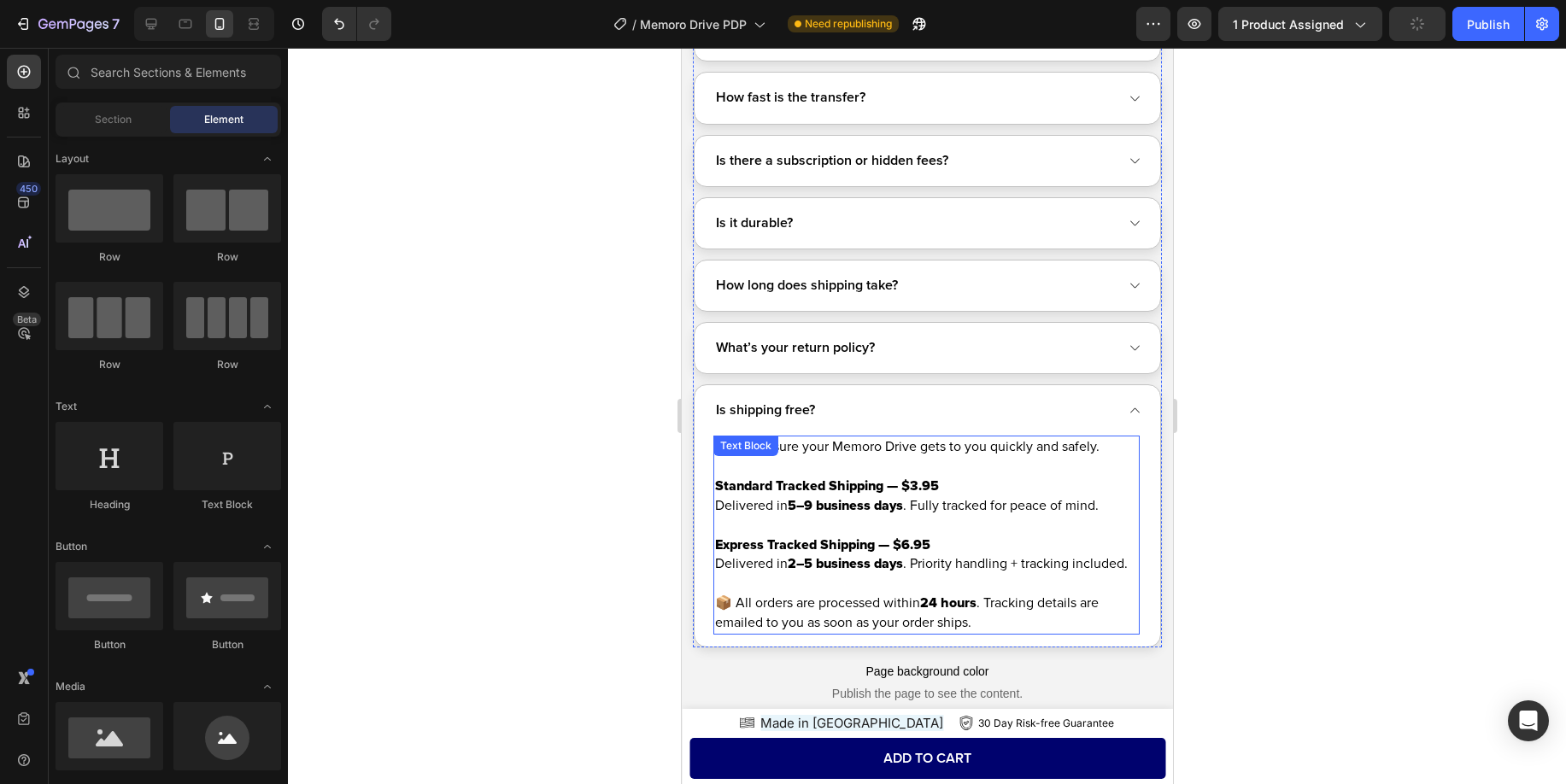
scroll to position [13743, 0]
click at [138, 19] on div at bounding box center [151, 24] width 27 height 27
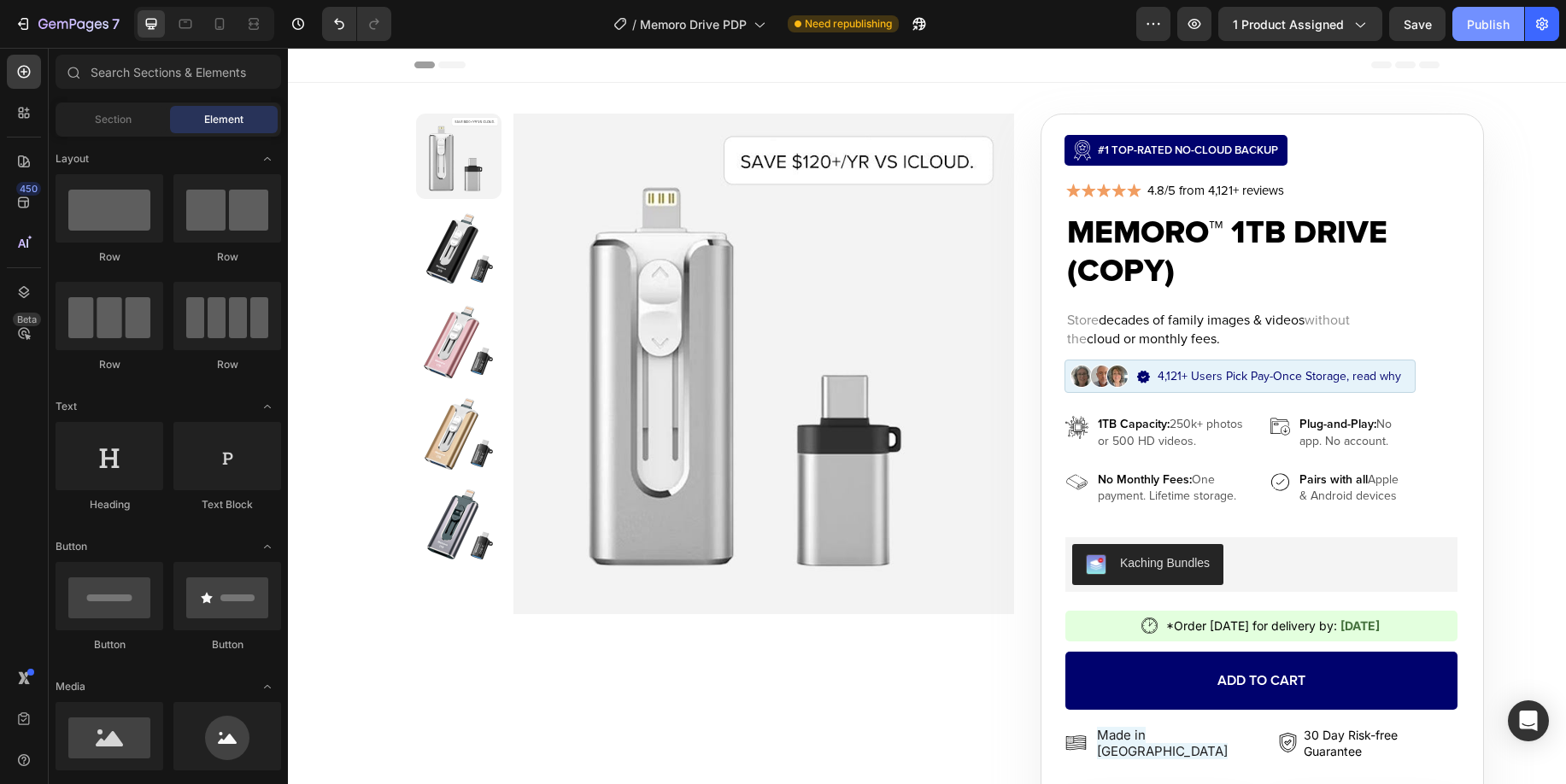
click at [1497, 26] on div "Publish" at bounding box center [1488, 25] width 43 height 18
